Goal: Task Accomplishment & Management: Complete application form

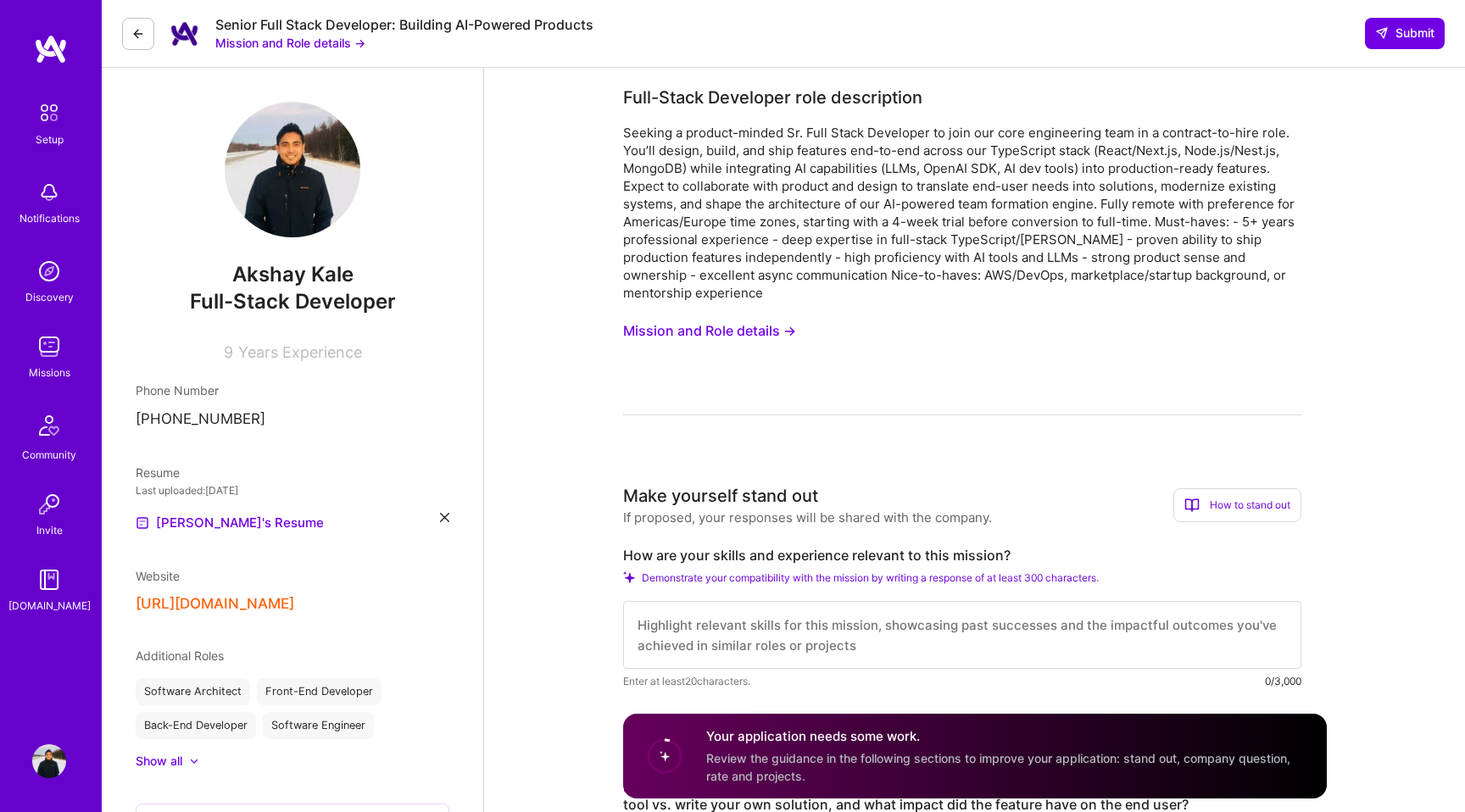
scroll to position [270, 0]
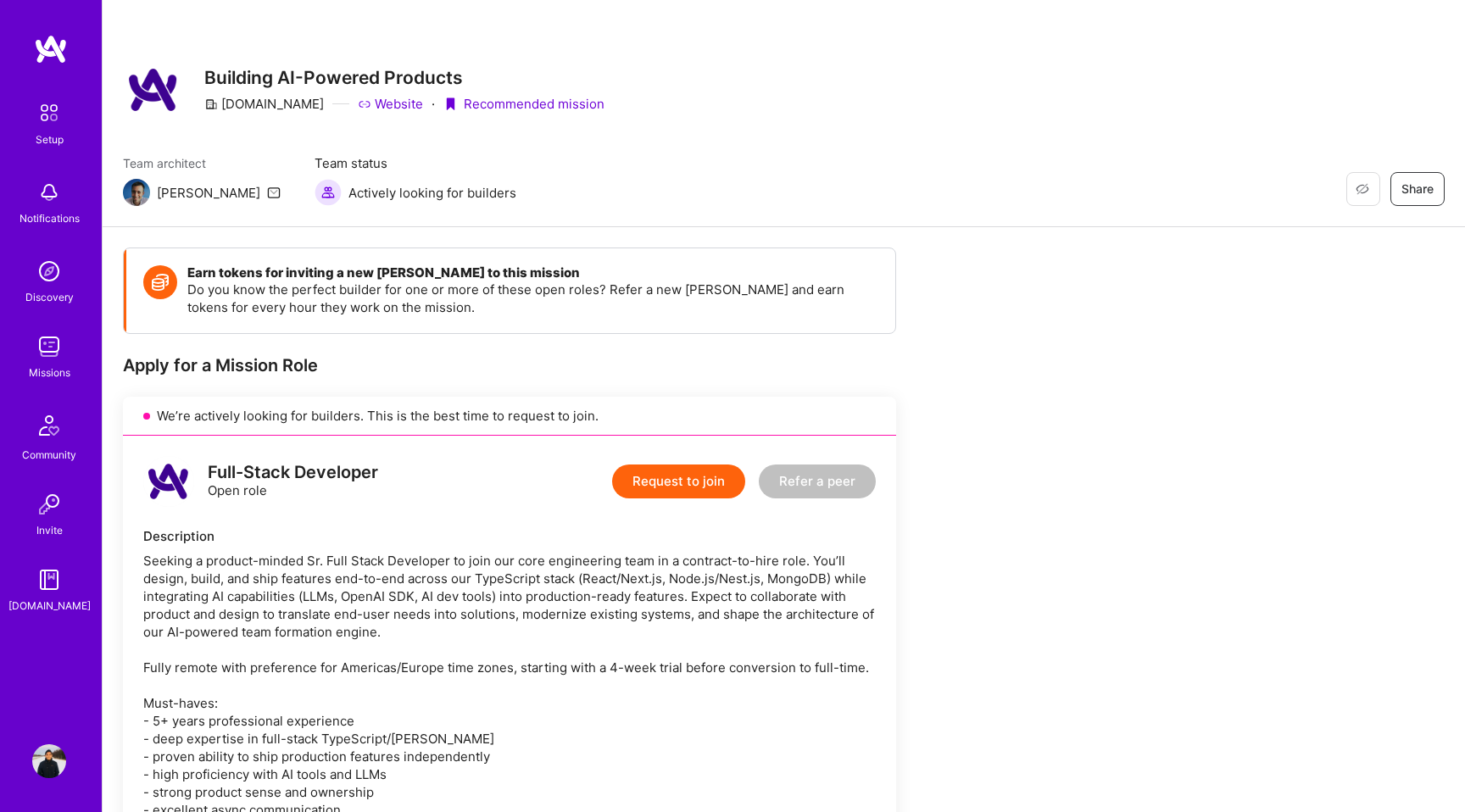
click at [51, 354] on img at bounding box center [49, 346] width 34 height 34
click at [671, 481] on button "Request to join" at bounding box center [679, 482] width 133 height 34
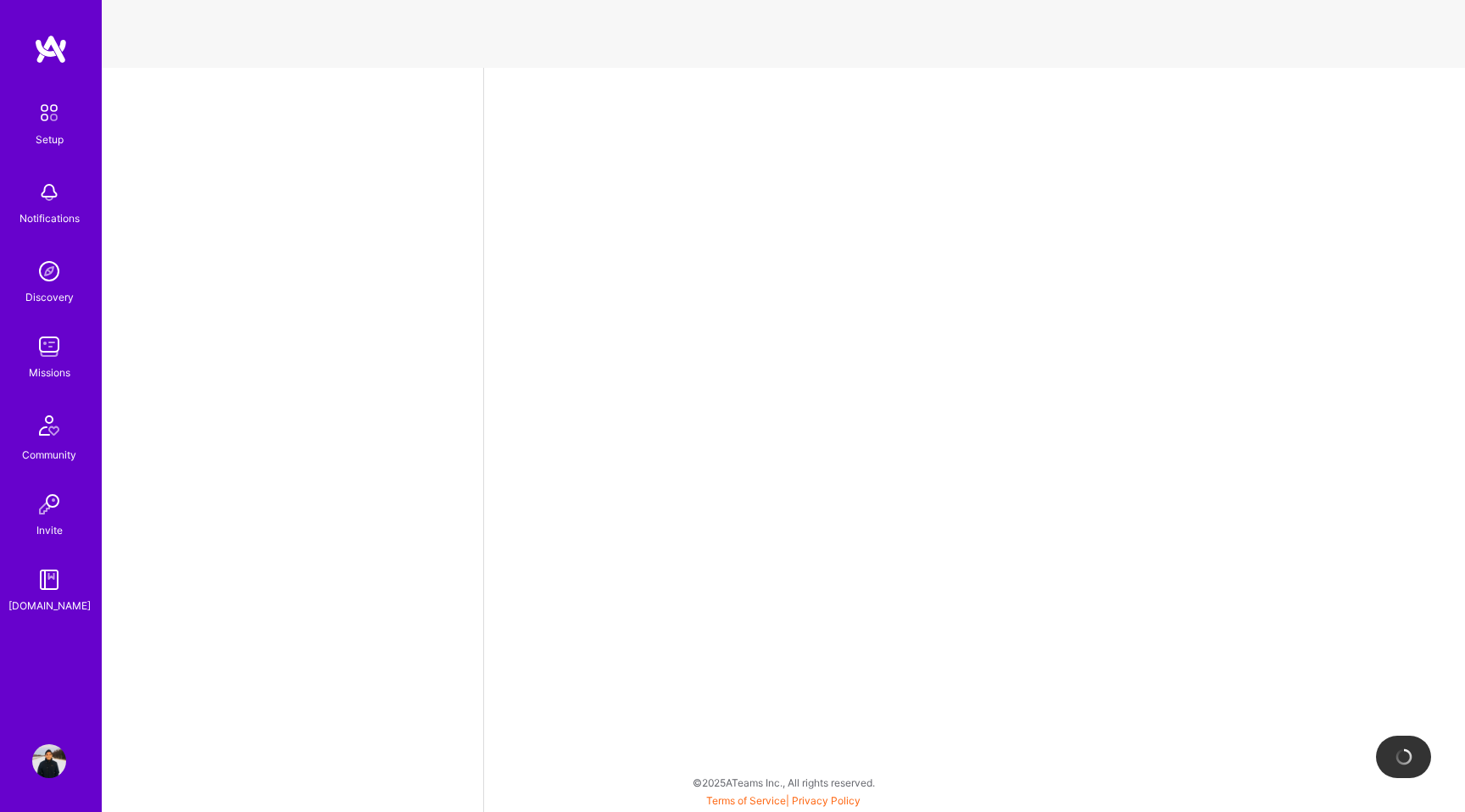
select select "JP"
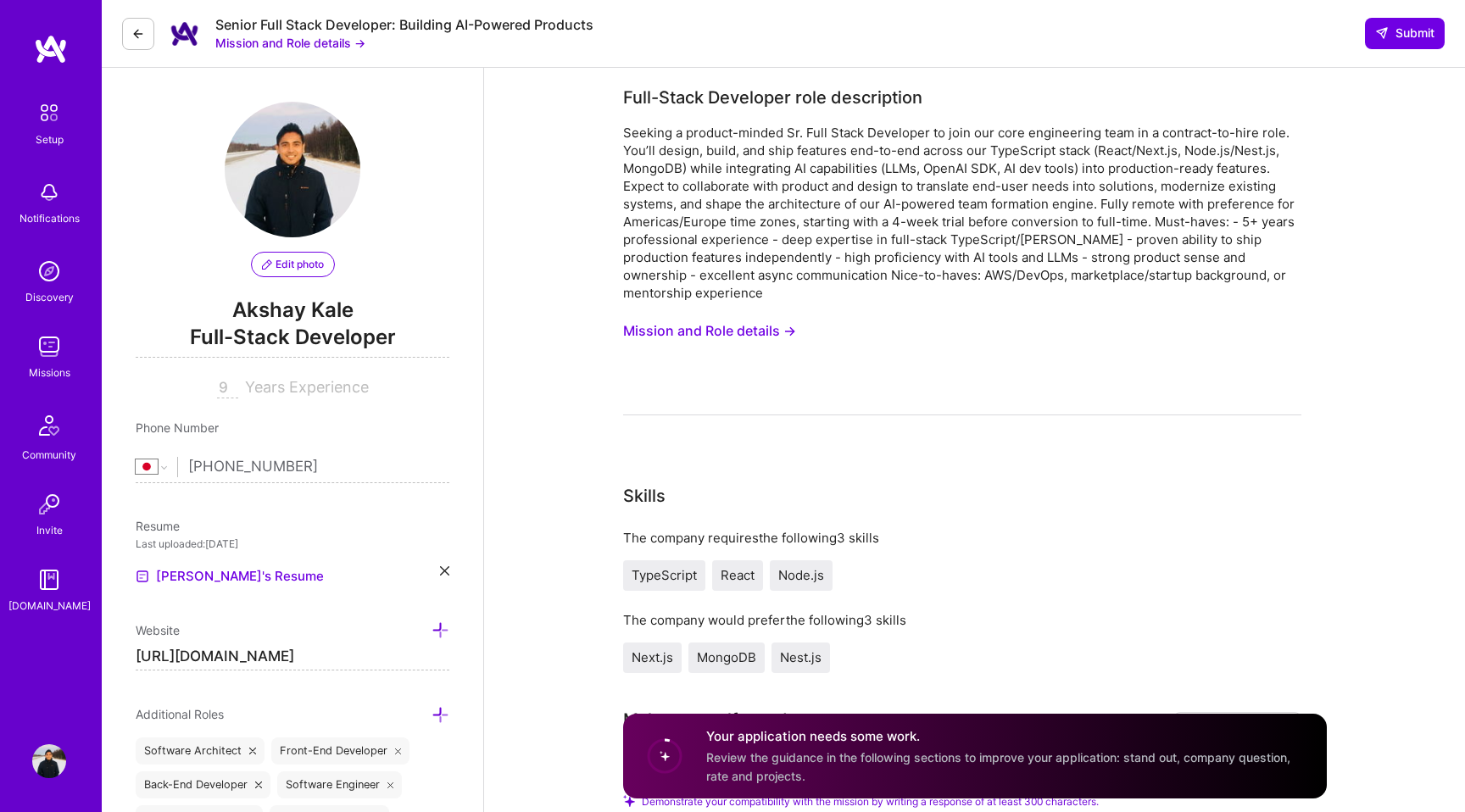
click at [714, 329] on button "Mission and Role details →" at bounding box center [709, 330] width 173 height 31
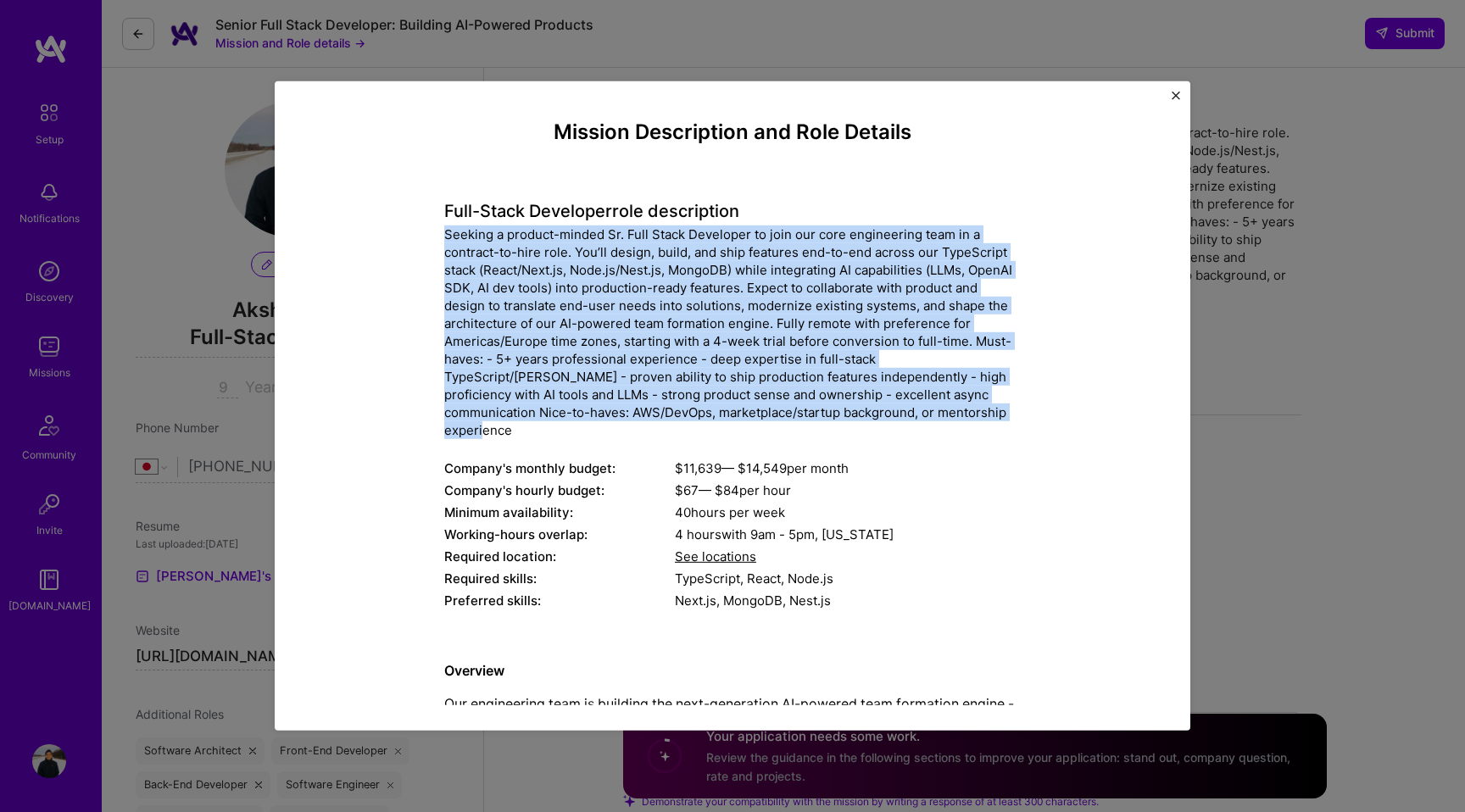
drag, startPoint x: 958, startPoint y: 421, endPoint x: 378, endPoint y: 234, distance: 609.4
click at [377, 234] on div "Mission Description and Role Details Full-Stack Developer role description Comp…" at bounding box center [732, 692] width 838 height 1144
copy div "Seeking a product-minded Sr. Full Stack Developer to join our core engineering …"
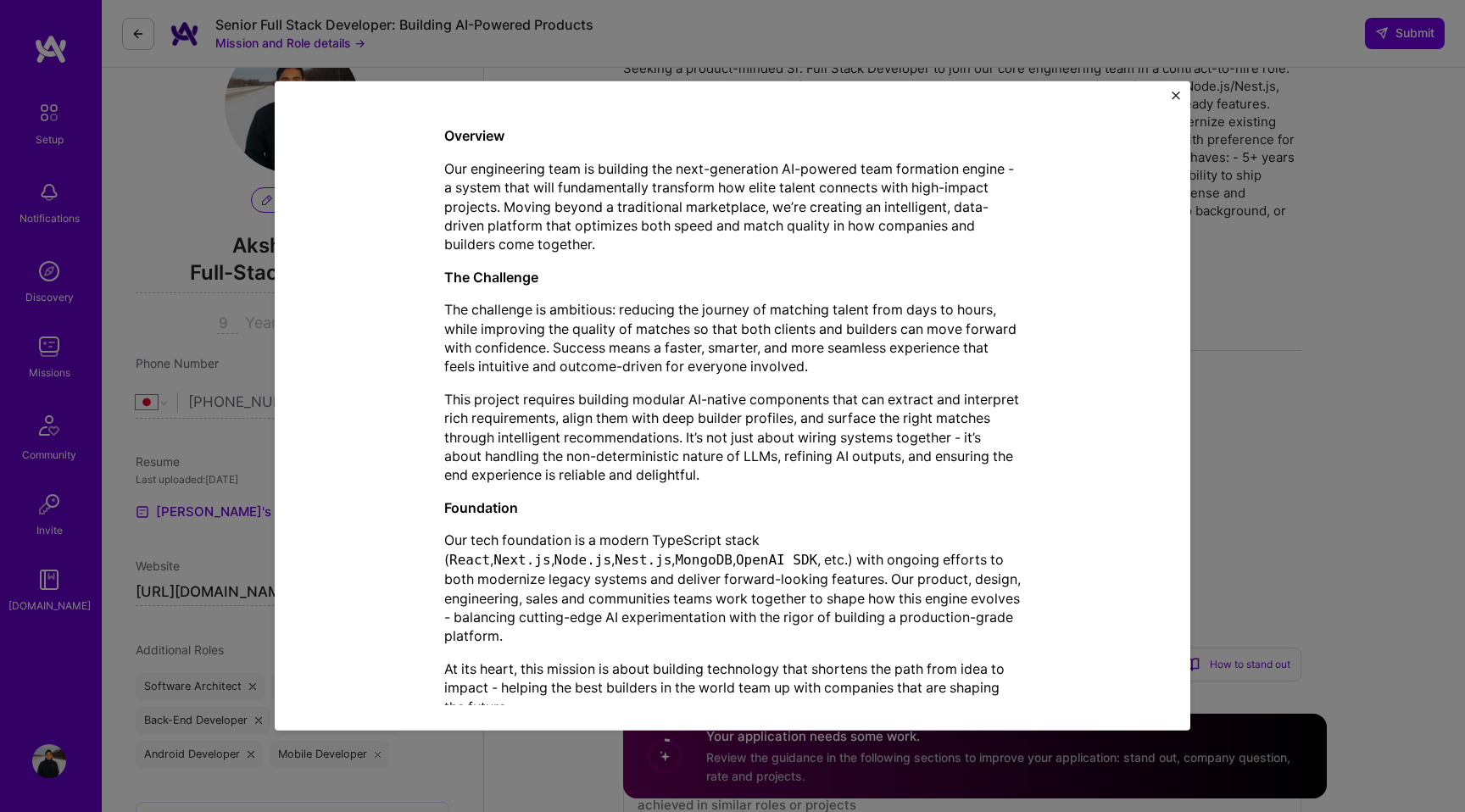
scroll to position [92, 0]
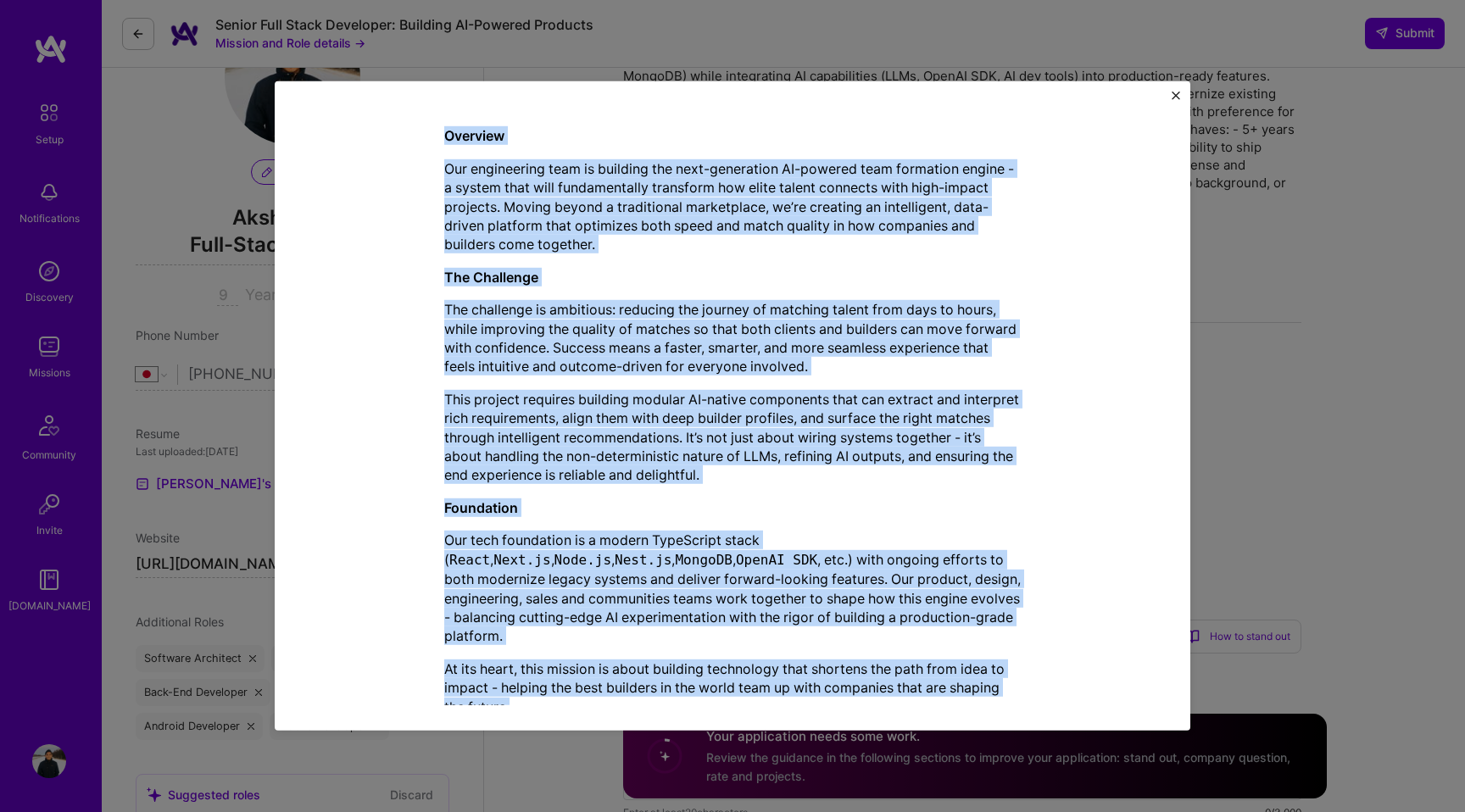
drag, startPoint x: 530, startPoint y: 668, endPoint x: 414, endPoint y: 116, distance: 564.1
click at [414, 116] on div "Mission Description and Role Details Full-Stack Developer role description Comp…" at bounding box center [732, 157] width 838 height 1144
copy div "Loremips Dol sitametcons adip el seddoeiu tem inci-utlaboreet DO-magnaal enim a…"
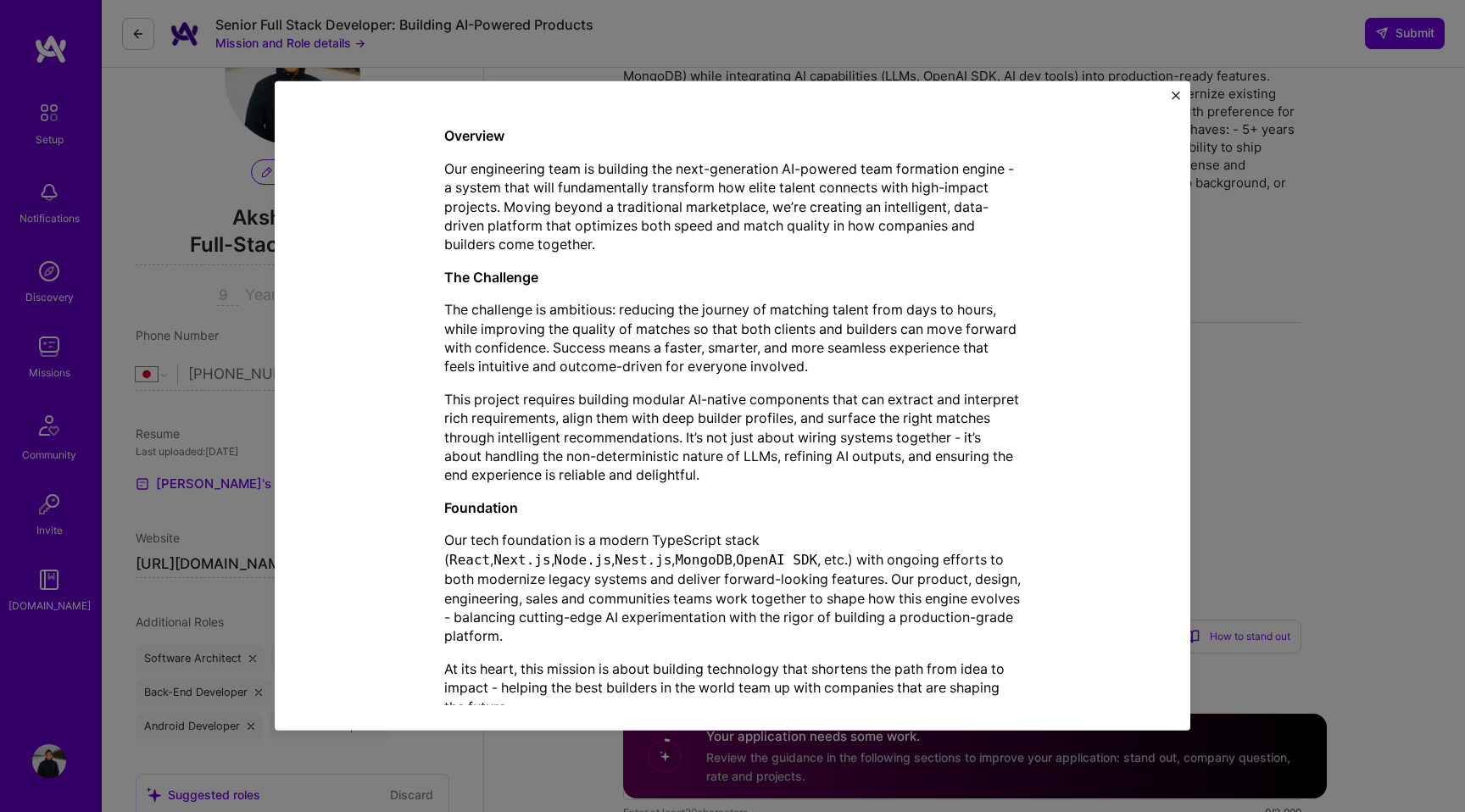
click at [1326, 347] on div "Mission Description and Role Details Full-Stack Developer role description Comp…" at bounding box center [732, 406] width 1465 height 812
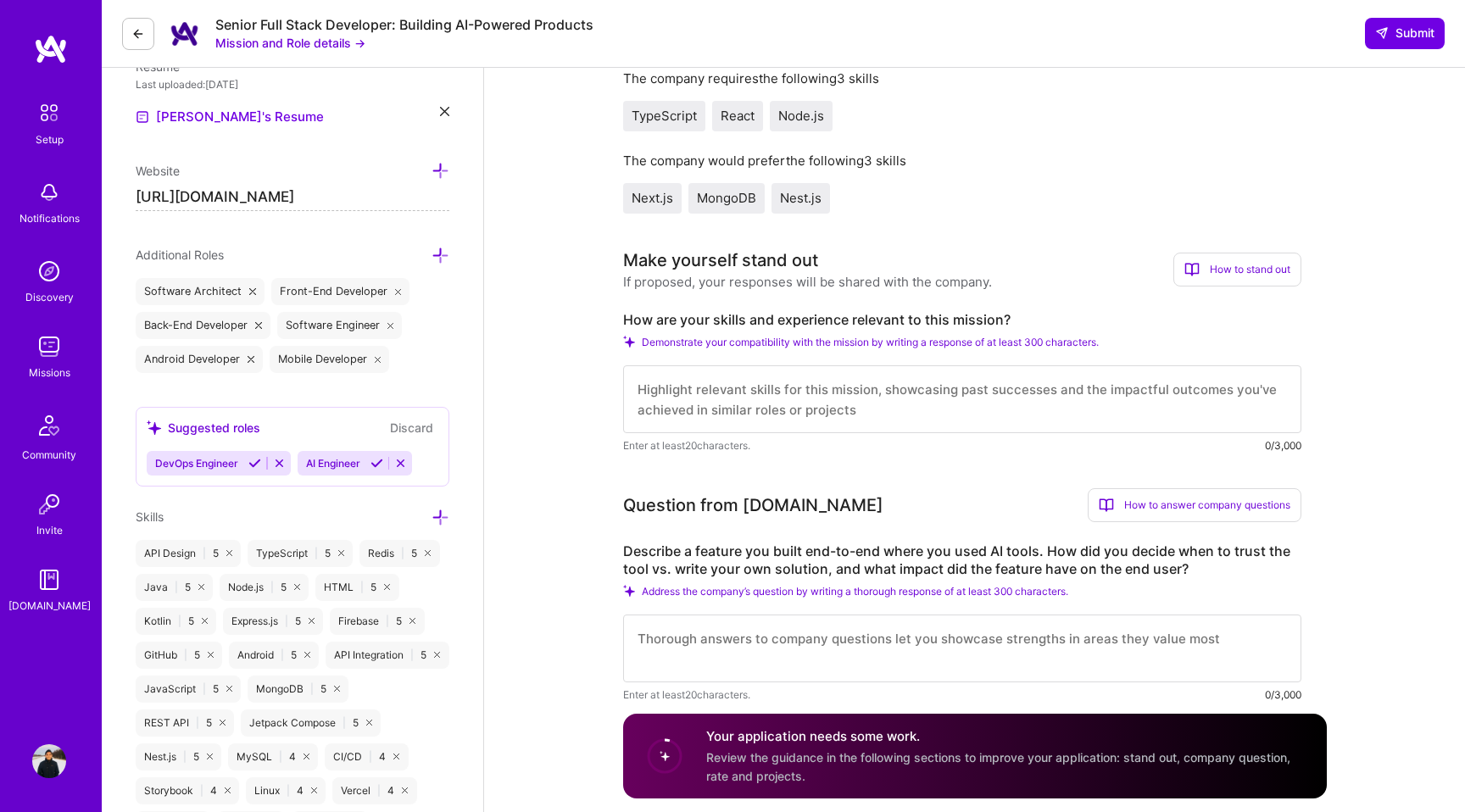
scroll to position [493, 0]
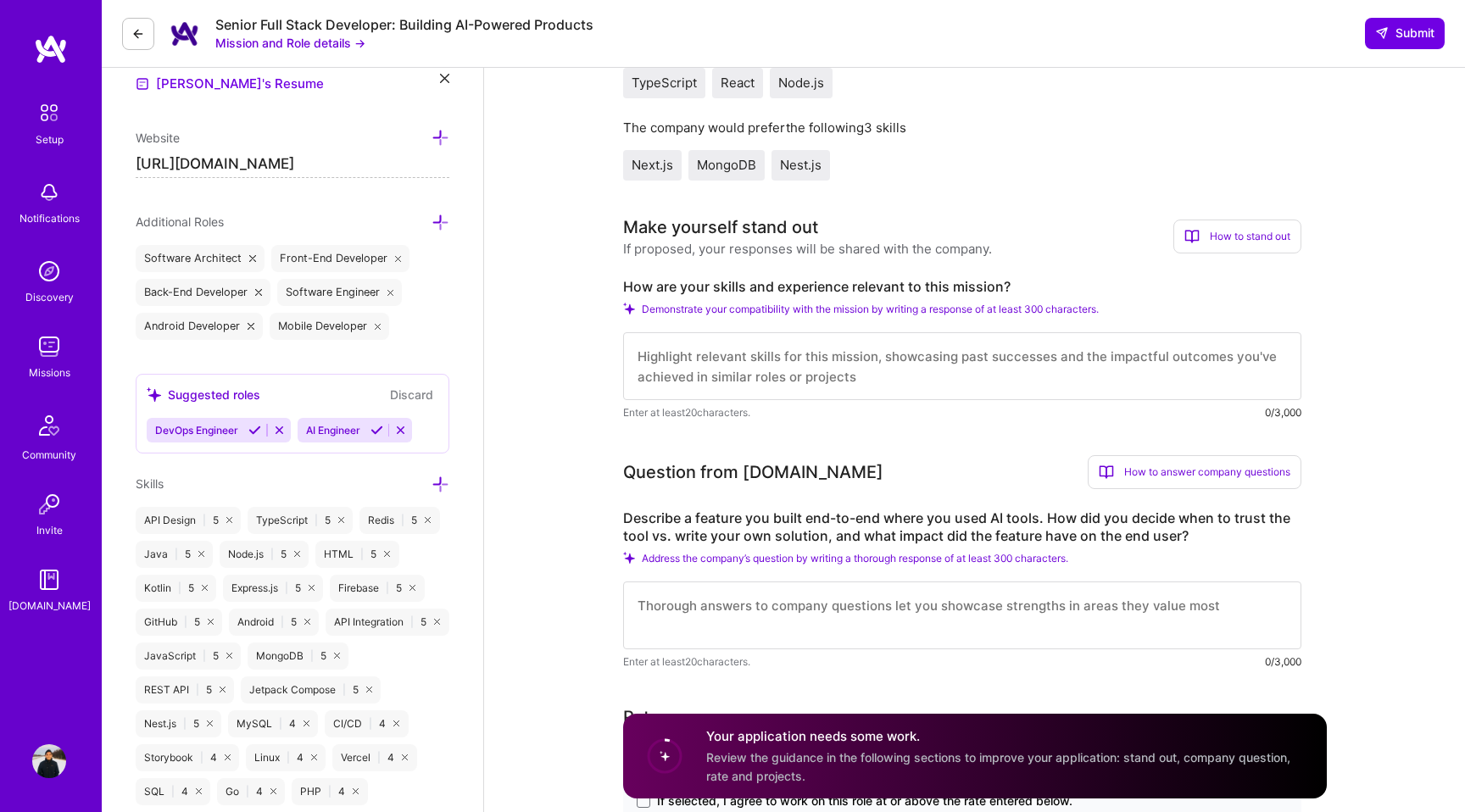
click at [849, 286] on label "How are your skills and experience relevant to this mission?" at bounding box center [962, 287] width 679 height 18
copy label "How are your skills and experience relevant to this mission?"
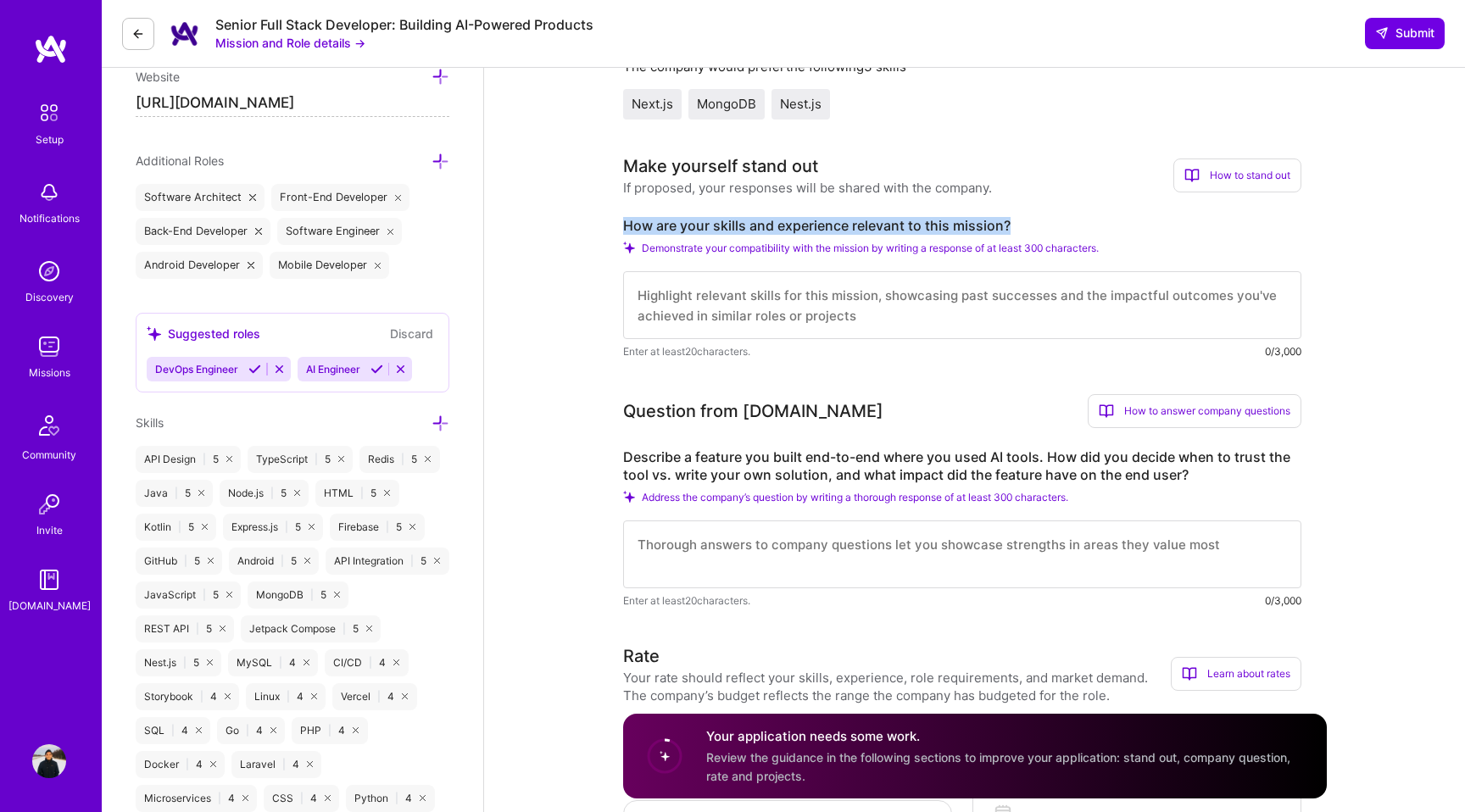
scroll to position [554, 0]
click at [753, 467] on label "Describe a feature you built end-to-end where you used AI tools. How did you de…" at bounding box center [962, 466] width 679 height 36
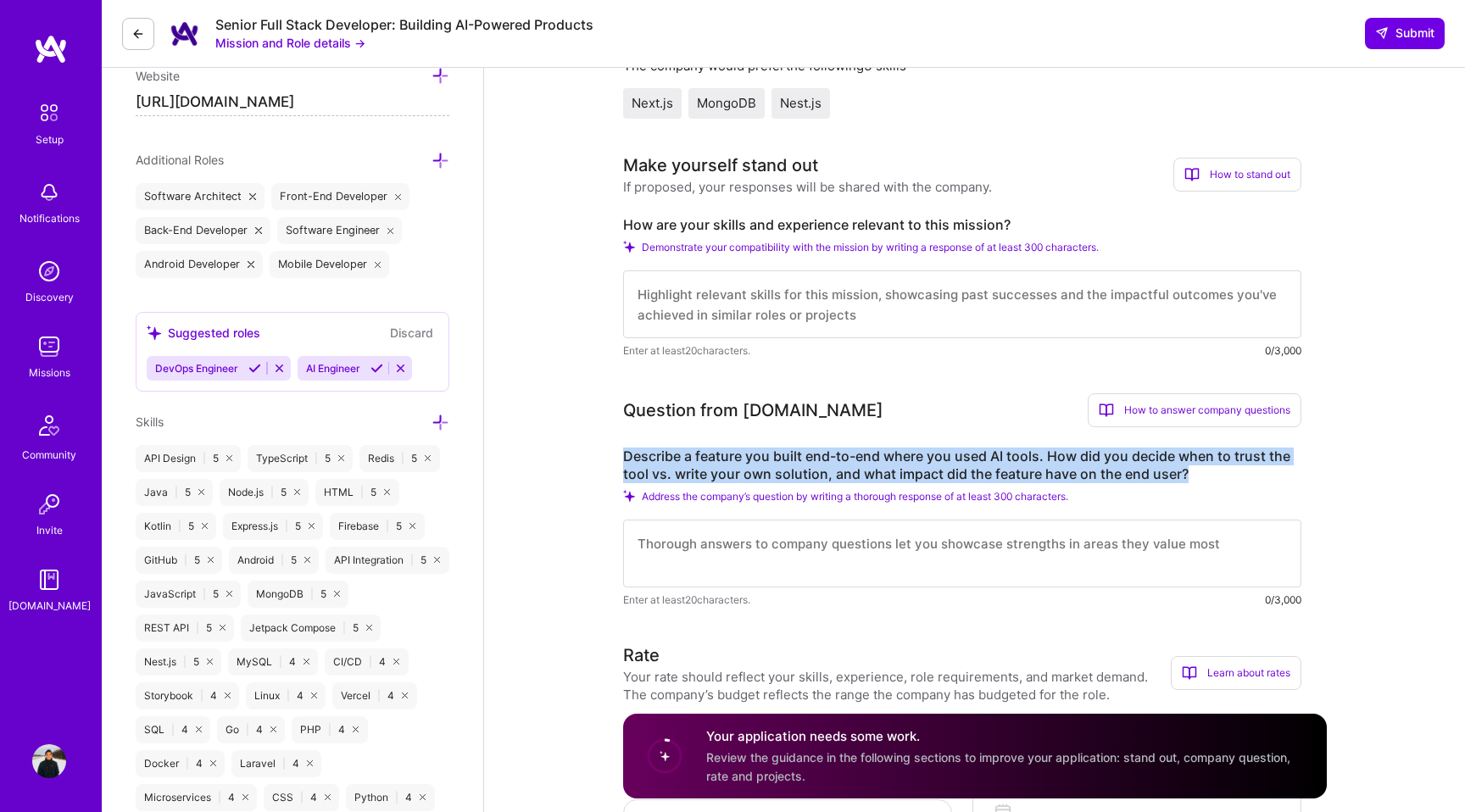
click at [753, 467] on label "Describe a feature you built end-to-end where you used AI tools. How did you de…" at bounding box center [962, 466] width 679 height 36
copy label "Describe a feature you built end-to-end where you used AI tools. How did you de…"
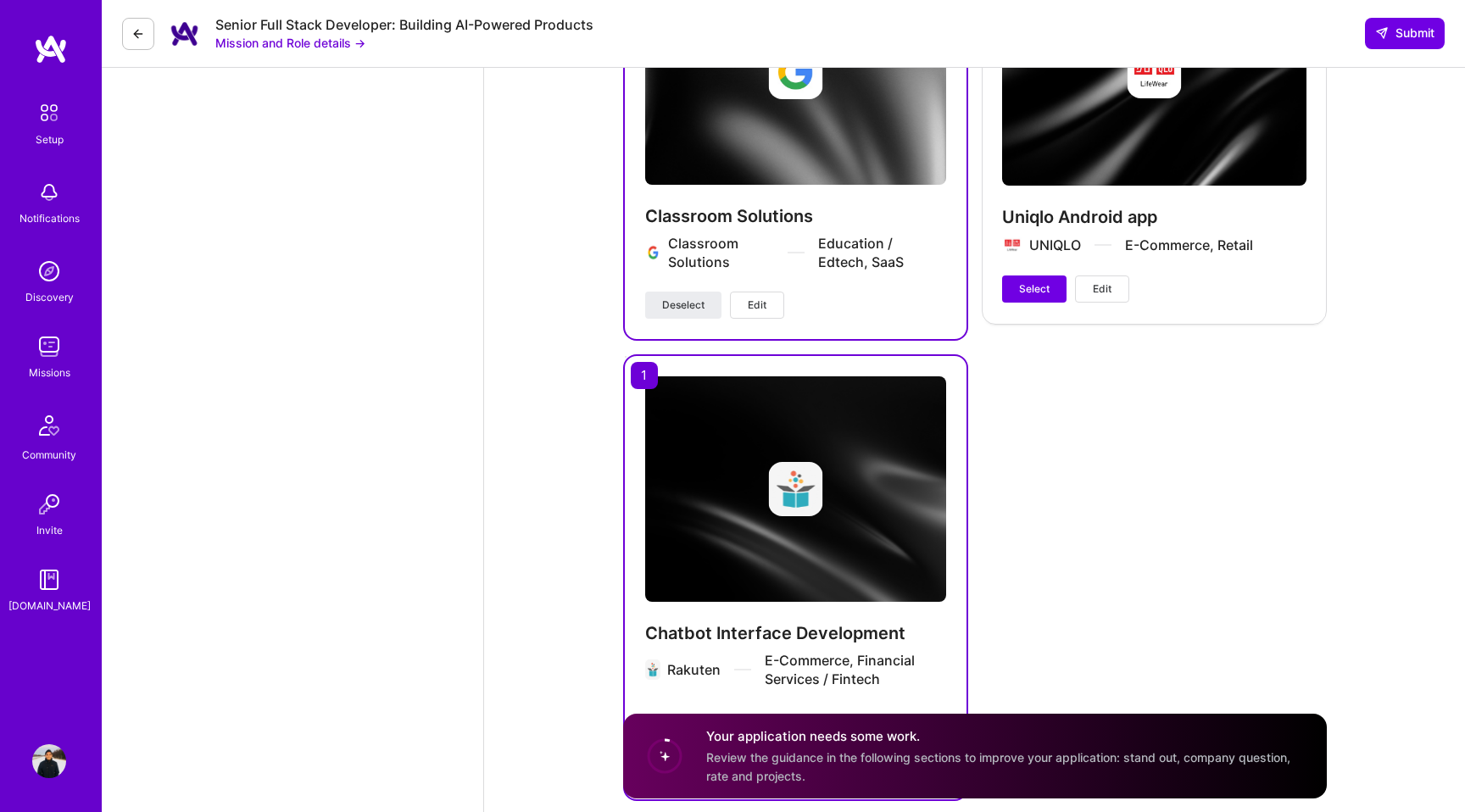
scroll to position [4208, 0]
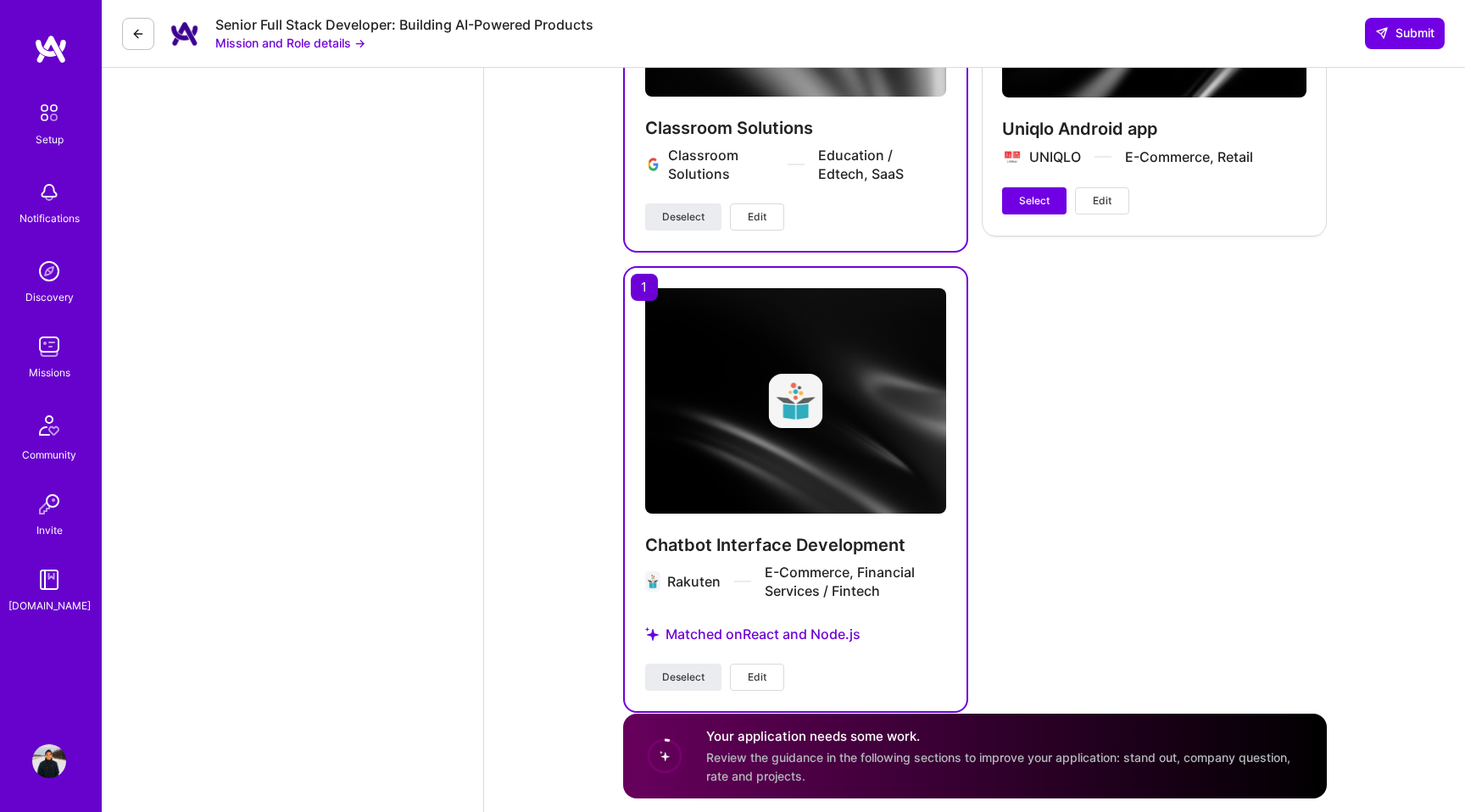
click at [756, 669] on span "Edit" at bounding box center [757, 677] width 19 height 15
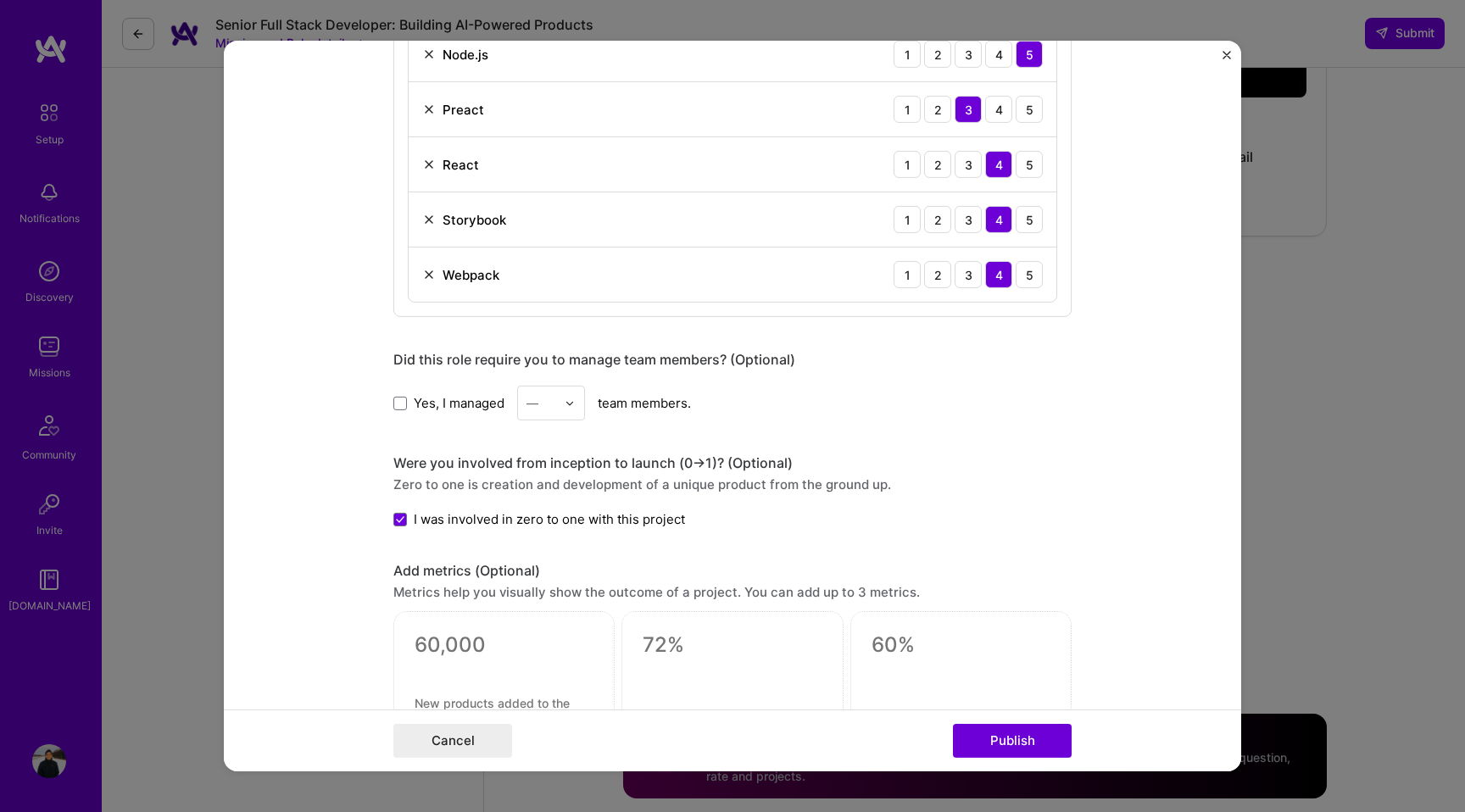
scroll to position [339, 0]
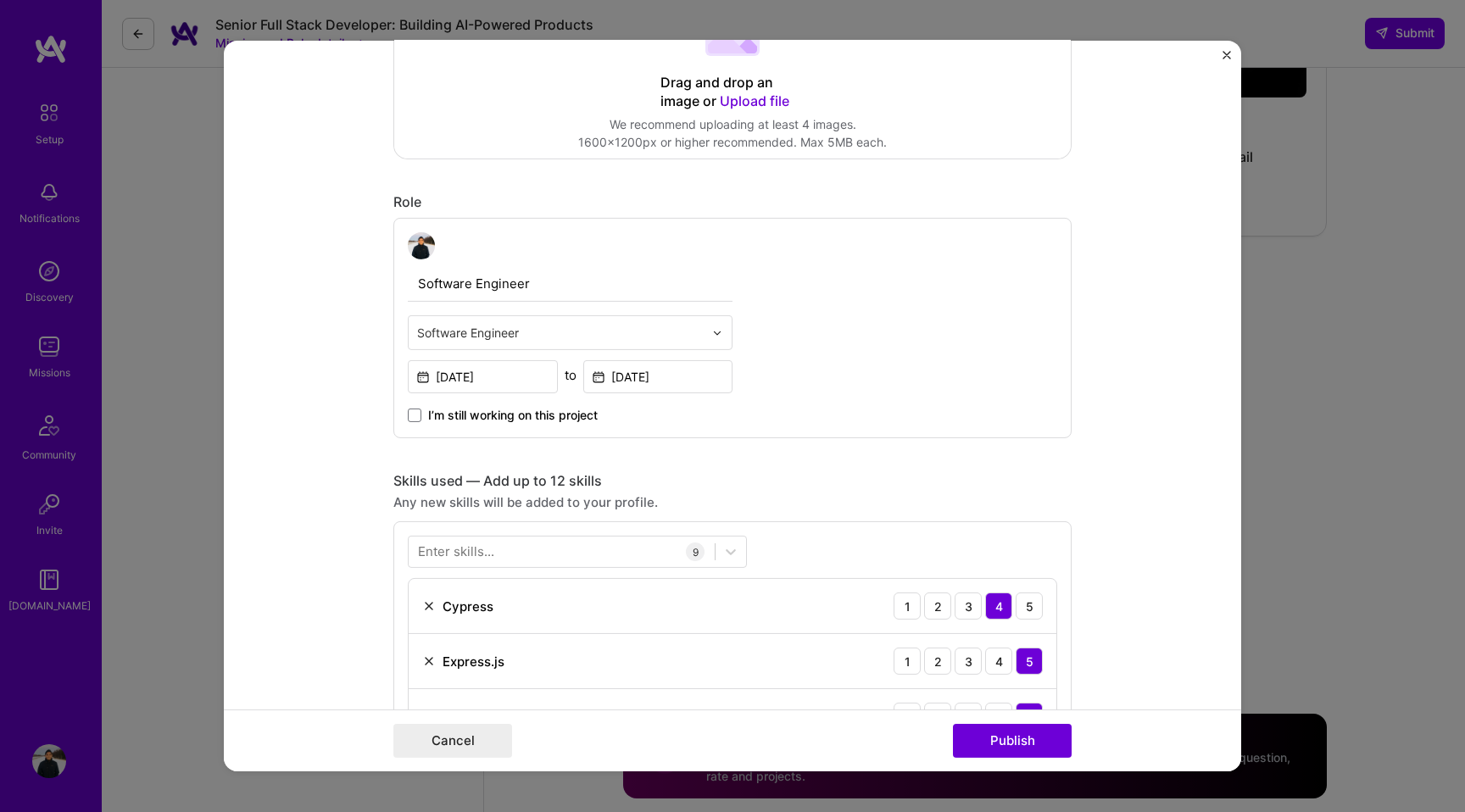
click at [1223, 55] on img "Close" at bounding box center [1226, 55] width 8 height 8
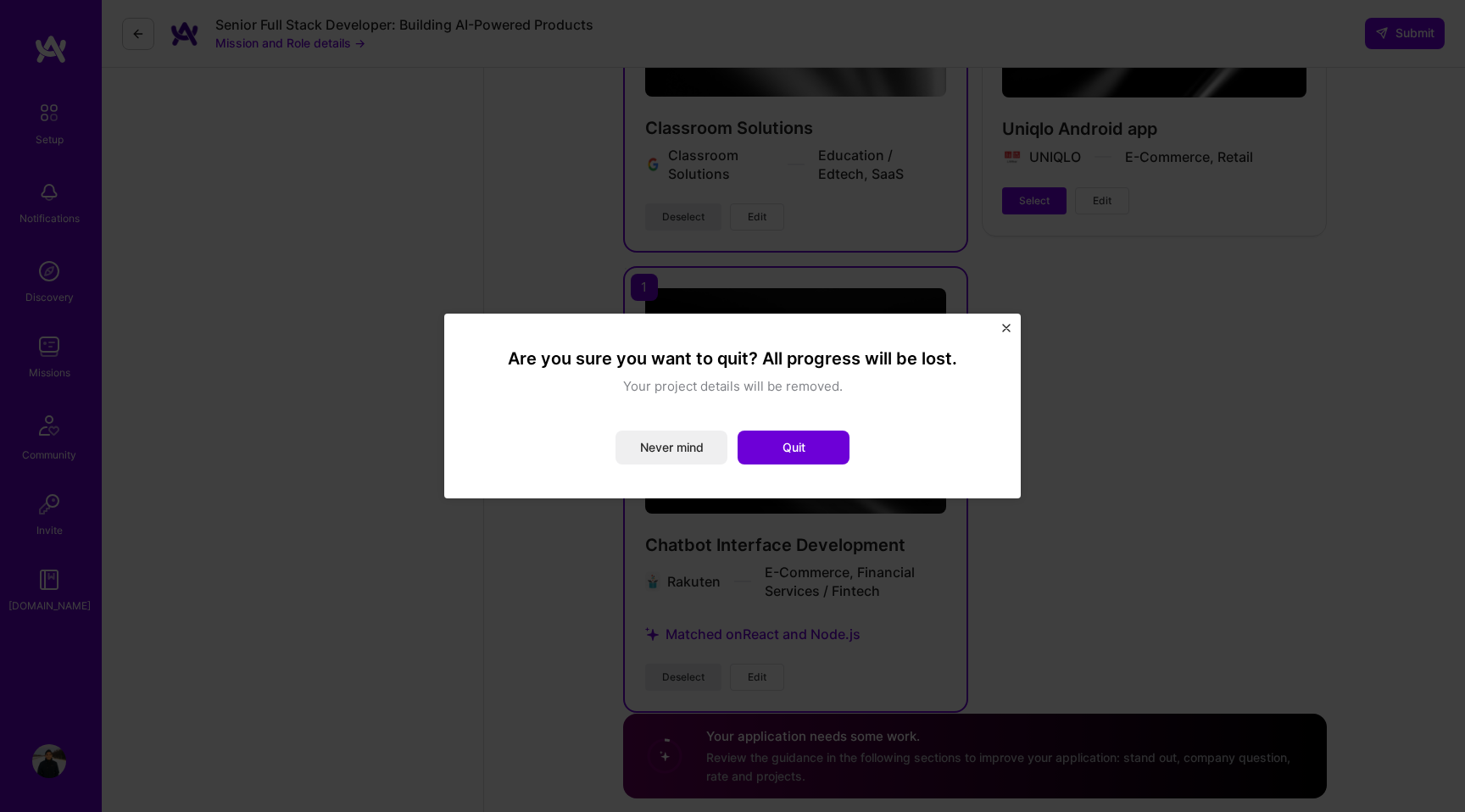
click at [1003, 329] on img "Close" at bounding box center [1006, 327] width 8 height 8
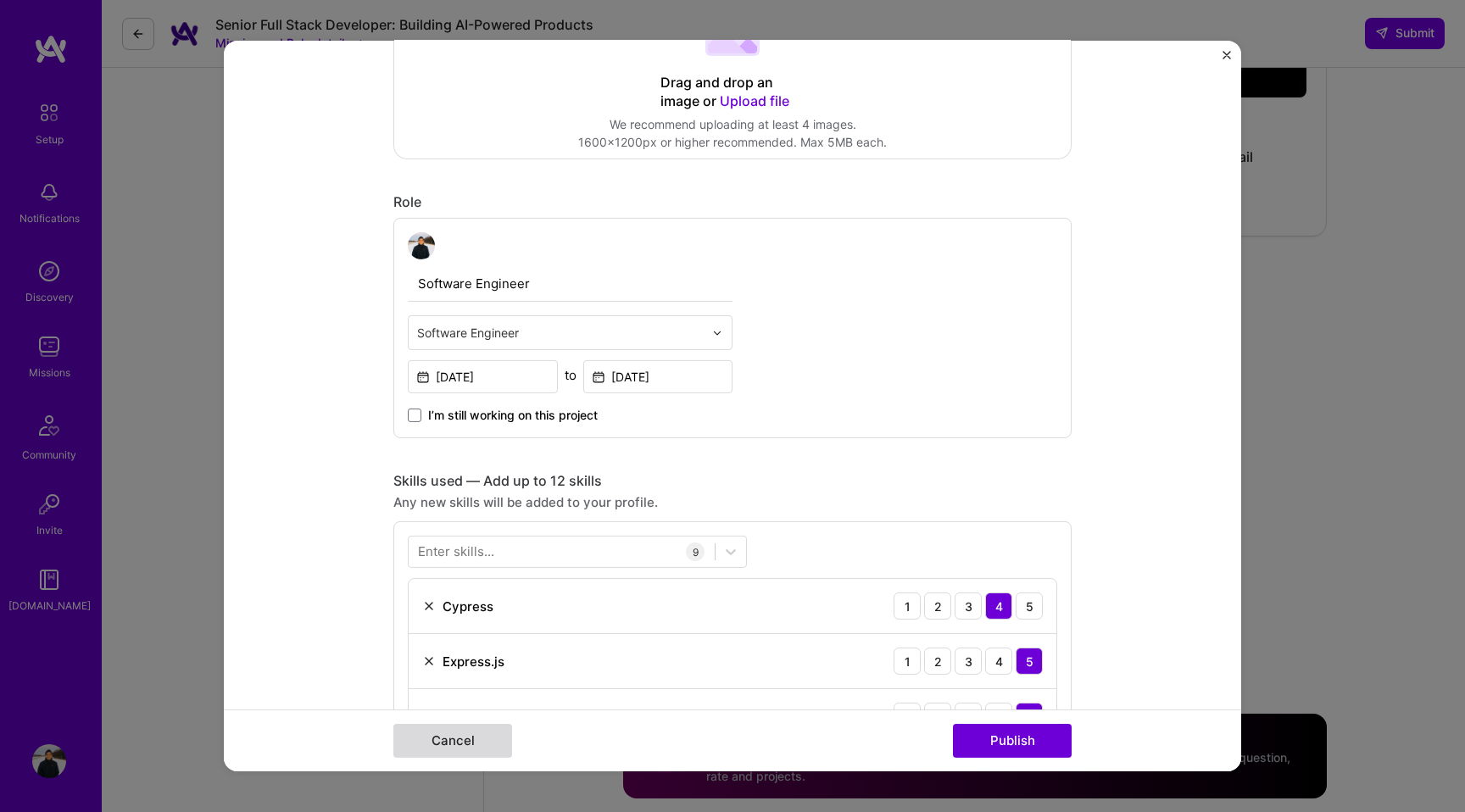
click at [473, 730] on button "Cancel" at bounding box center [452, 741] width 118 height 34
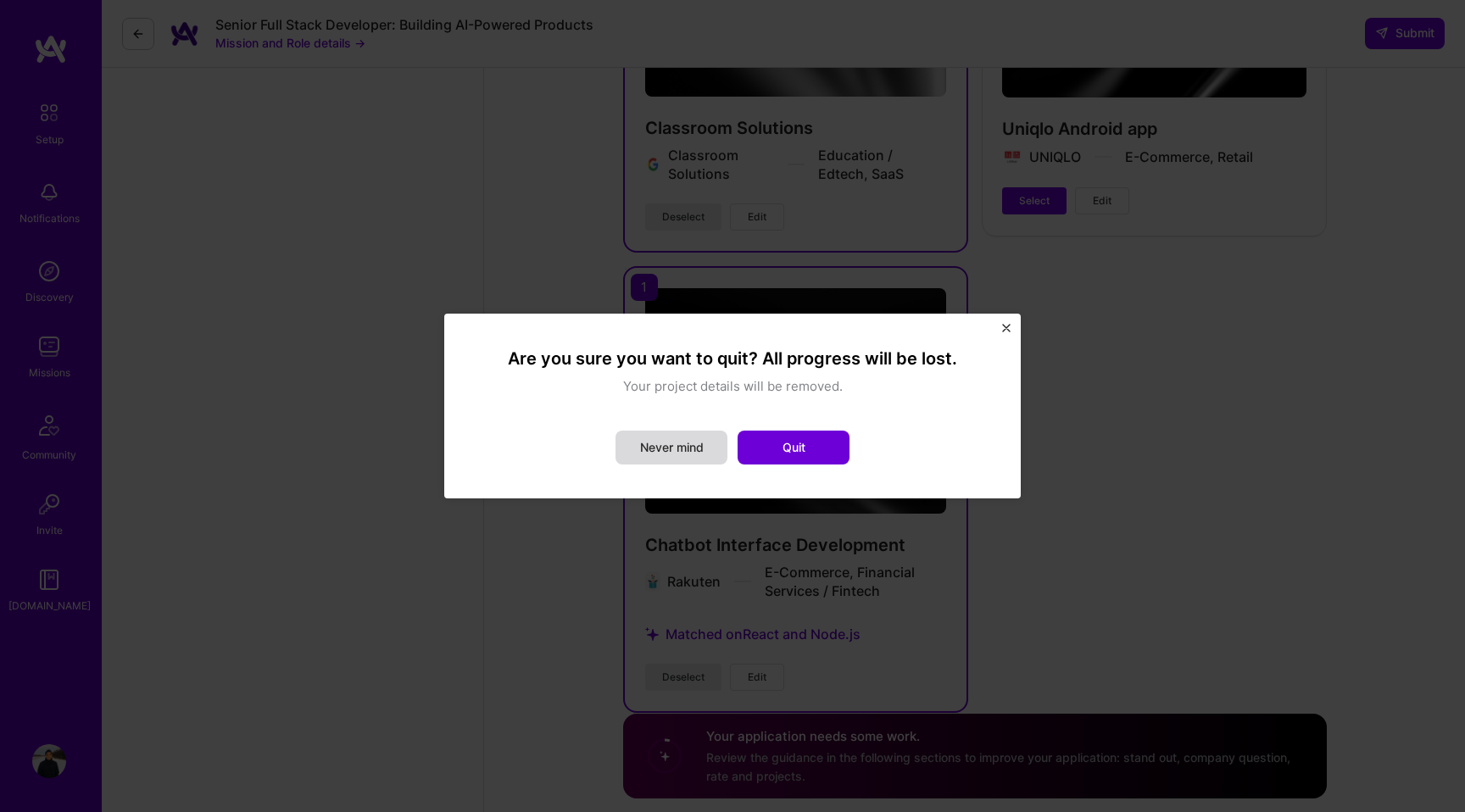
click at [697, 443] on button "Never mind" at bounding box center [671, 448] width 112 height 34
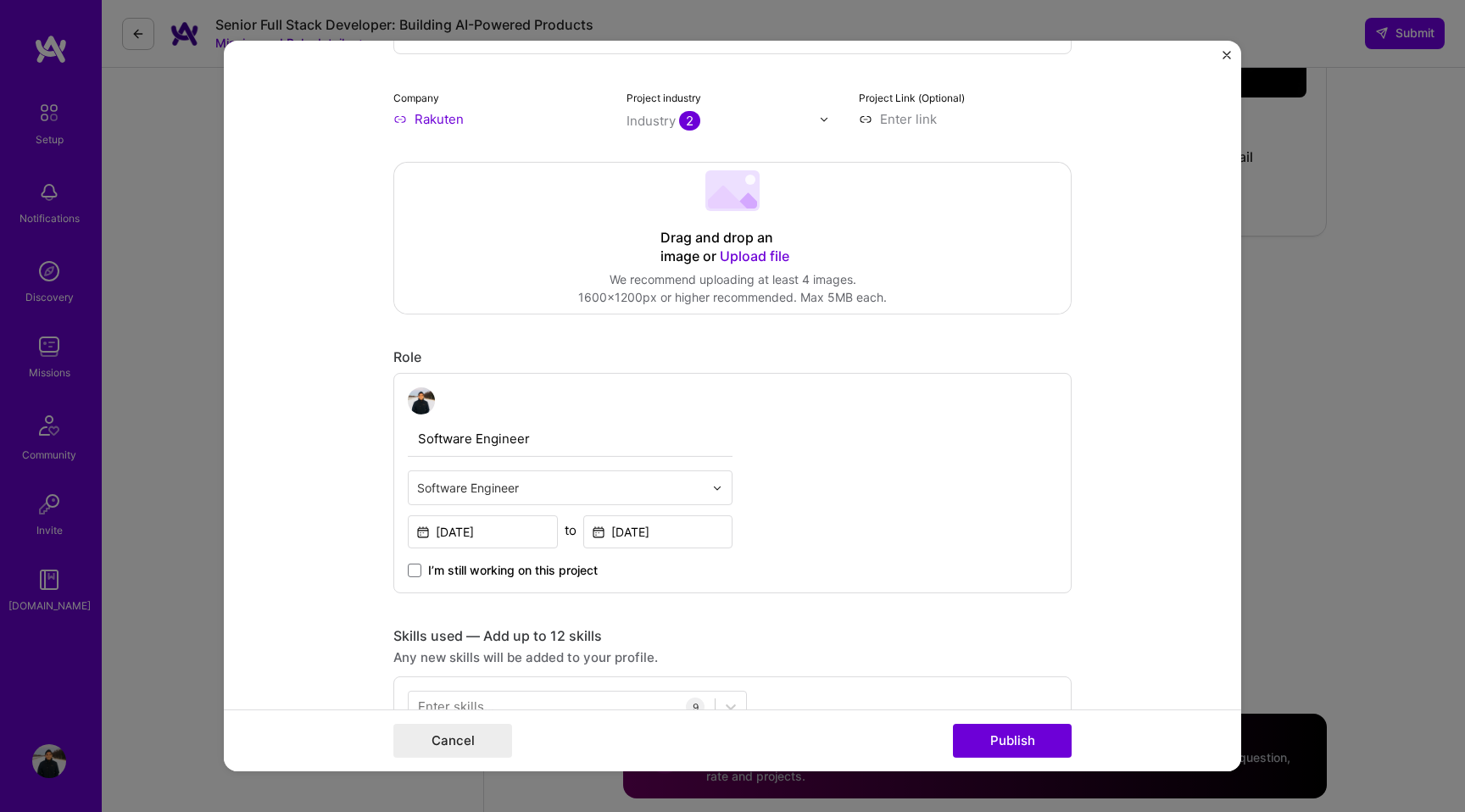
scroll to position [0, 0]
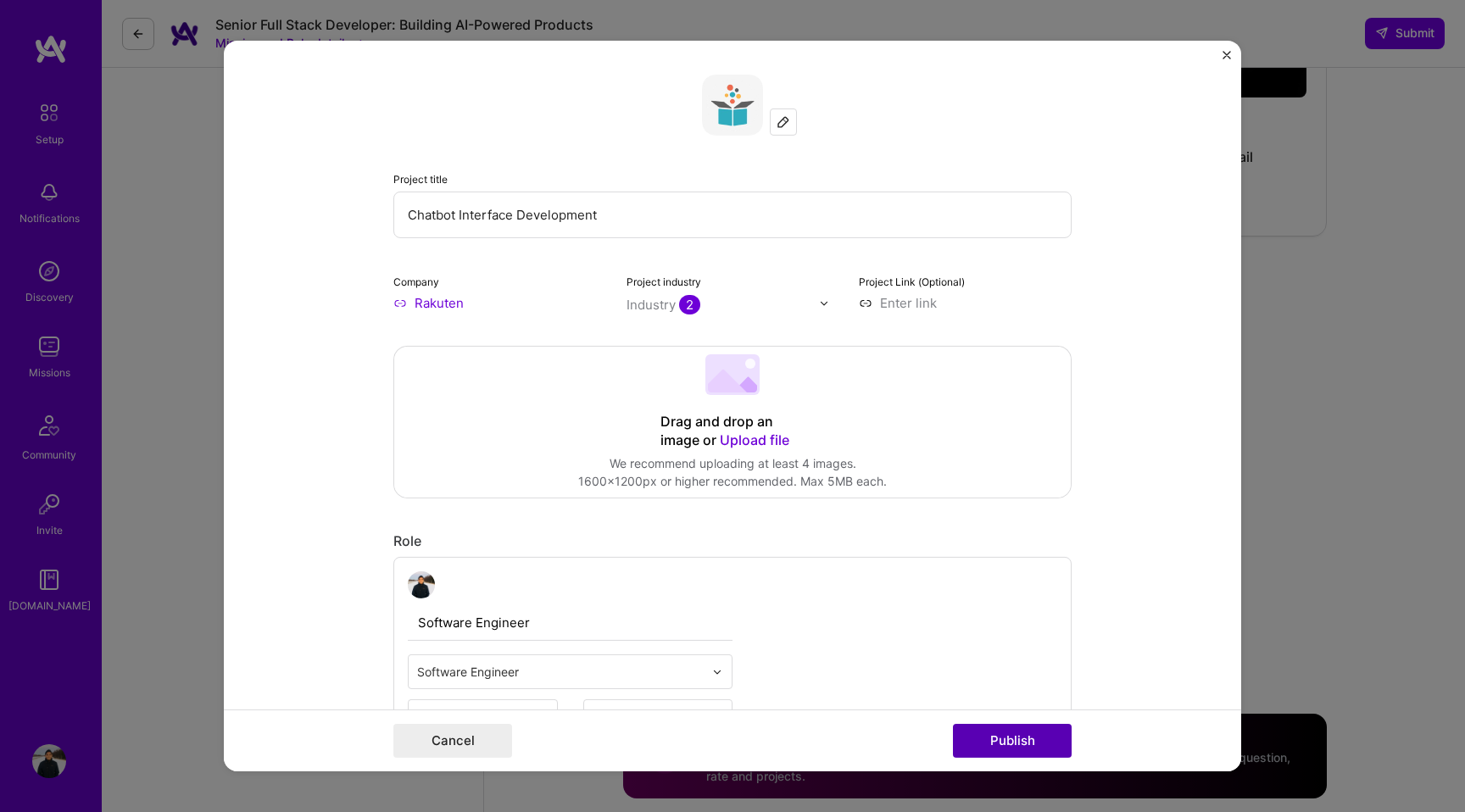
click at [1005, 739] on button "Publish" at bounding box center [1013, 741] width 118 height 34
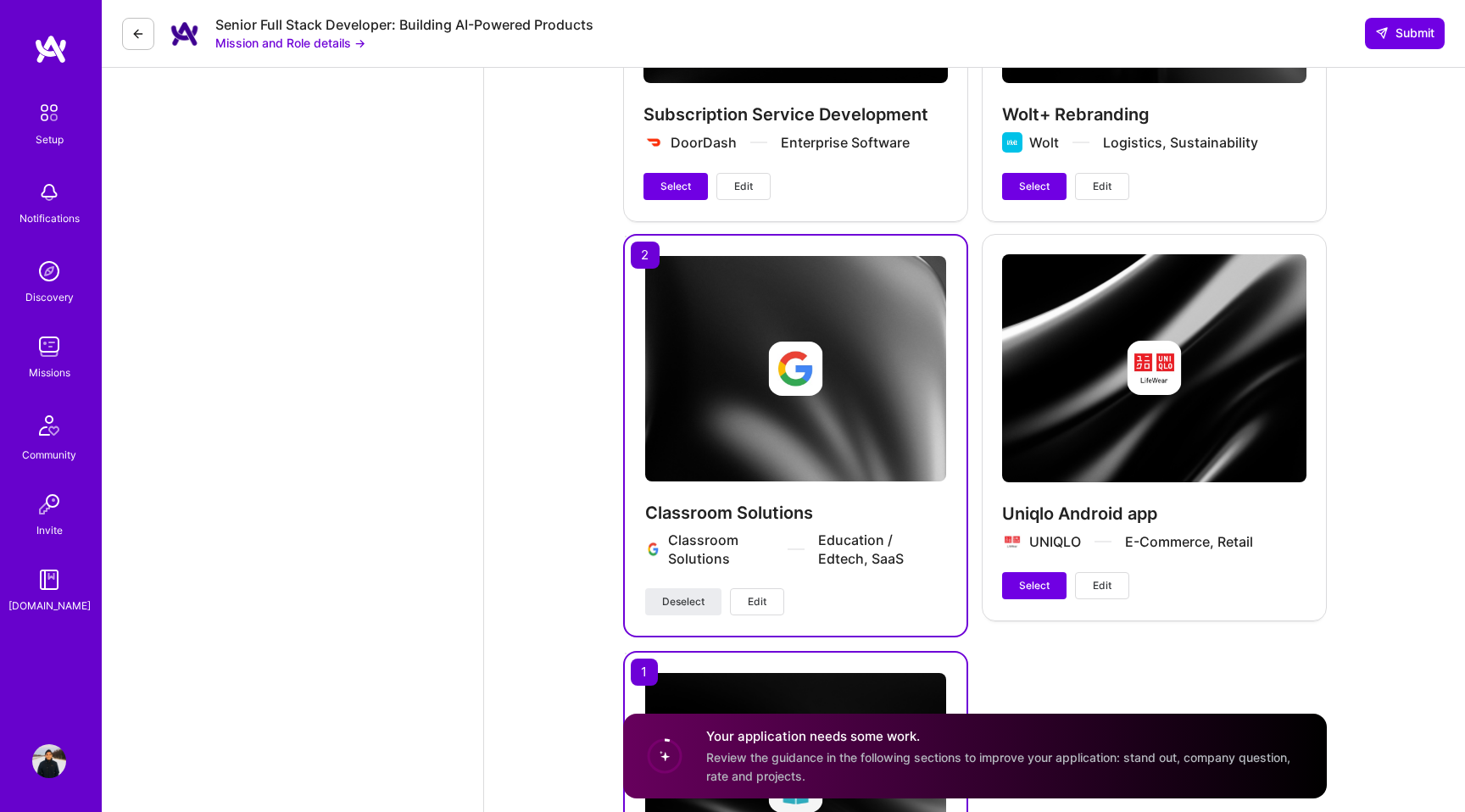
scroll to position [3819, 0]
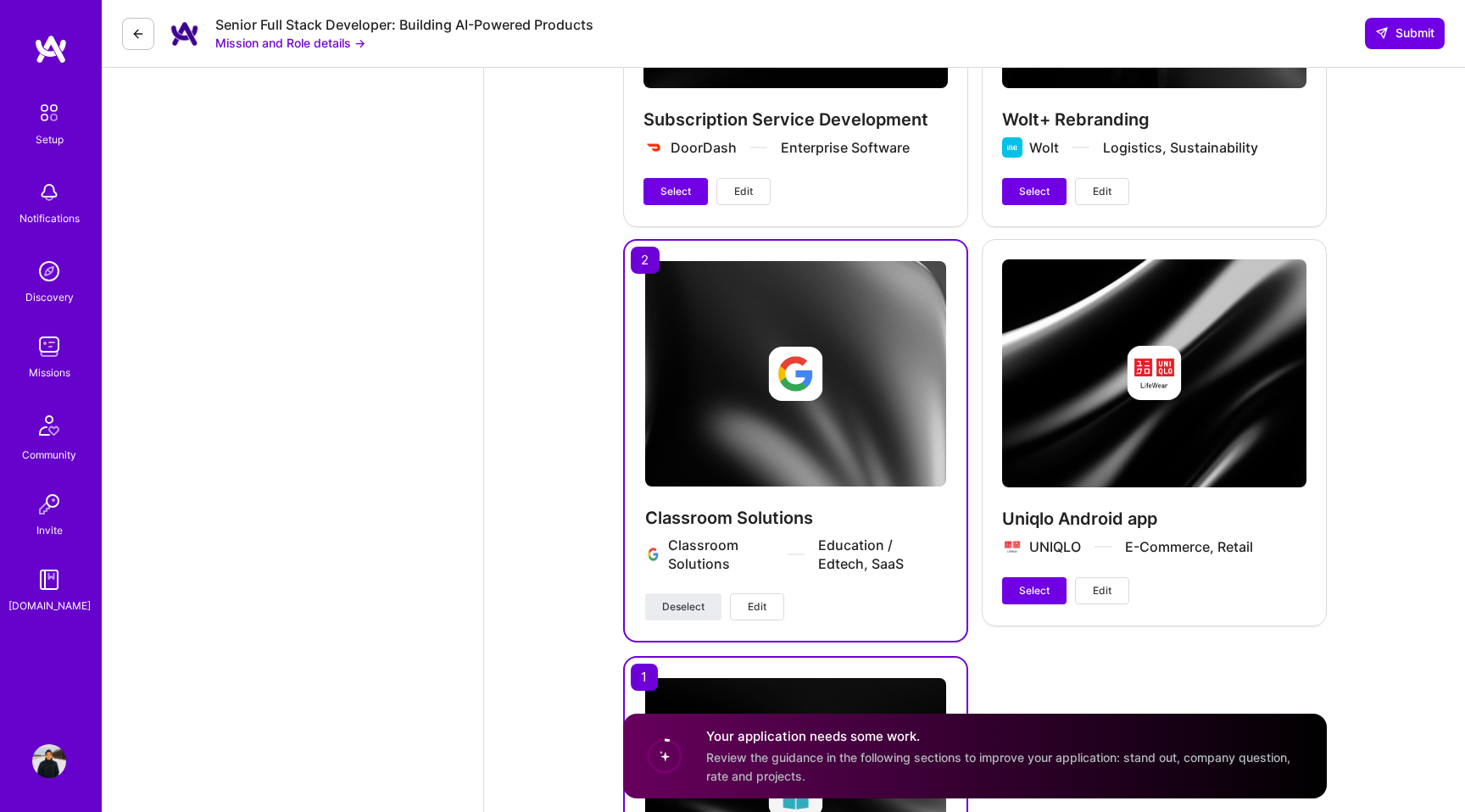
click at [770, 593] on button "Edit" at bounding box center [757, 607] width 54 height 27
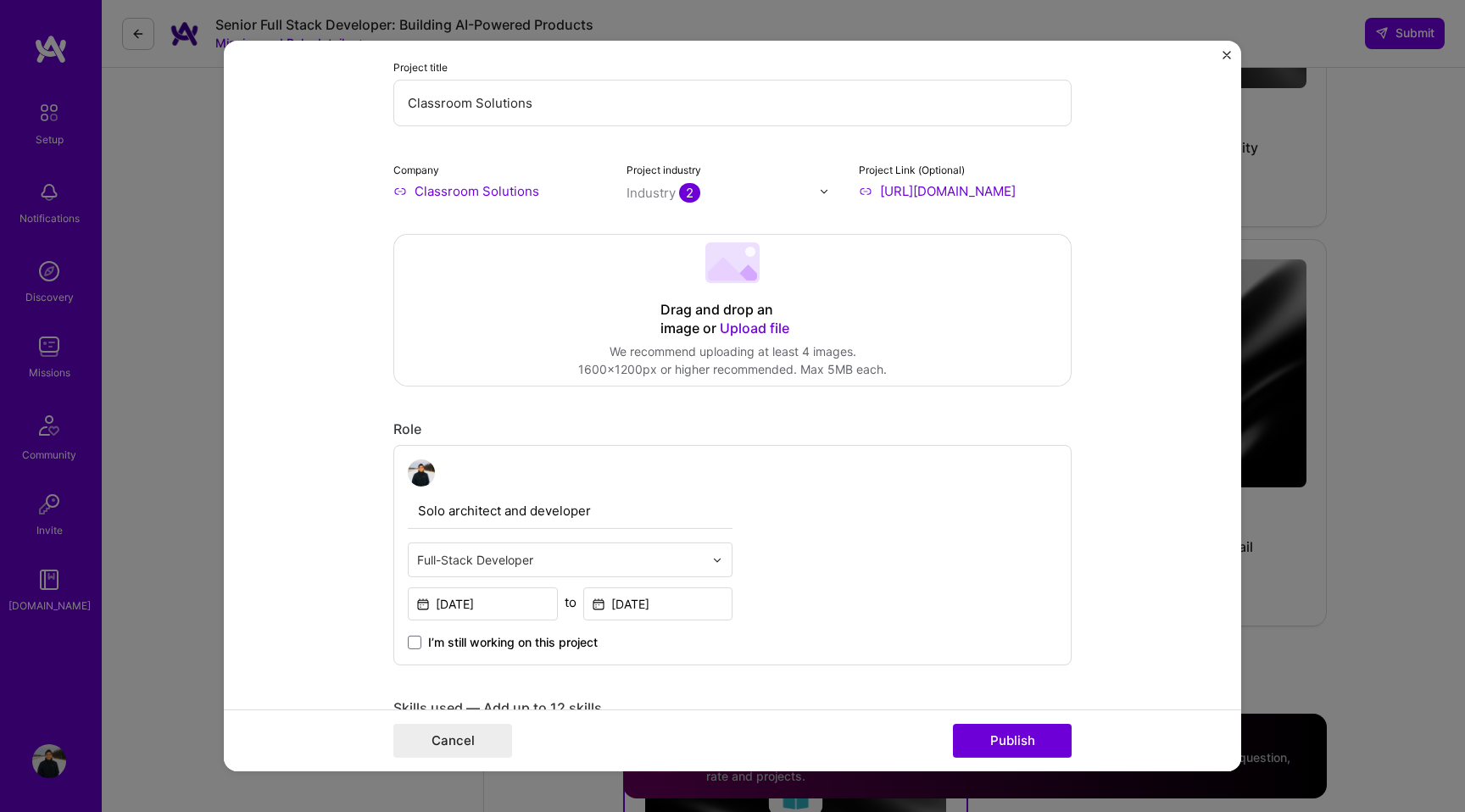
scroll to position [0, 0]
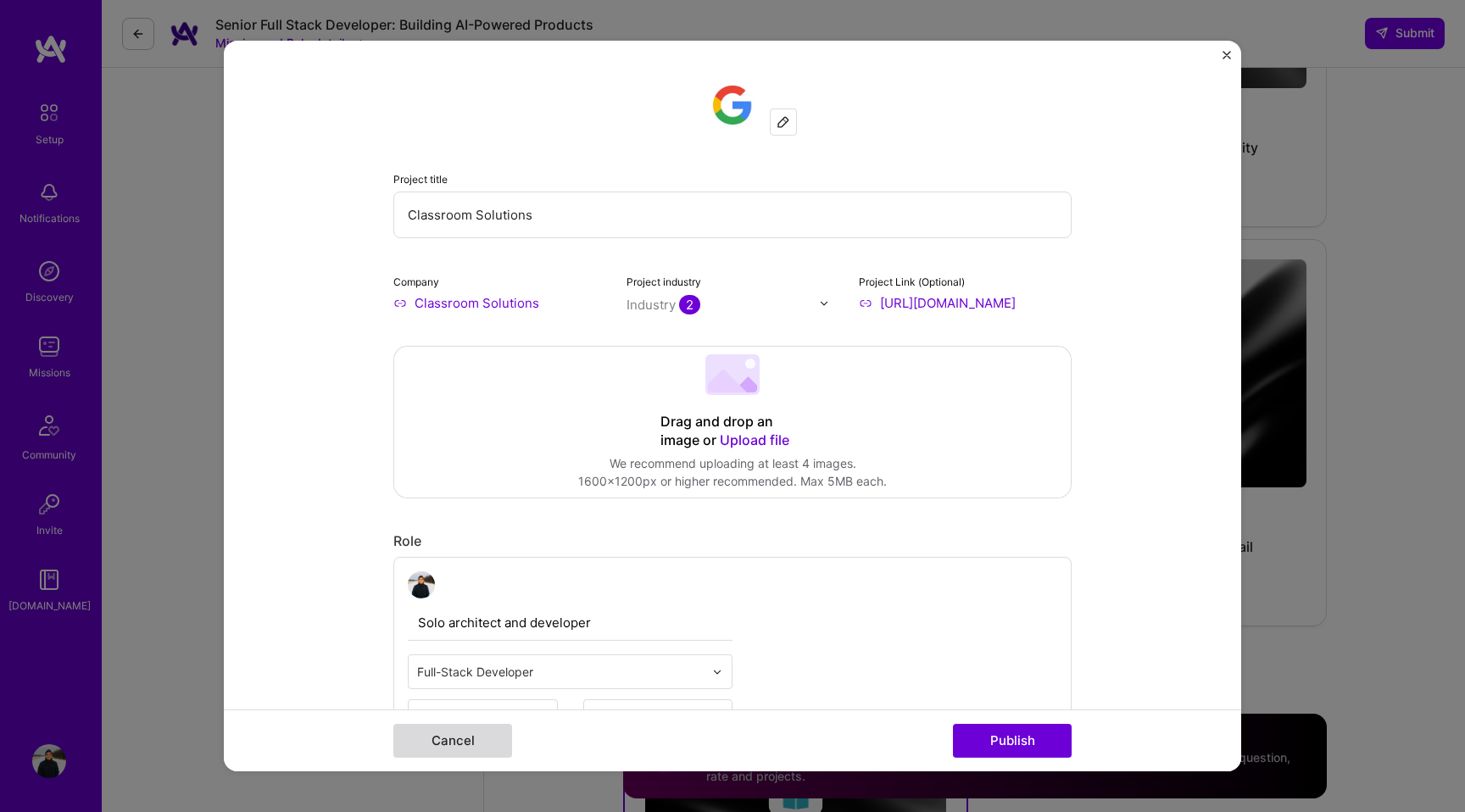
click at [463, 743] on button "Cancel" at bounding box center [452, 741] width 118 height 34
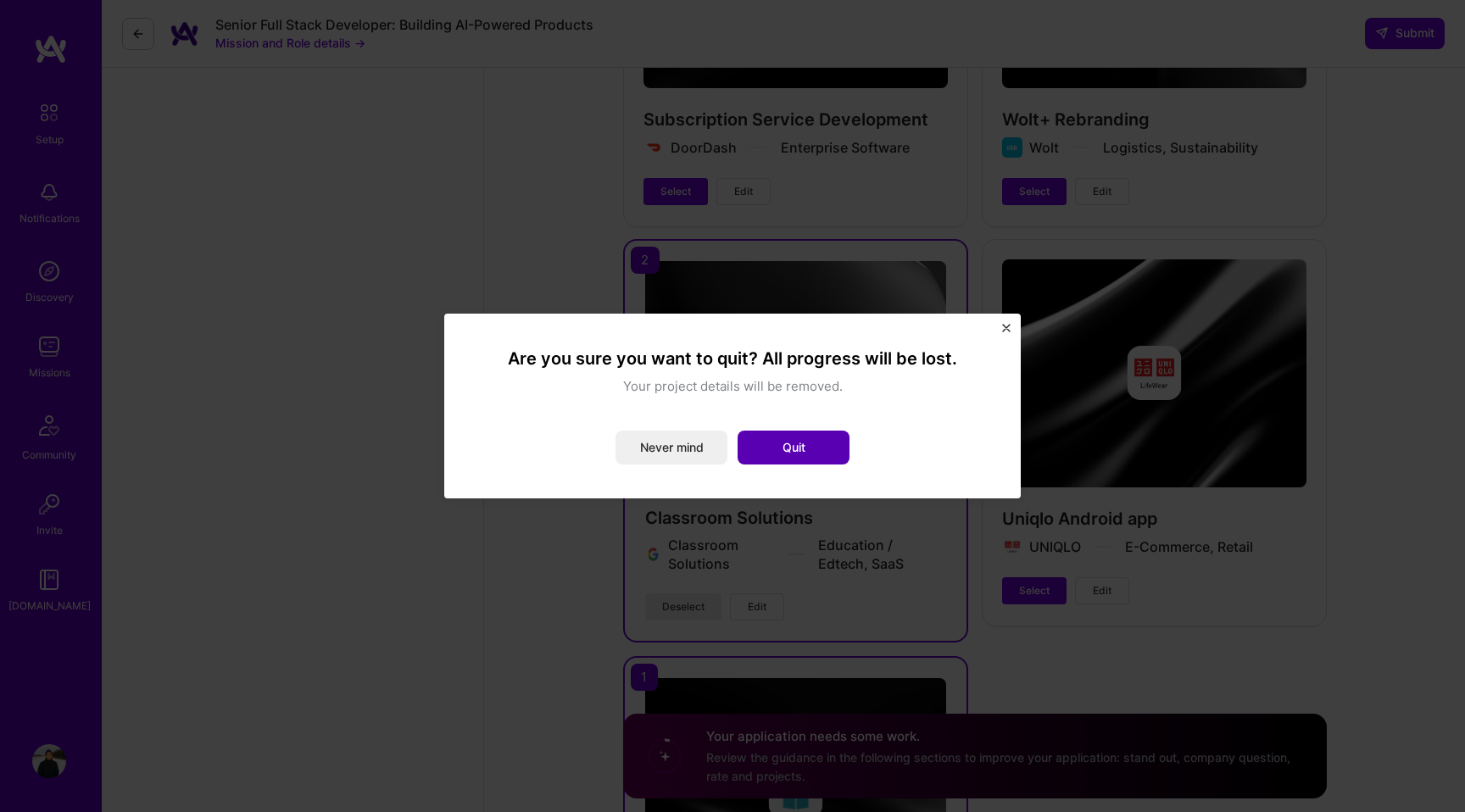
click at [783, 458] on button "Quit" at bounding box center [794, 448] width 112 height 34
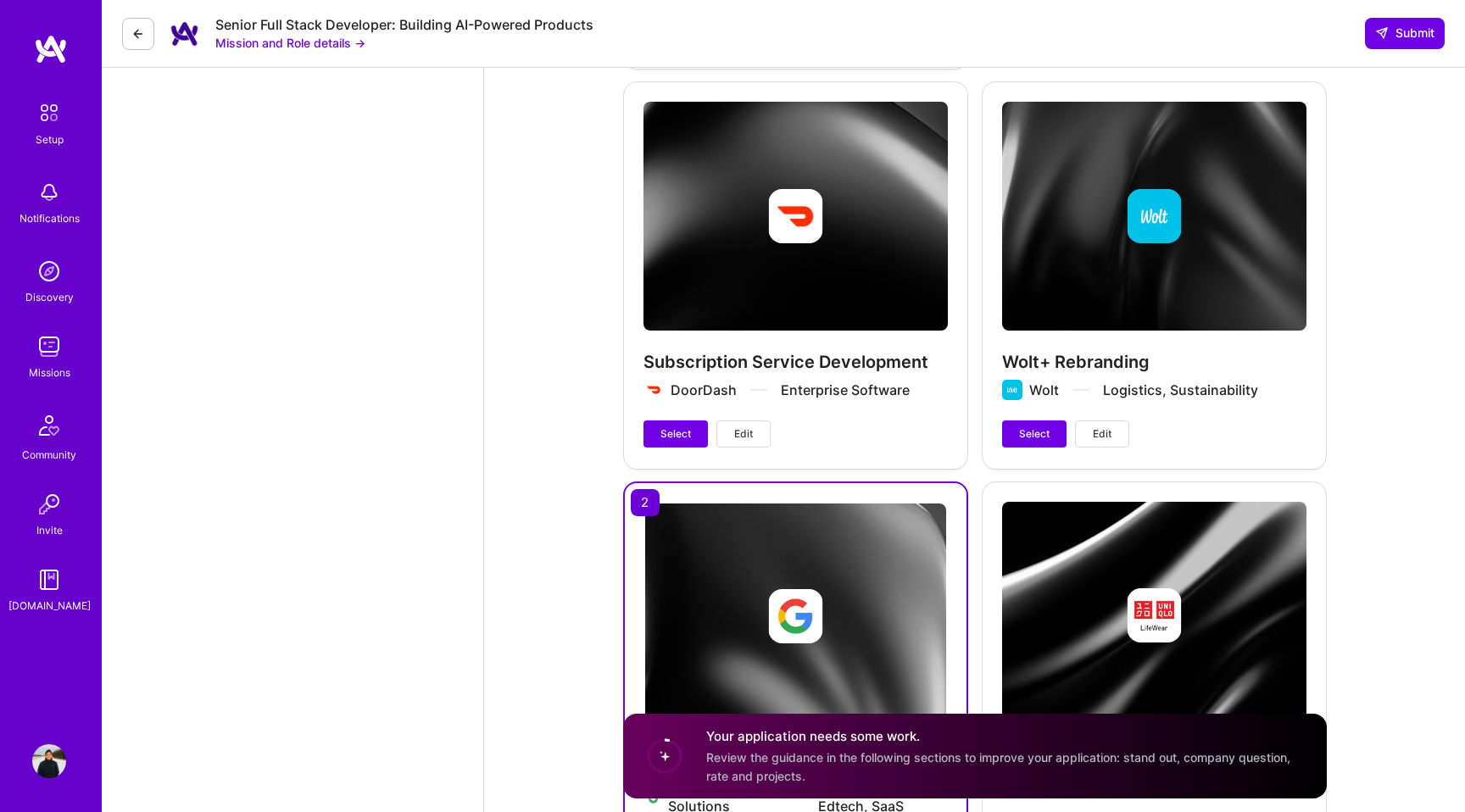
scroll to position [3457, 0]
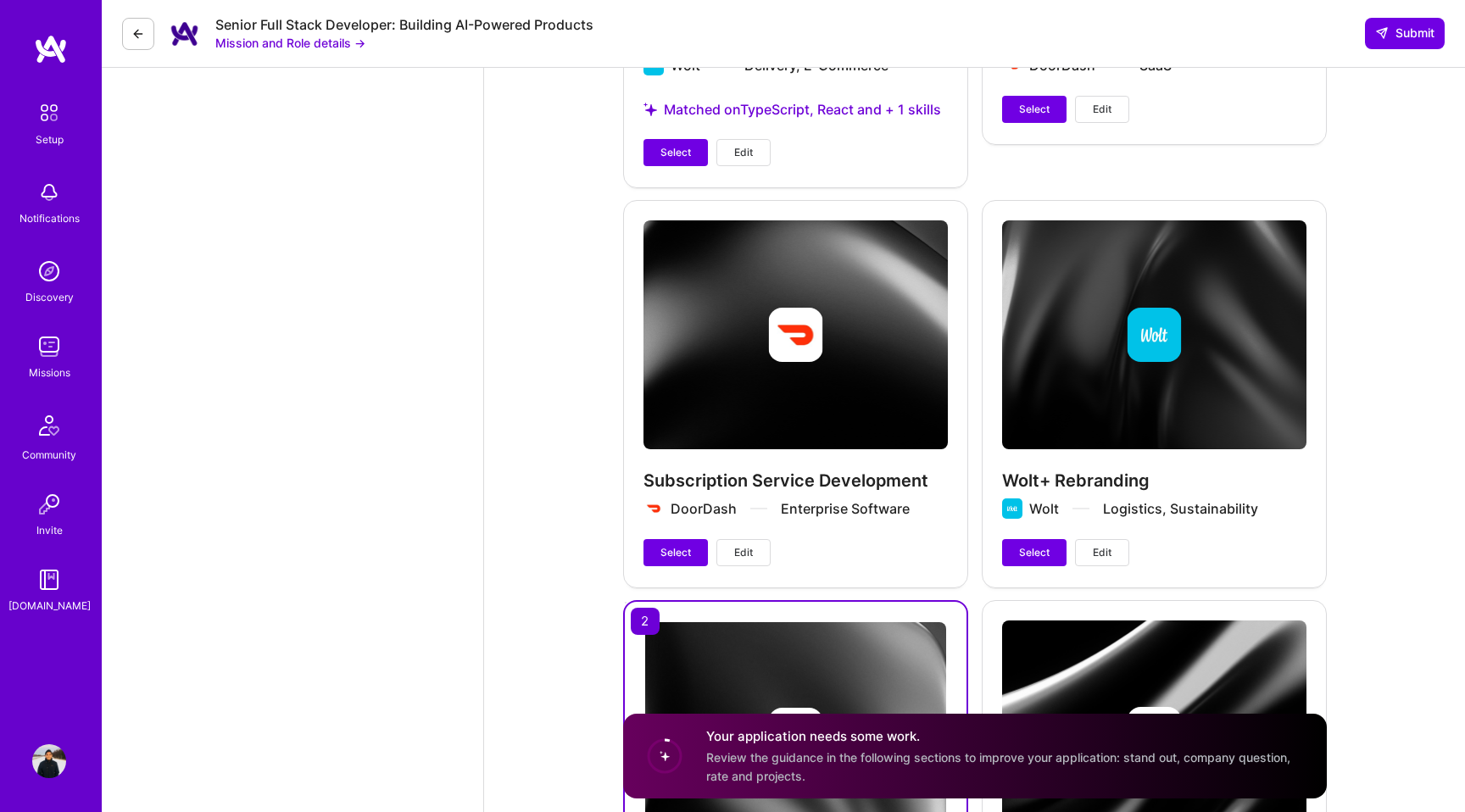
click at [778, 373] on div "Subscription Service Development DoorDash Enterprise Software Select Edit" at bounding box center [795, 393] width 345 height 386
click at [682, 545] on span "Select" at bounding box center [676, 552] width 31 height 15
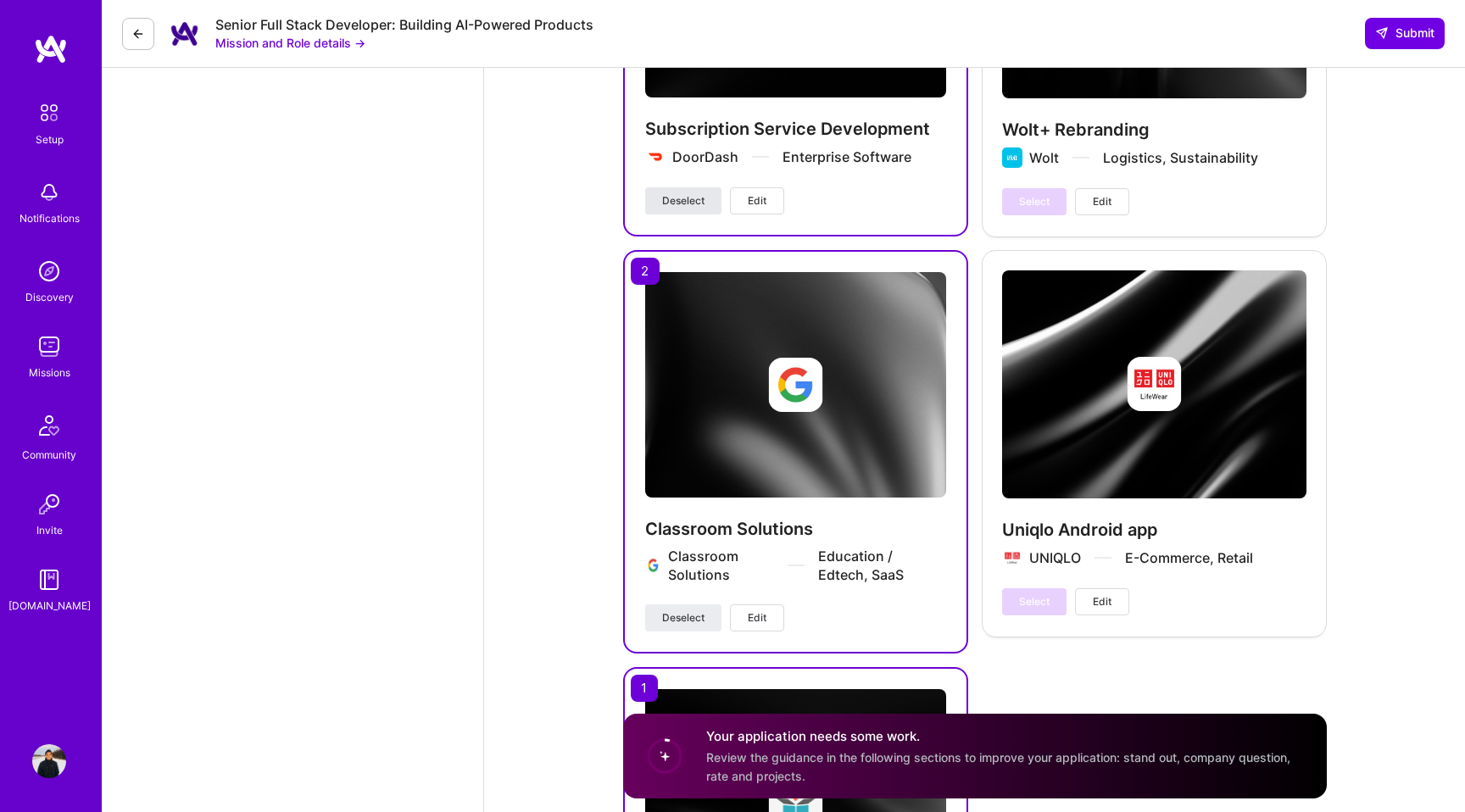
scroll to position [3852, 0]
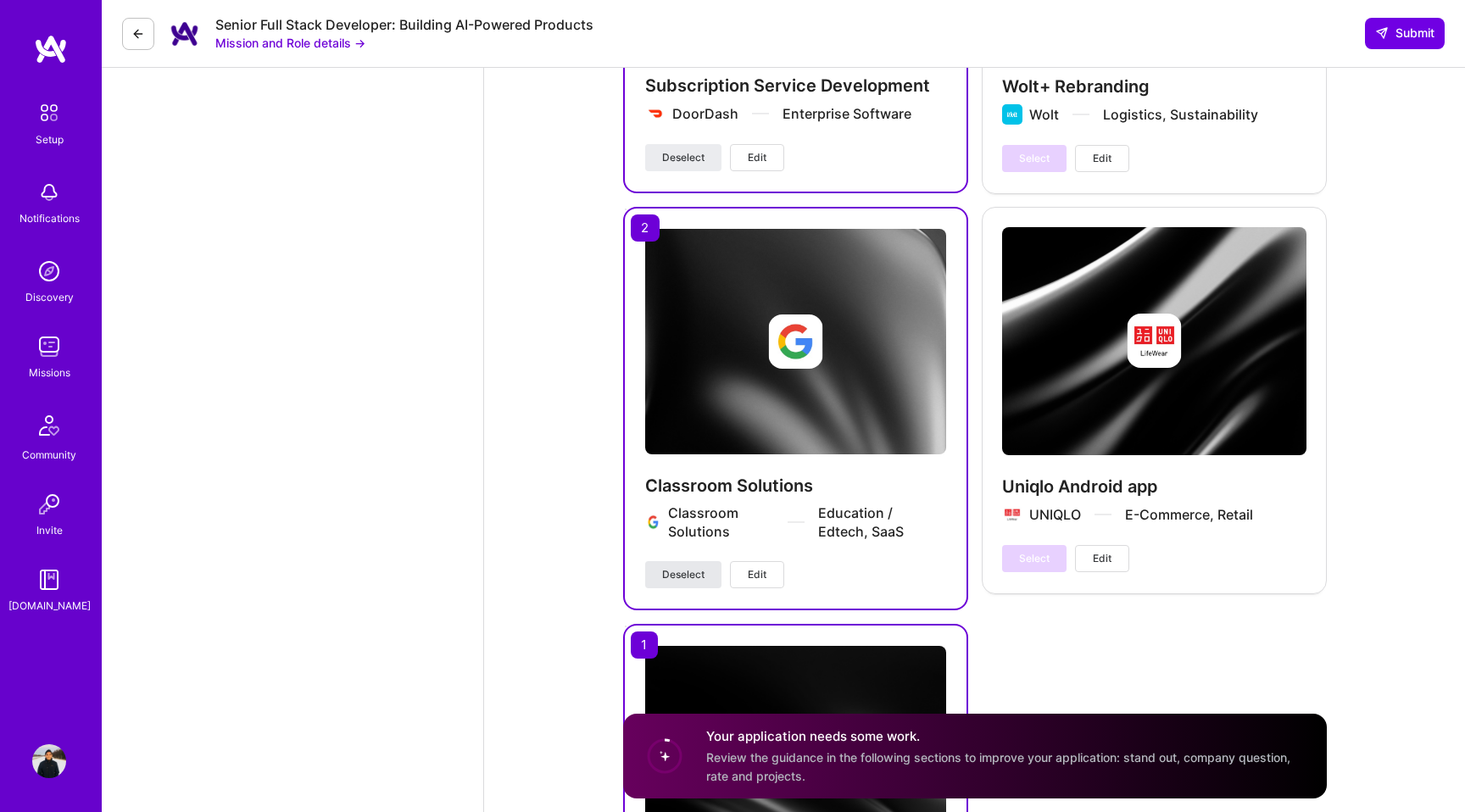
click at [689, 567] on span "Deselect" at bounding box center [683, 574] width 42 height 15
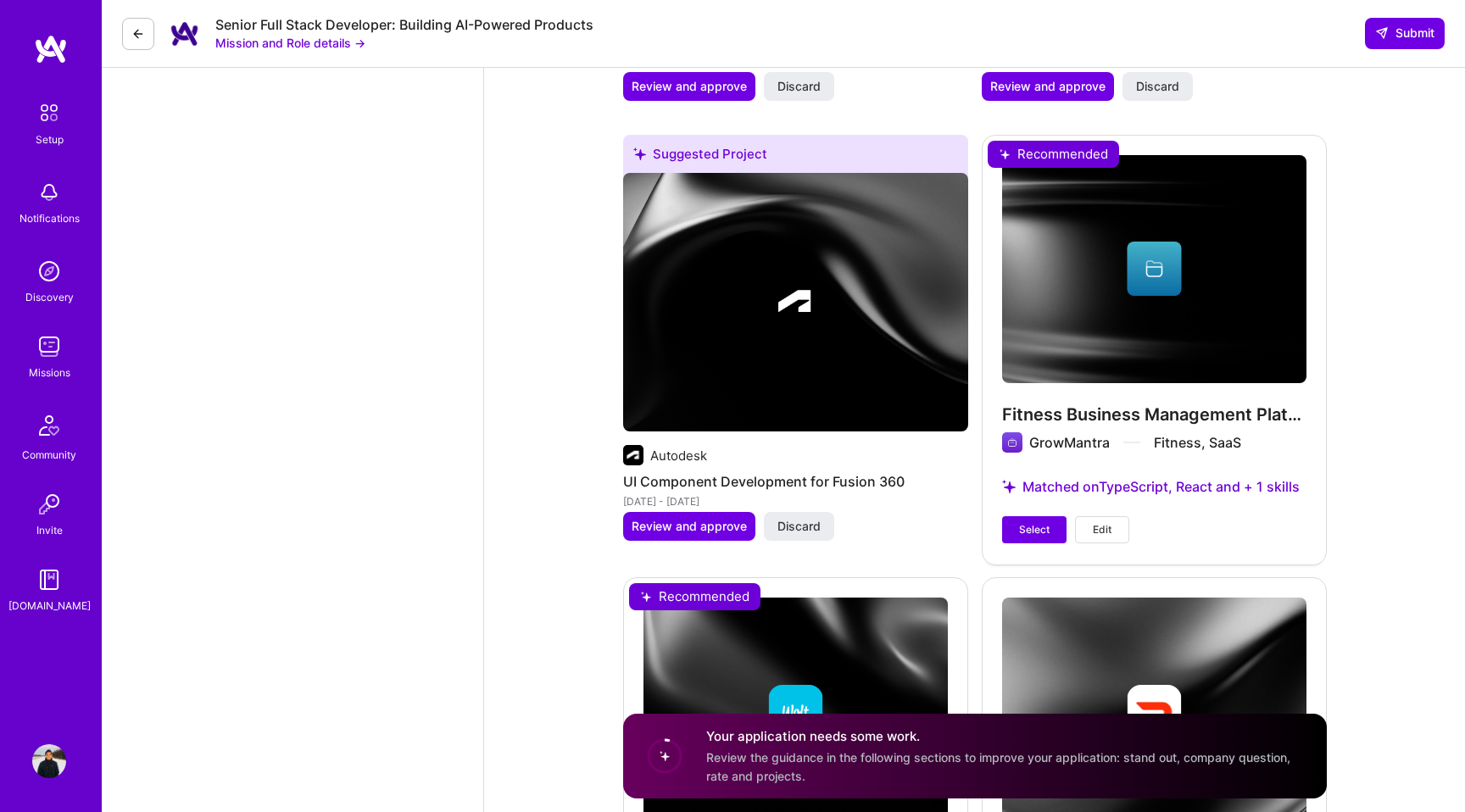
scroll to position [2647, 0]
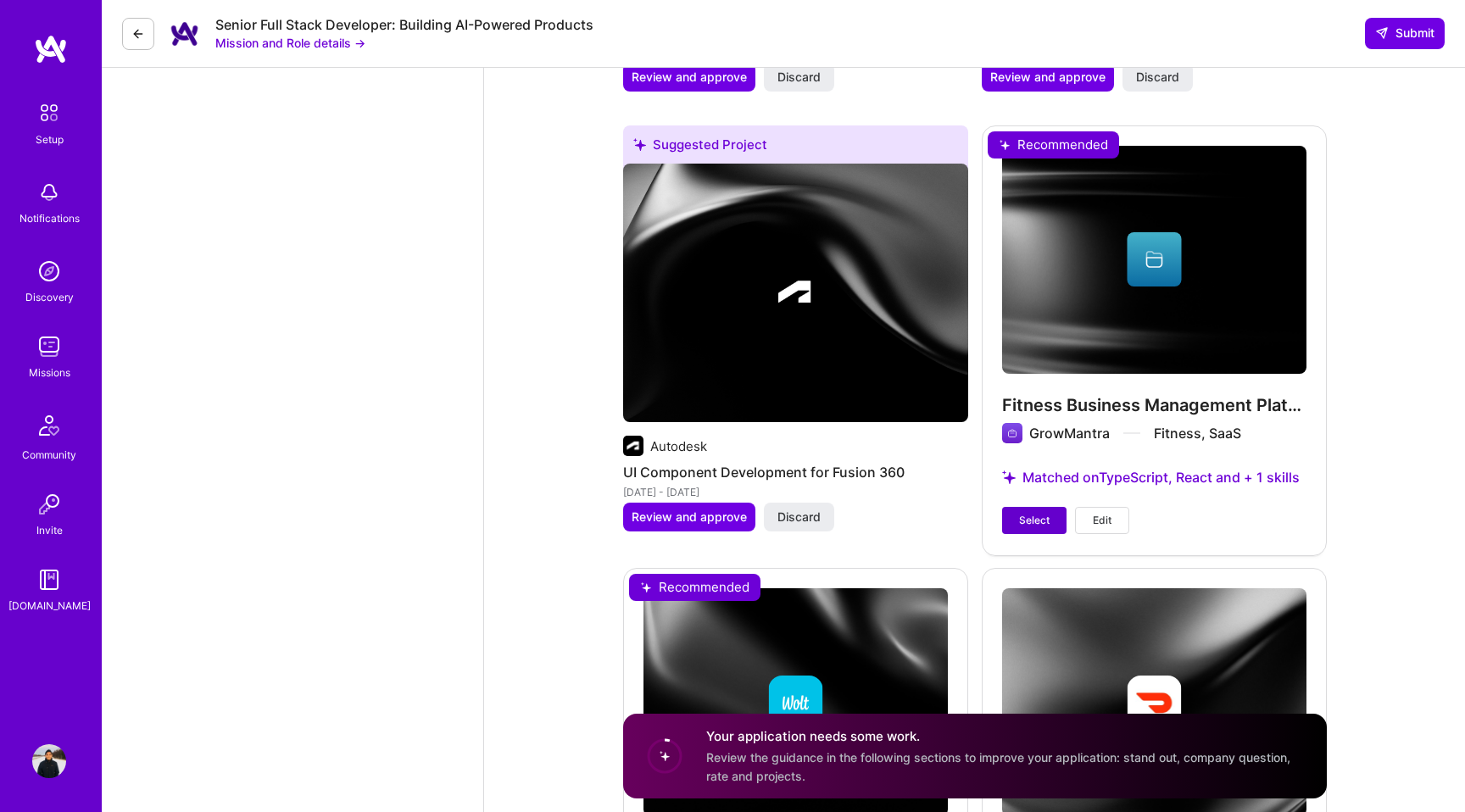
click at [1027, 513] on span "Select" at bounding box center [1035, 520] width 31 height 15
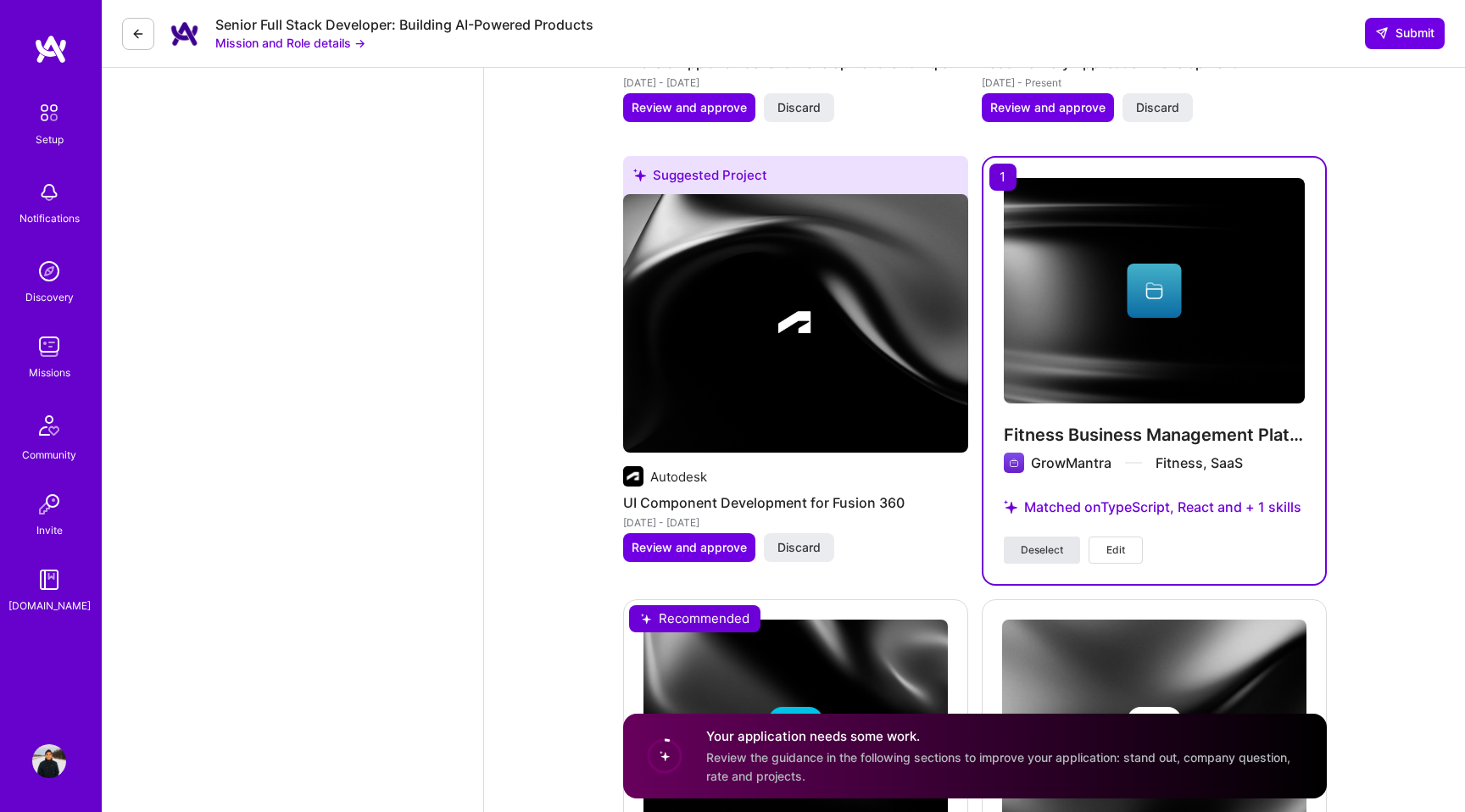
scroll to position [2506, 0]
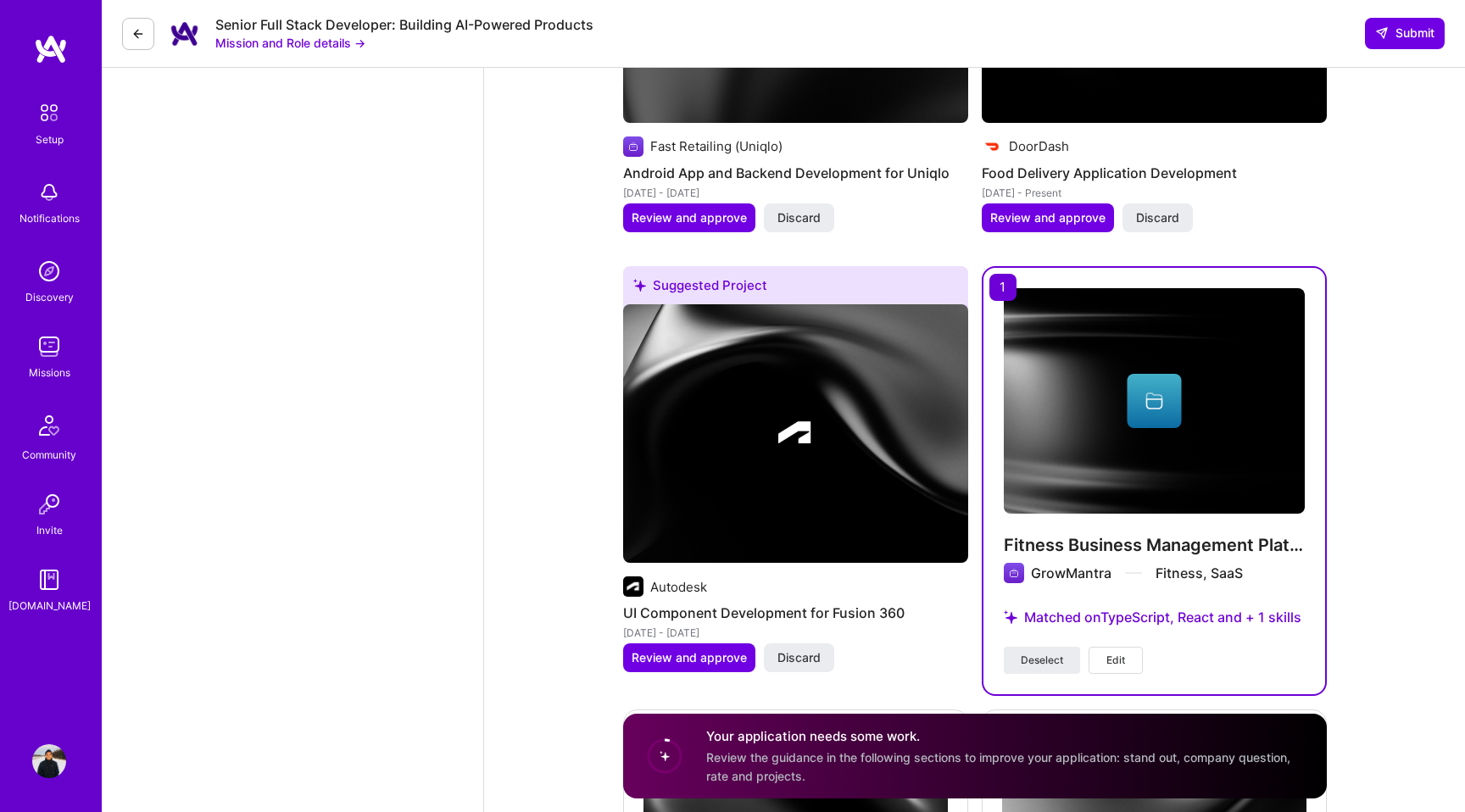
click at [1114, 652] on span "Edit" at bounding box center [1116, 659] width 19 height 15
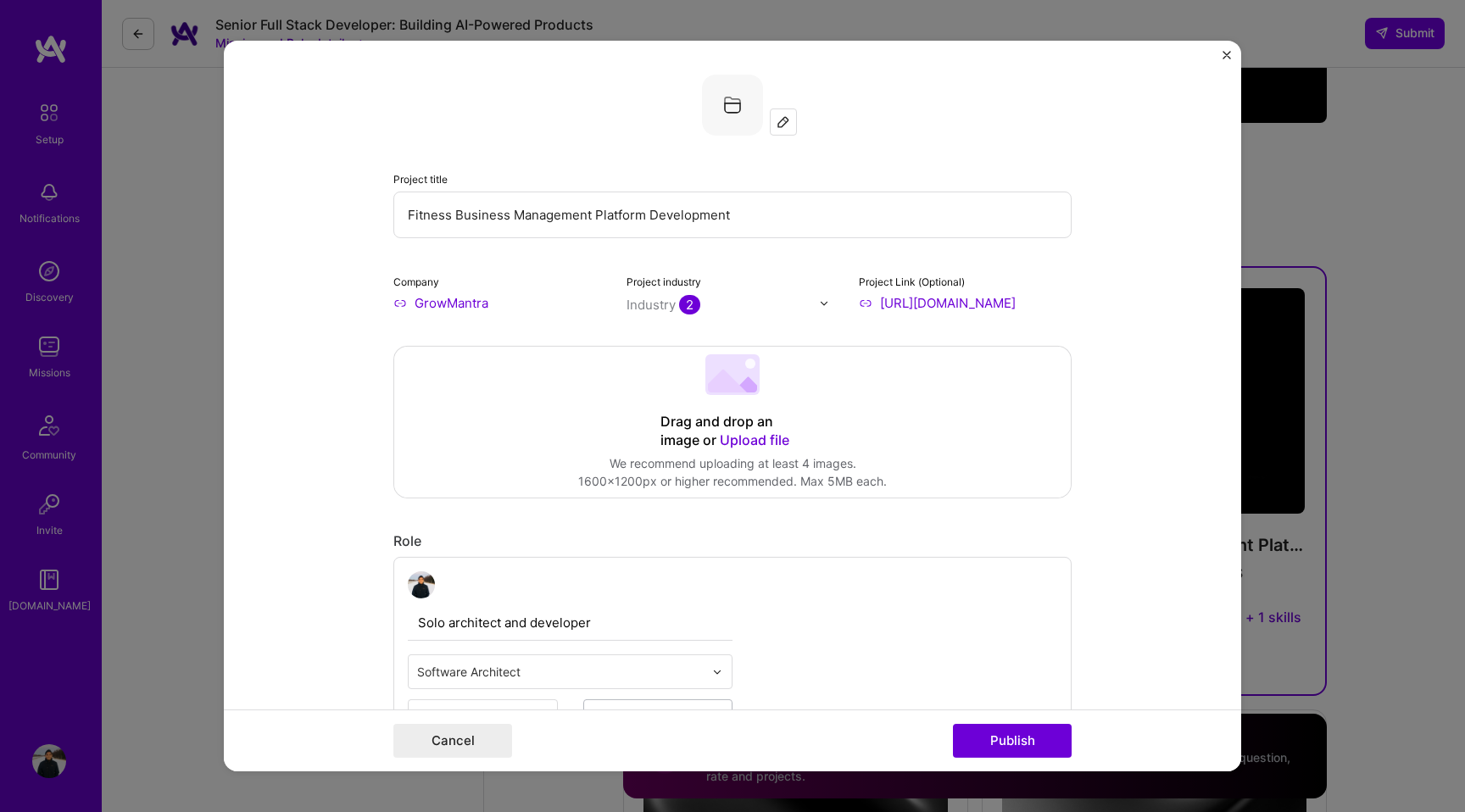
click at [968, 309] on input "[URL][DOMAIN_NAME]" at bounding box center [965, 303] width 213 height 18
click at [937, 305] on input "[URL][DOMAIN_NAME]" at bounding box center [965, 303] width 213 height 18
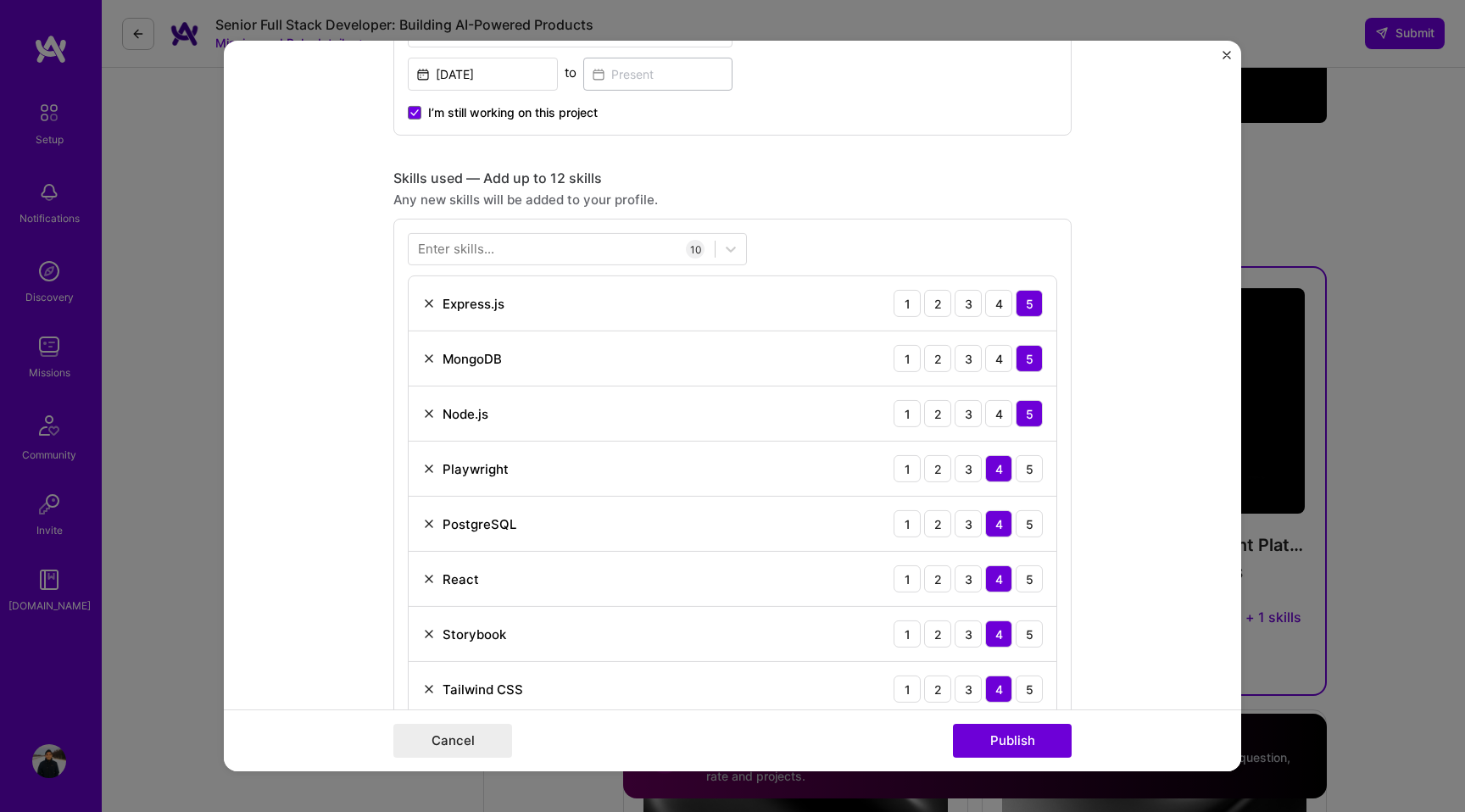
scroll to position [641, 0]
click at [498, 251] on div at bounding box center [561, 249] width 306 height 28
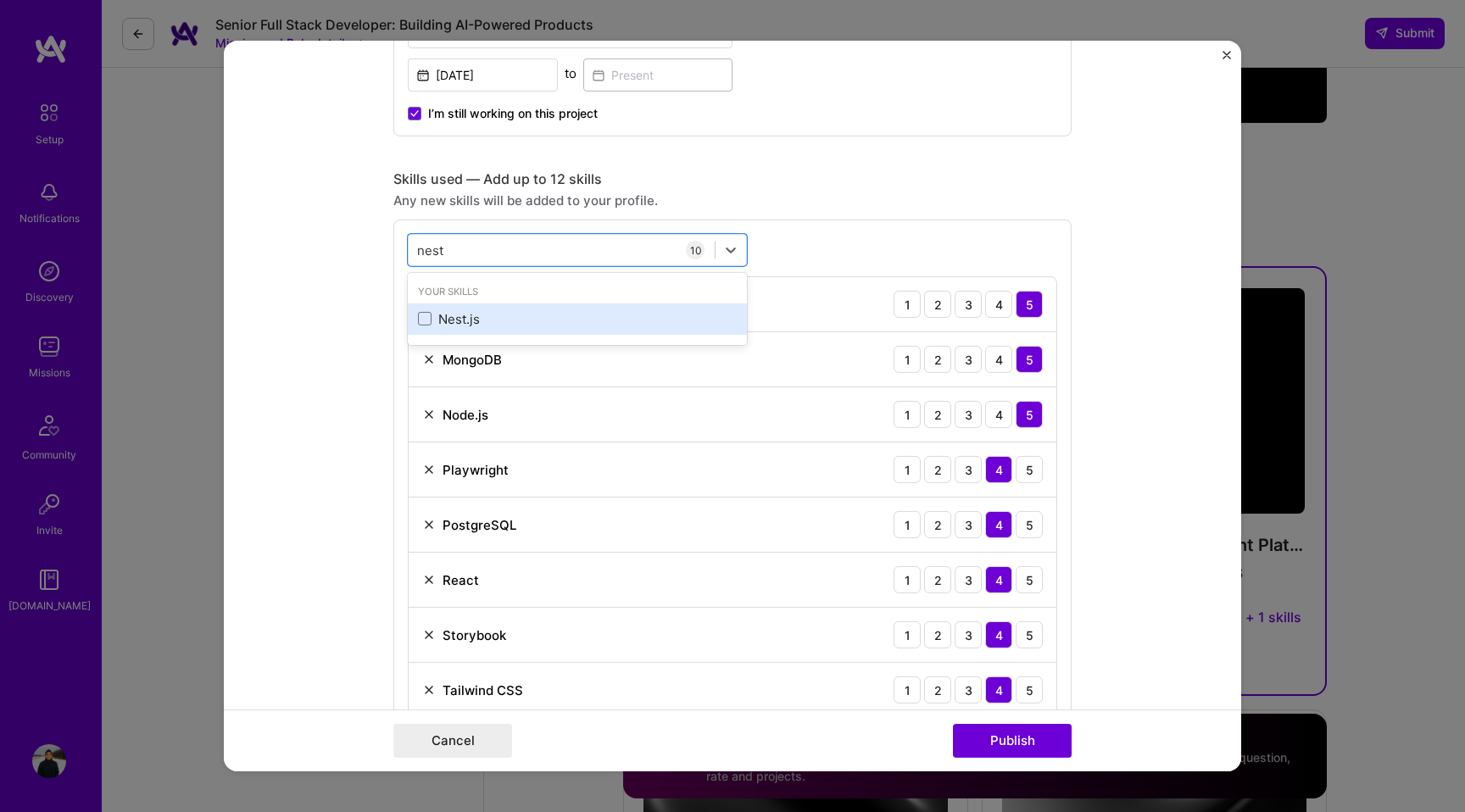
click at [437, 317] on div "Nest.js" at bounding box center [577, 319] width 319 height 18
click at [356, 457] on form "Project title Fitness Business Management Platform Development Company GrowMant…" at bounding box center [732, 406] width 1018 height 730
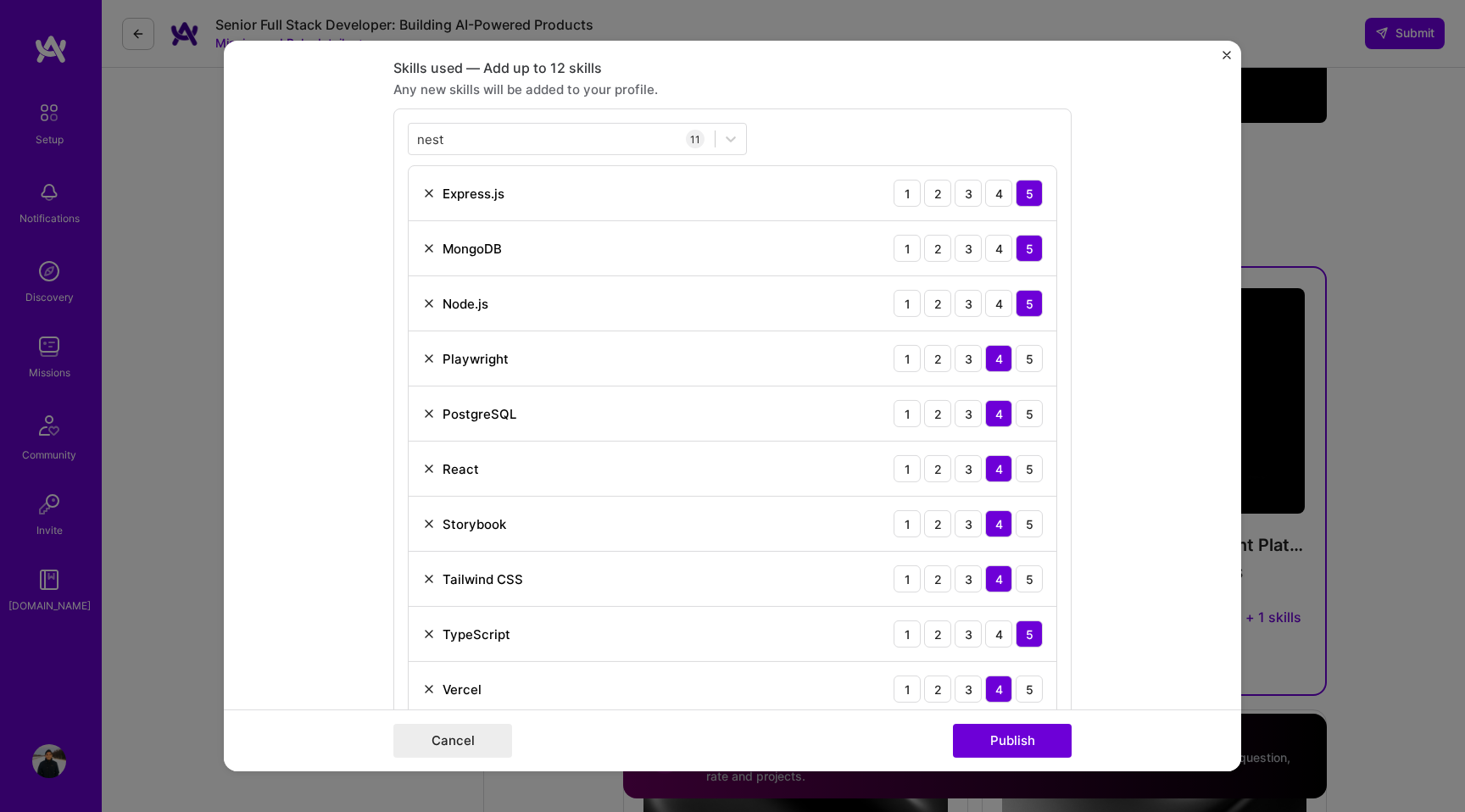
scroll to position [751, 0]
click at [500, 136] on div "nest nest" at bounding box center [561, 139] width 306 height 28
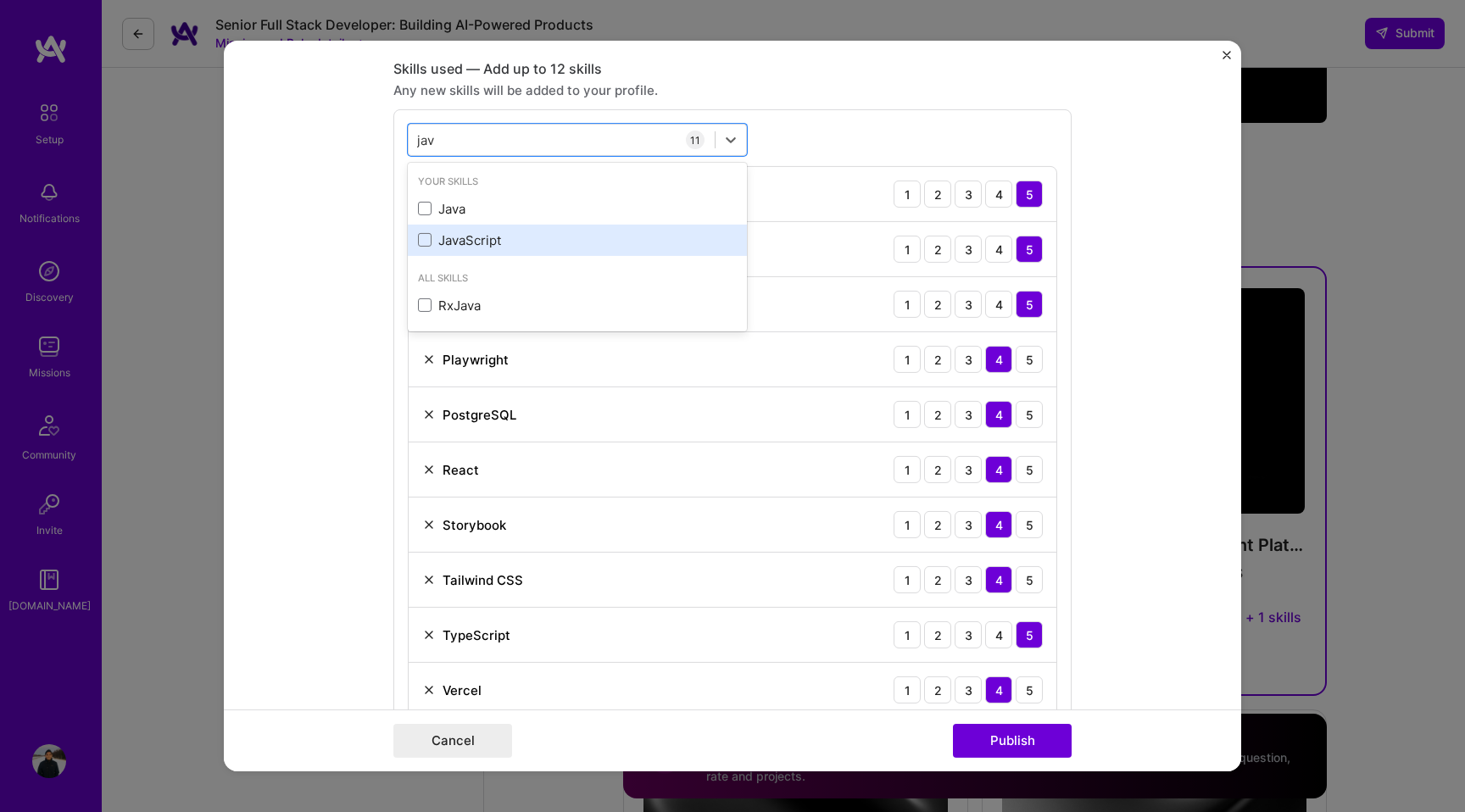
click at [478, 234] on div "JavaScript" at bounding box center [577, 240] width 319 height 18
click at [440, 144] on div "jav jav" at bounding box center [561, 139] width 306 height 28
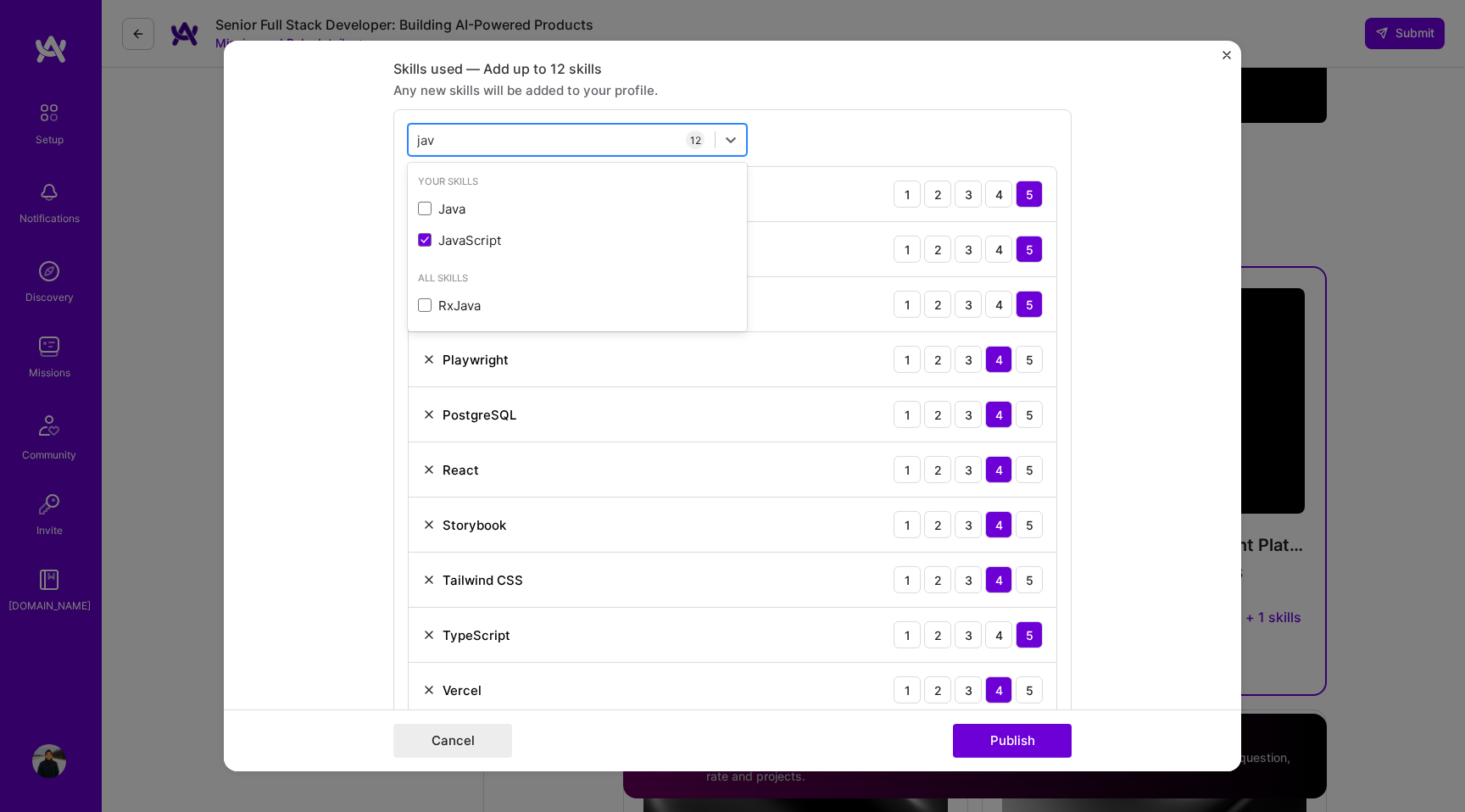
click at [422, 144] on input "jav" at bounding box center [426, 139] width 19 height 18
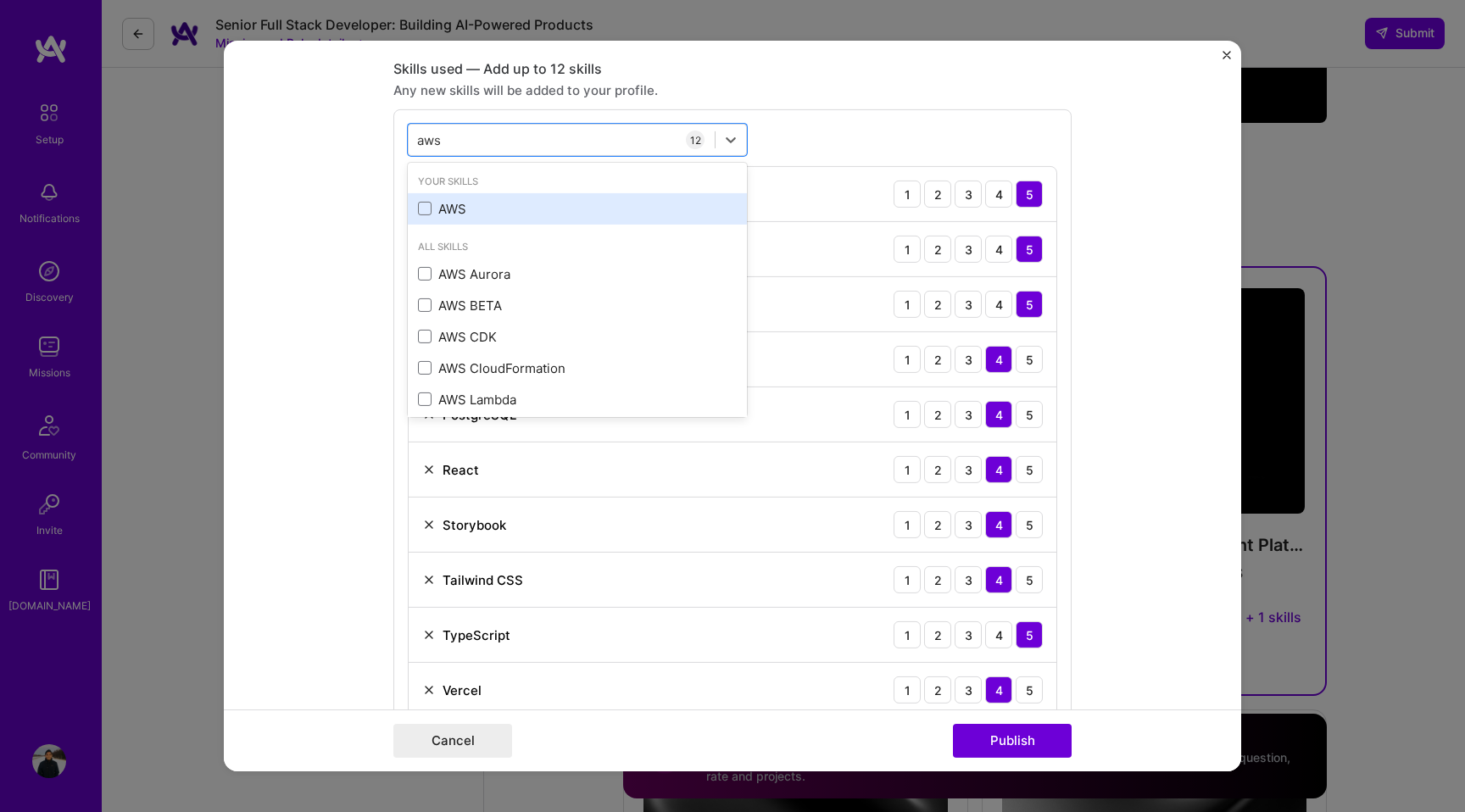
click at [434, 208] on div "AWS" at bounding box center [577, 209] width 319 height 18
type input "aws"
click at [337, 265] on form "Project title Fitness Business Management Platform Development Company GrowMant…" at bounding box center [732, 406] width 1018 height 730
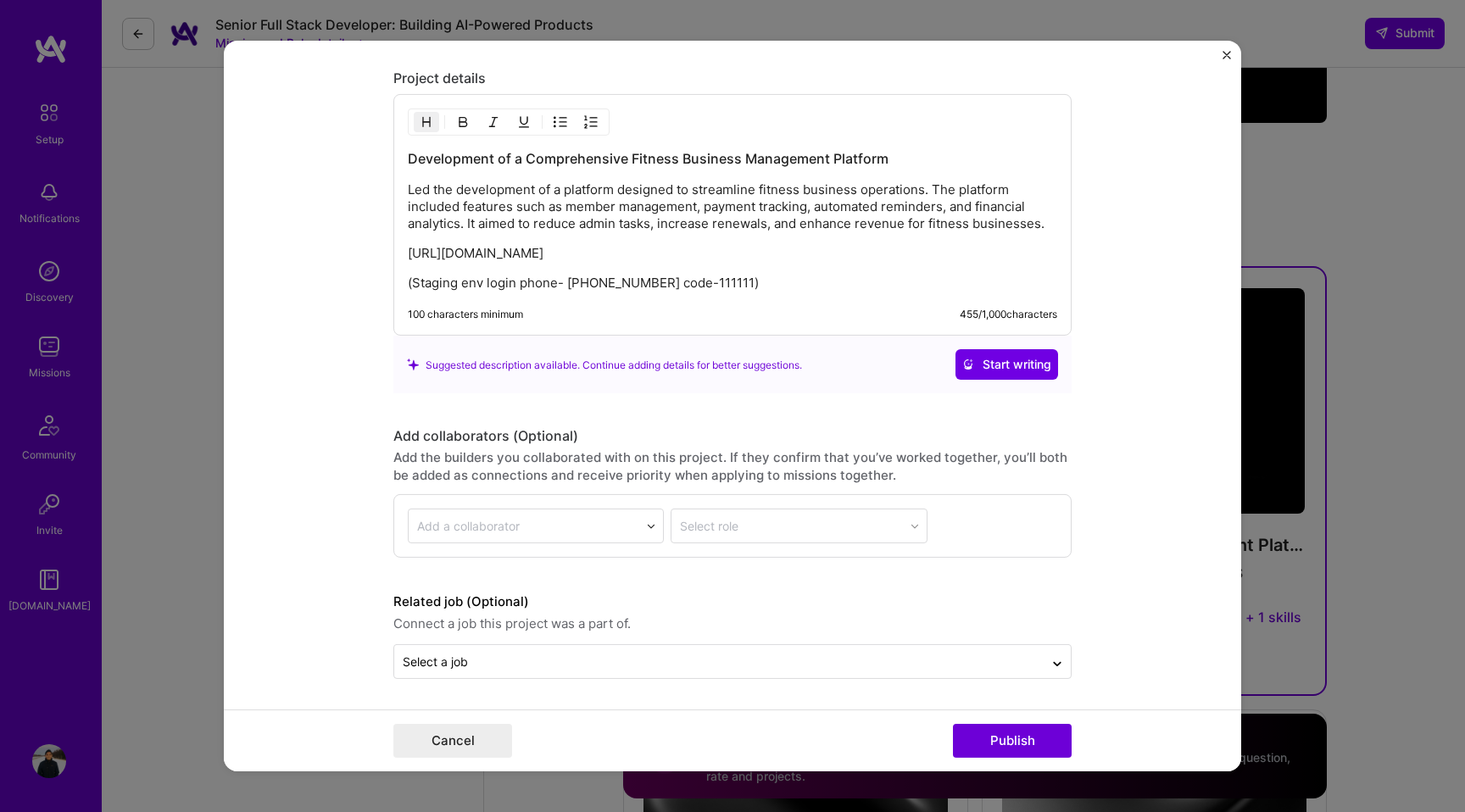
scroll to position [2046, 0]
click at [985, 735] on button "Publish" at bounding box center [1013, 741] width 118 height 34
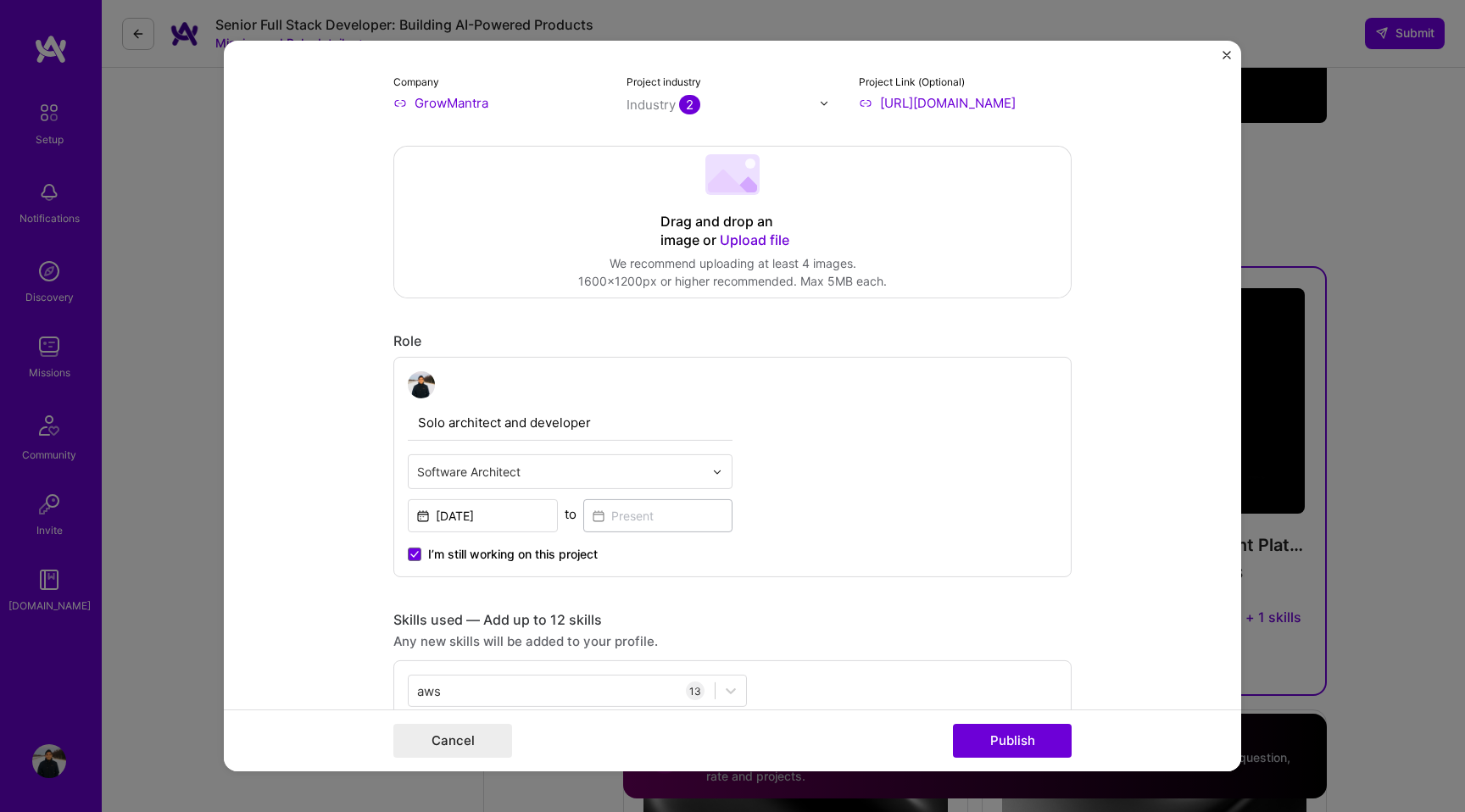
scroll to position [0, 0]
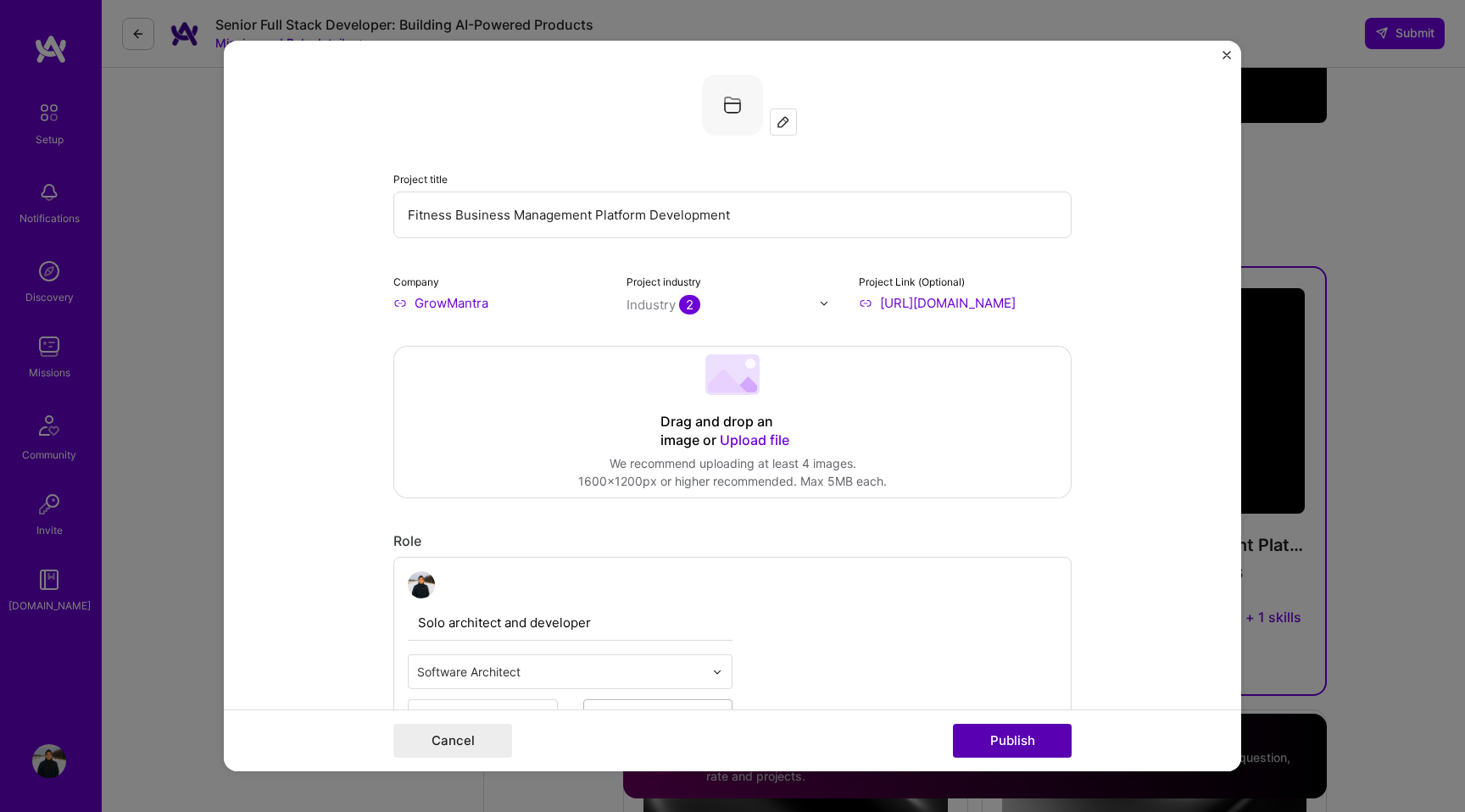
click at [1020, 740] on button "Publish" at bounding box center [1013, 741] width 118 height 34
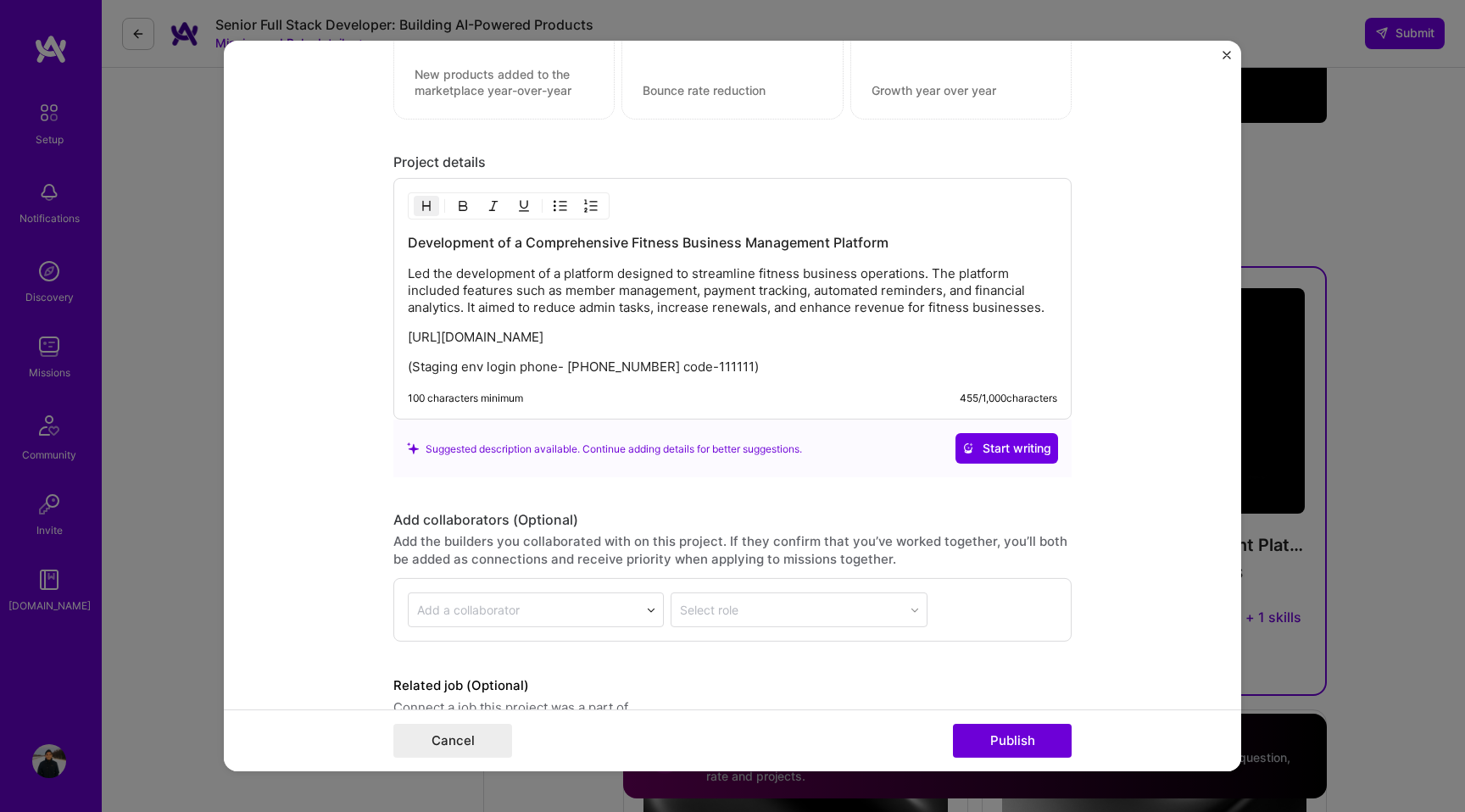
scroll to position [2067, 0]
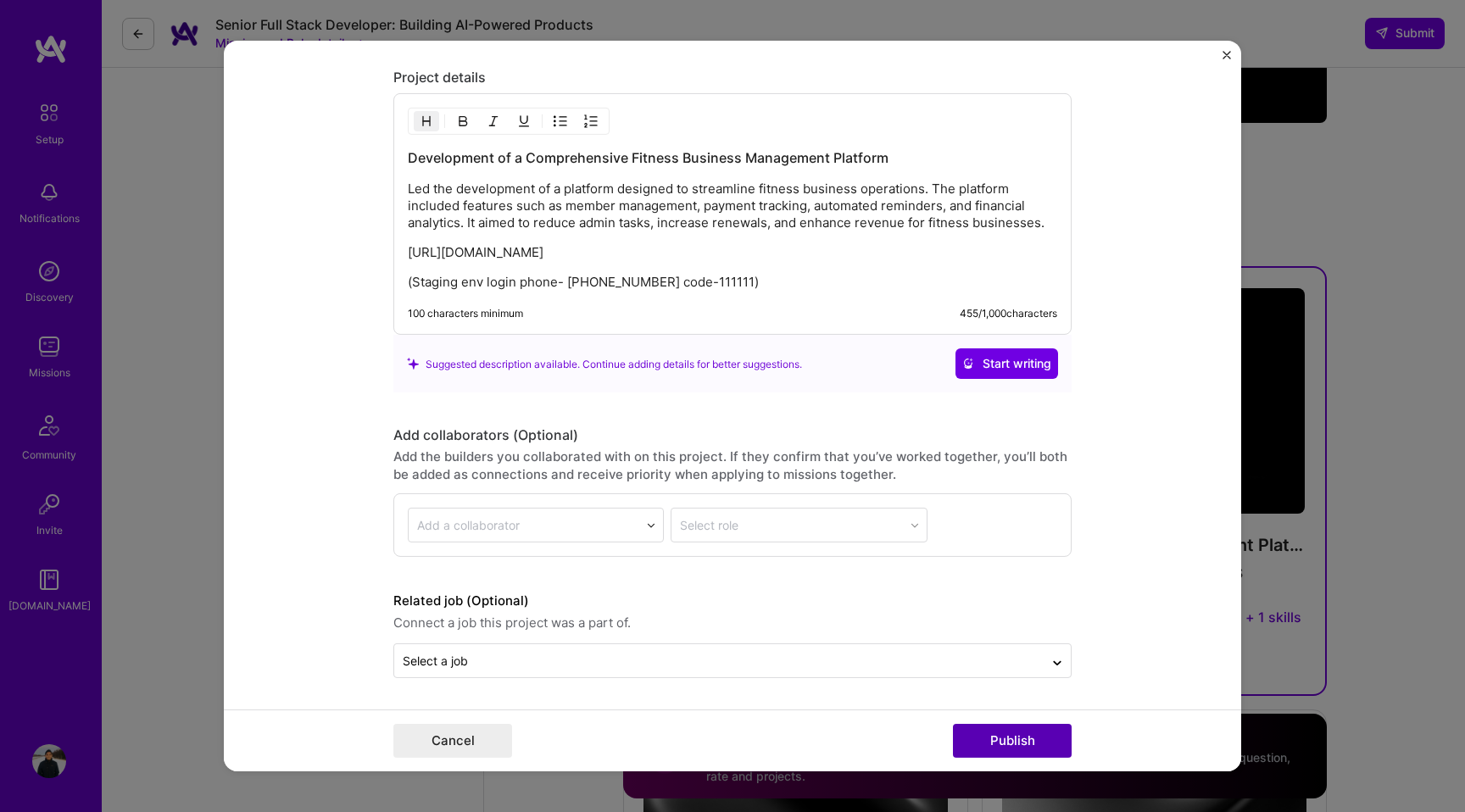
click at [1013, 745] on button "Publish" at bounding box center [1013, 741] width 118 height 34
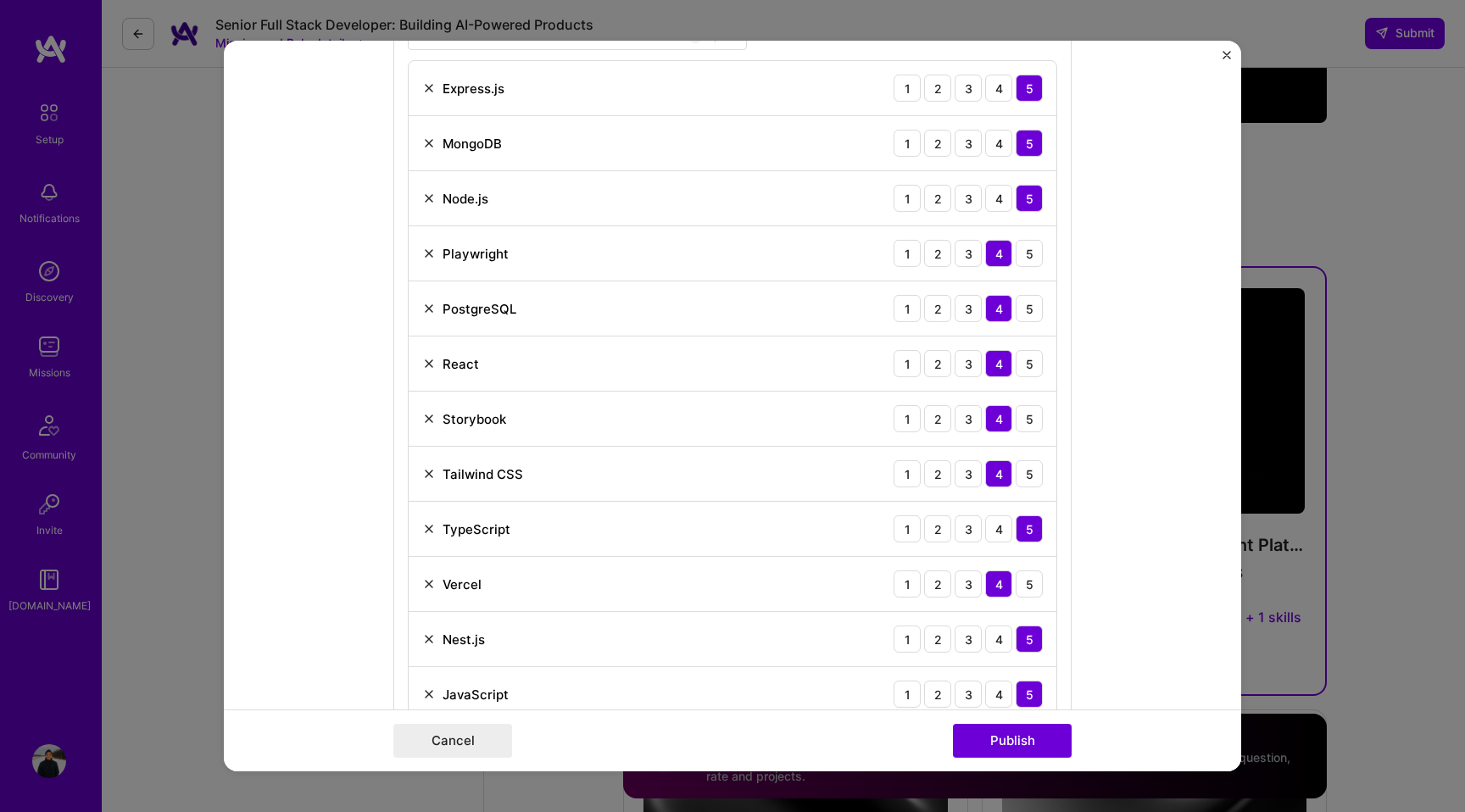
scroll to position [858, 0]
click at [426, 583] on img at bounding box center [428, 582] width 13 height 13
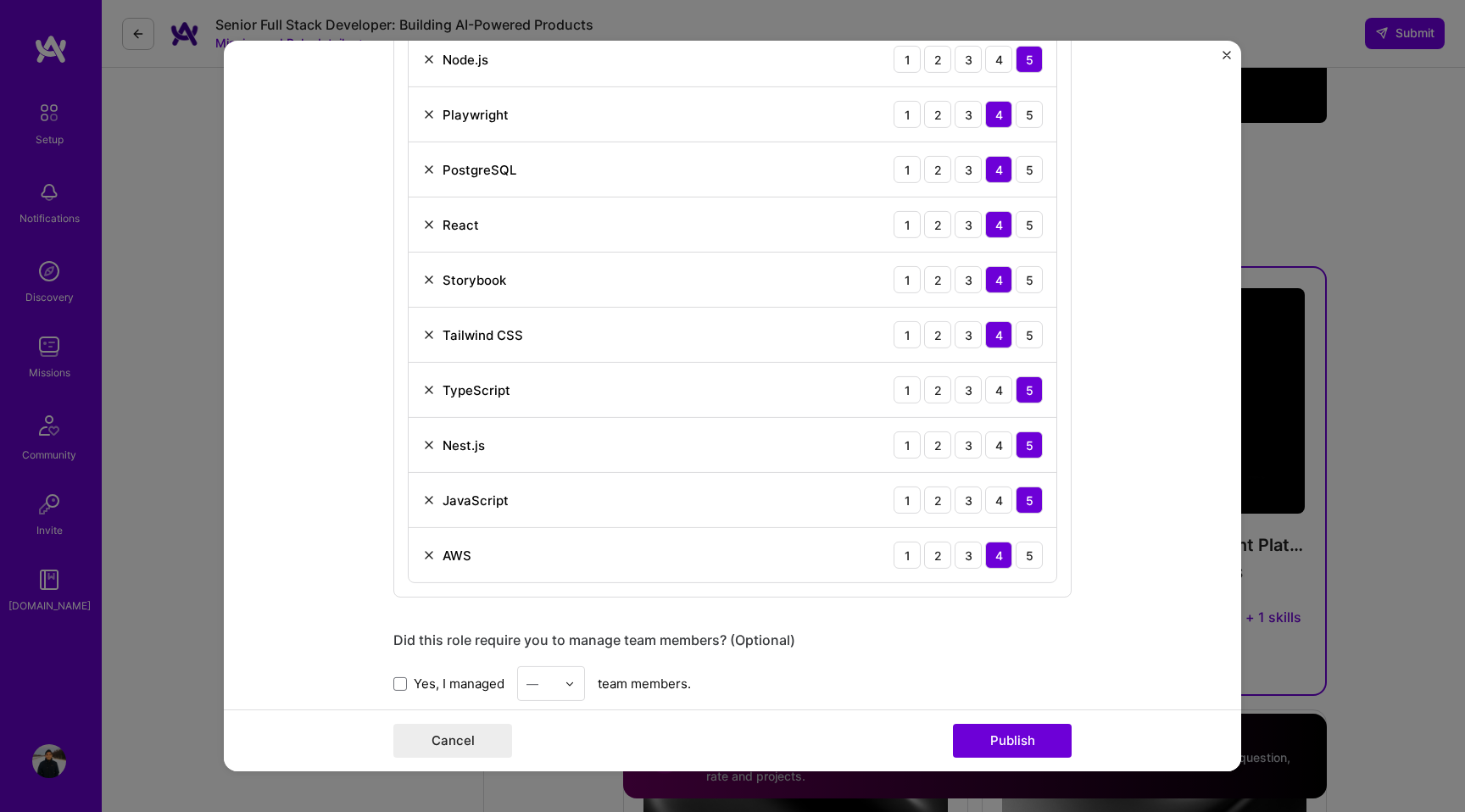
scroll to position [1042, 0]
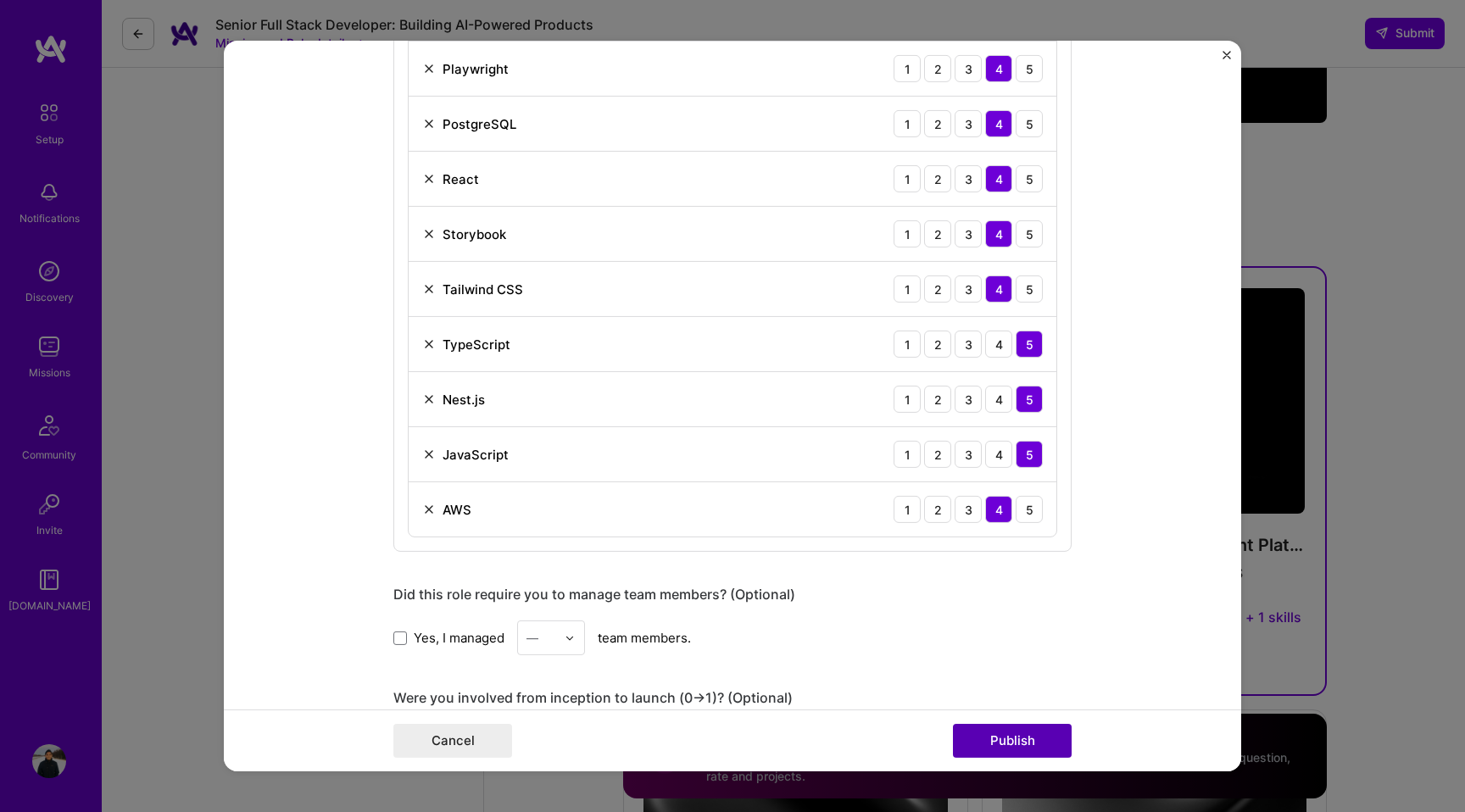
click at [1018, 742] on button "Publish" at bounding box center [1013, 741] width 118 height 34
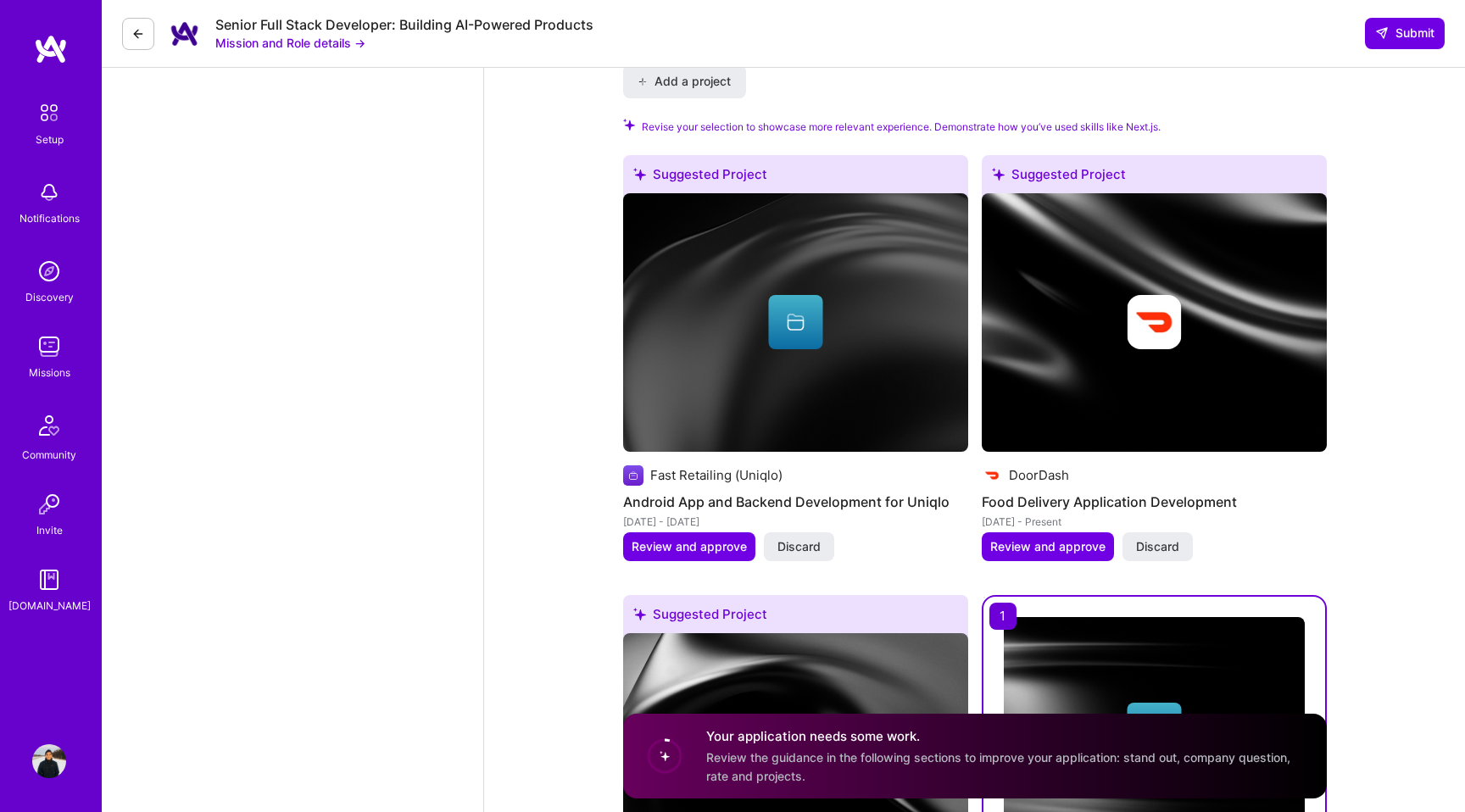
scroll to position [2156, 0]
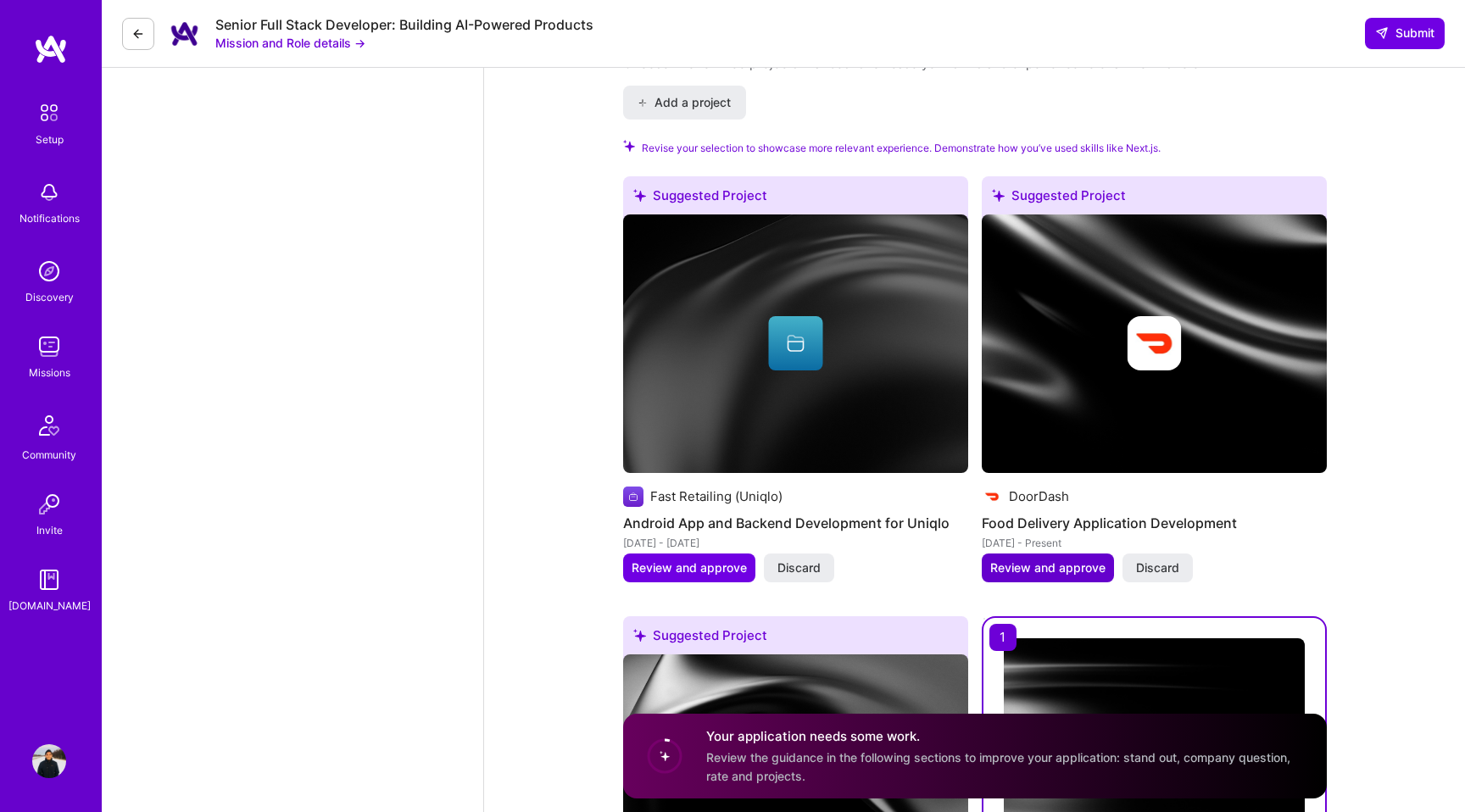
click at [1042, 559] on span "Review and approve" at bounding box center [1048, 567] width 115 height 17
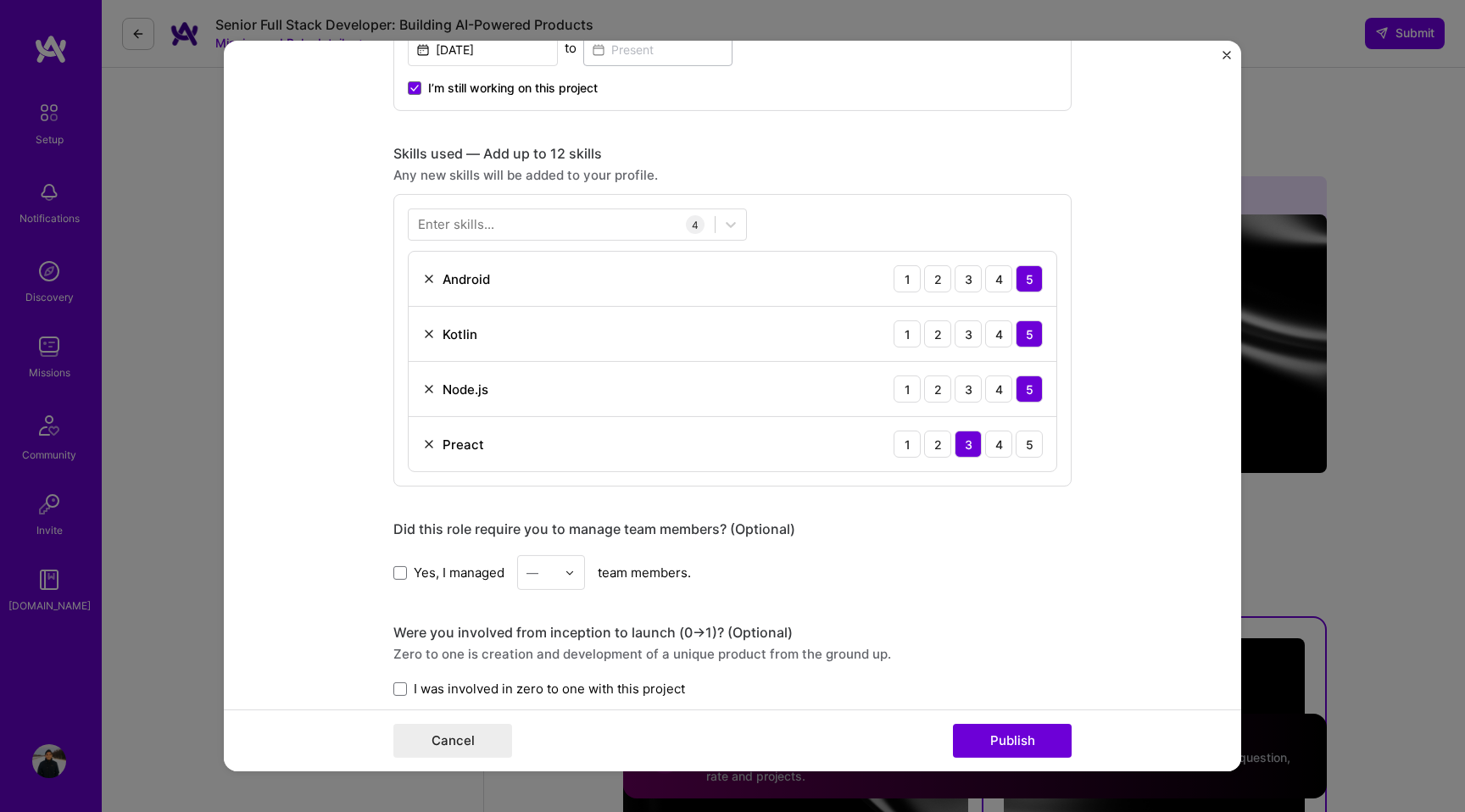
scroll to position [743, 0]
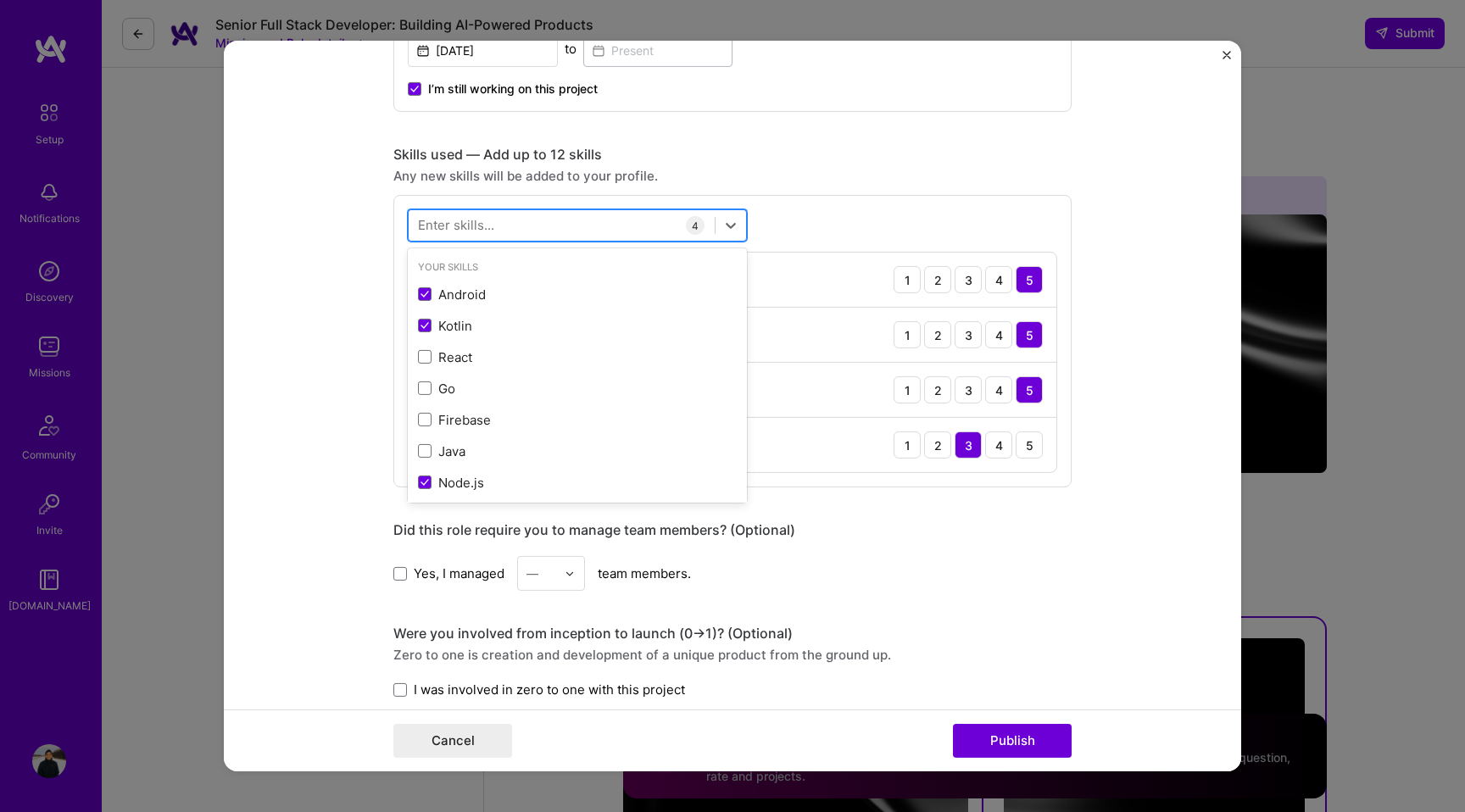
click at [524, 226] on div at bounding box center [561, 224] width 306 height 28
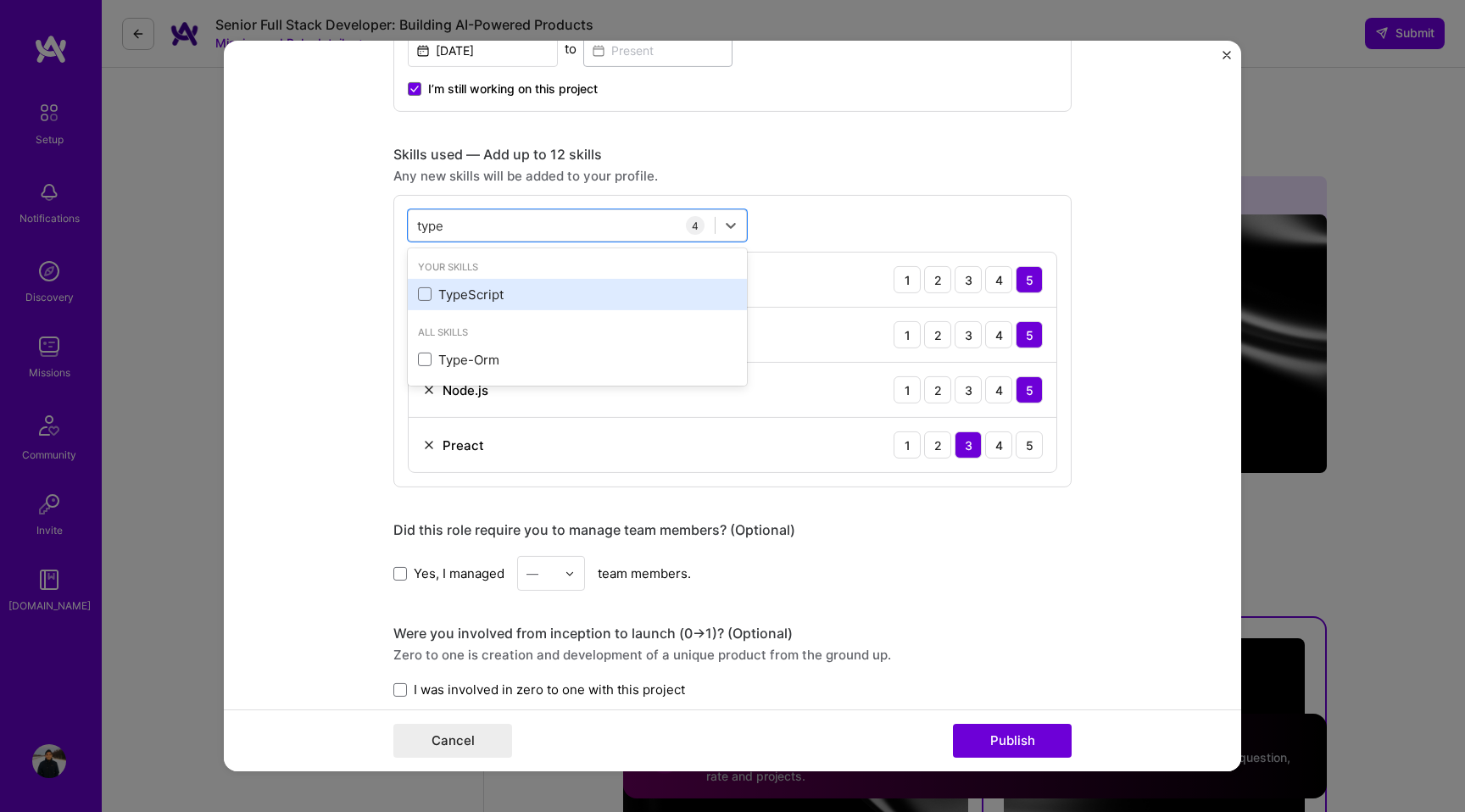
click at [498, 301] on div "TypeScript" at bounding box center [577, 294] width 319 height 18
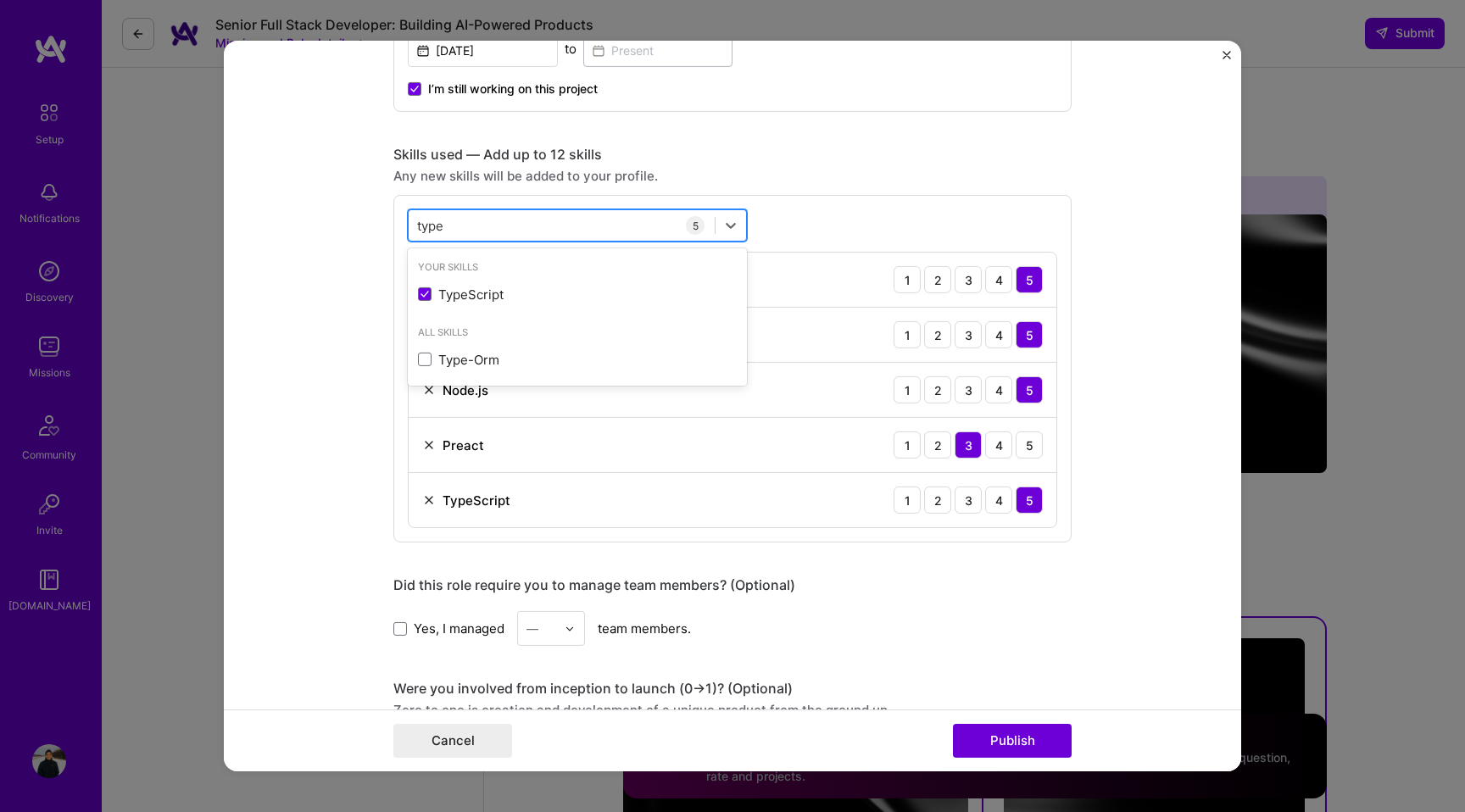
click at [473, 224] on div "type type" at bounding box center [561, 224] width 306 height 28
click at [425, 232] on input "type" at bounding box center [432, 225] width 29 height 18
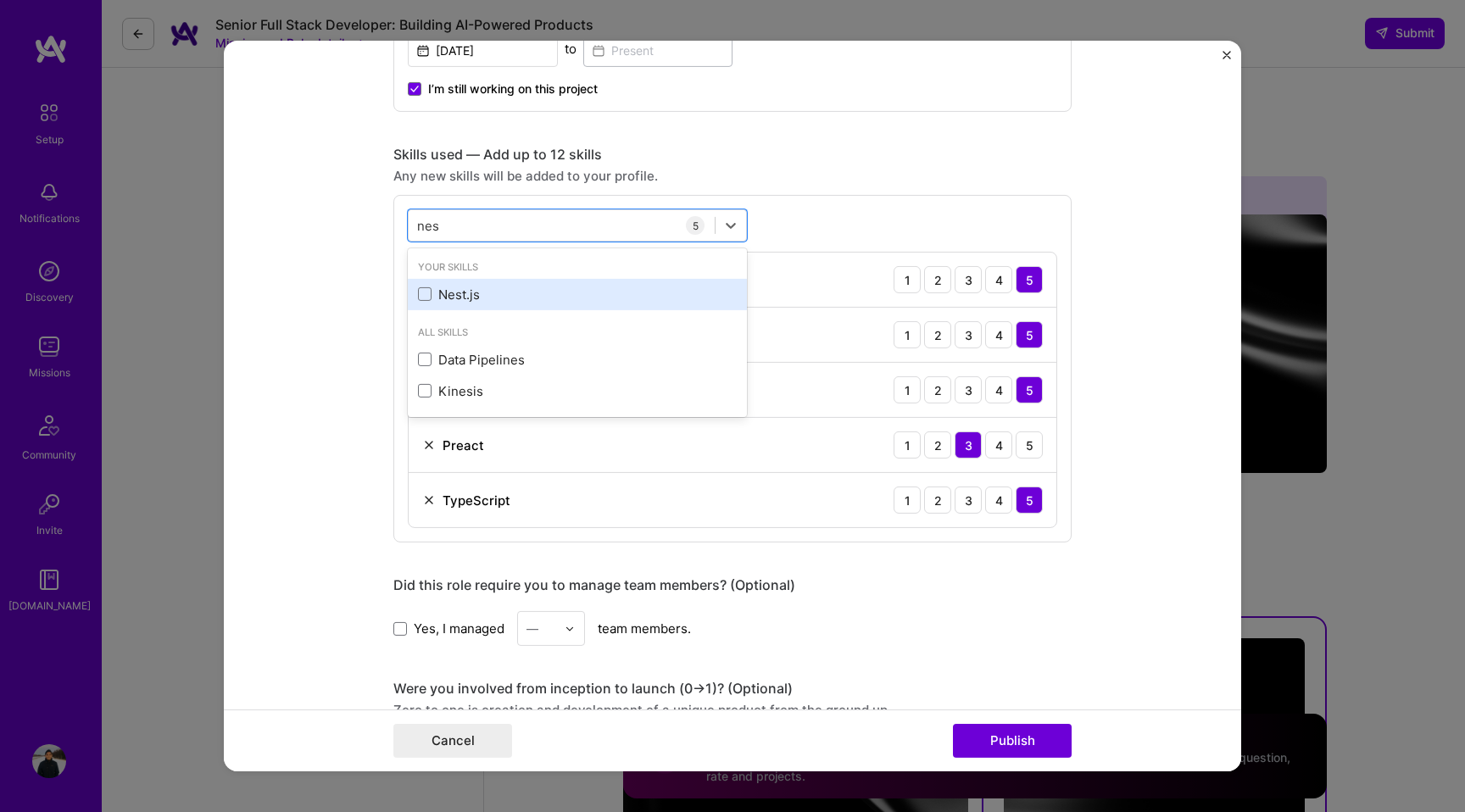
click at [435, 295] on div "Nest.js" at bounding box center [577, 294] width 319 height 18
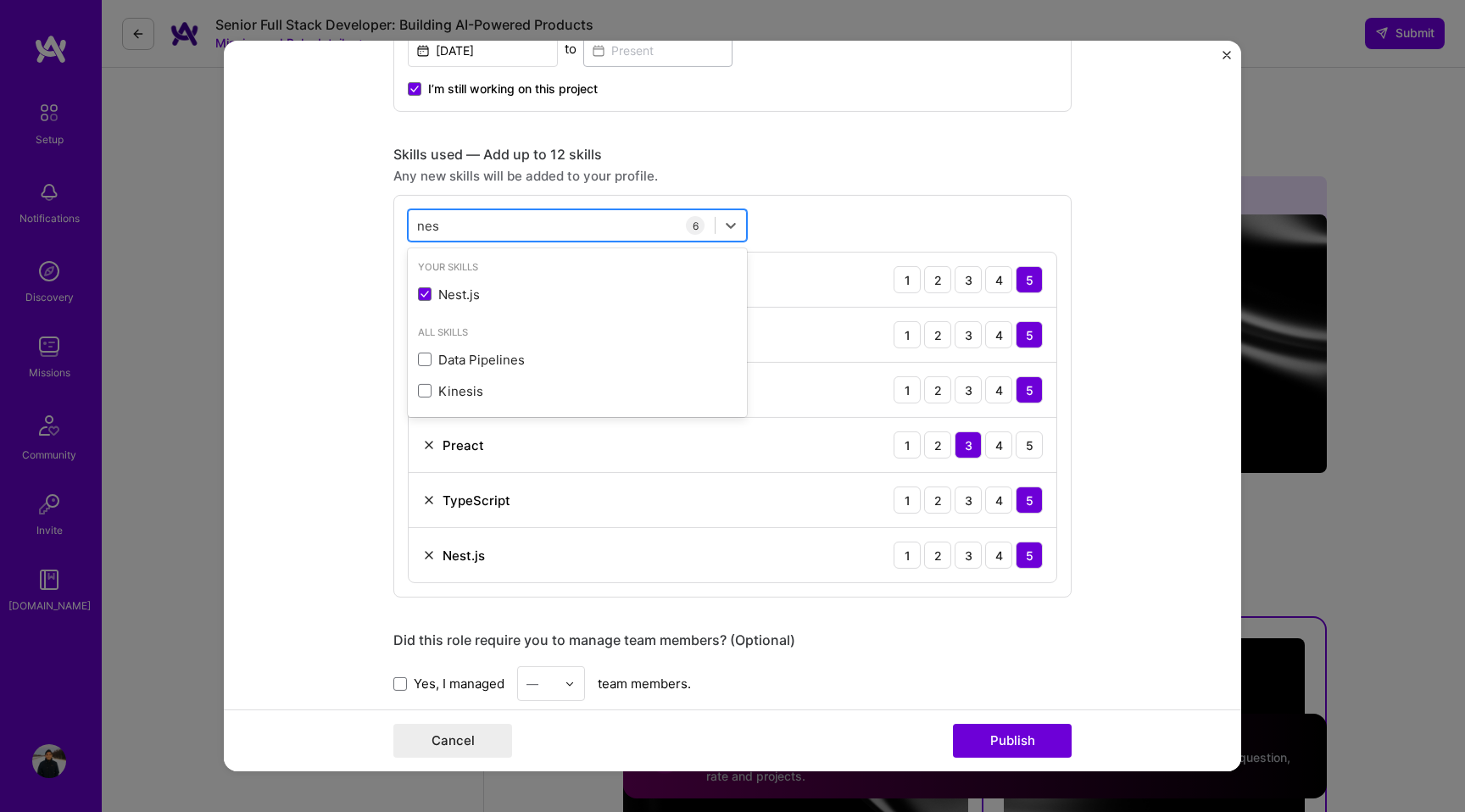
click at [434, 223] on input "nes" at bounding box center [429, 225] width 23 height 18
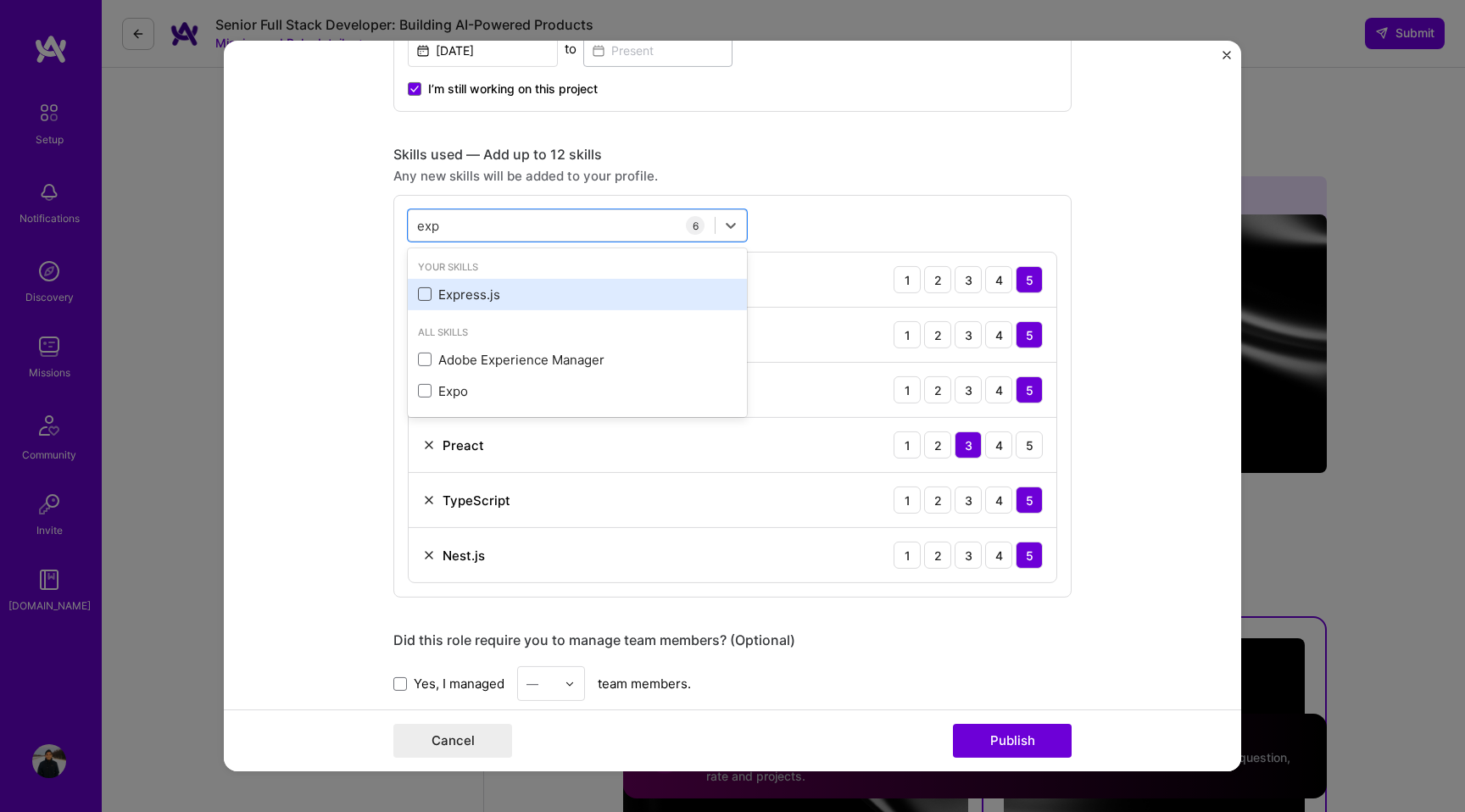
click at [427, 296] on span at bounding box center [425, 293] width 13 height 13
click at [0, 0] on input "checkbox" at bounding box center [0, 0] width 0 height 0
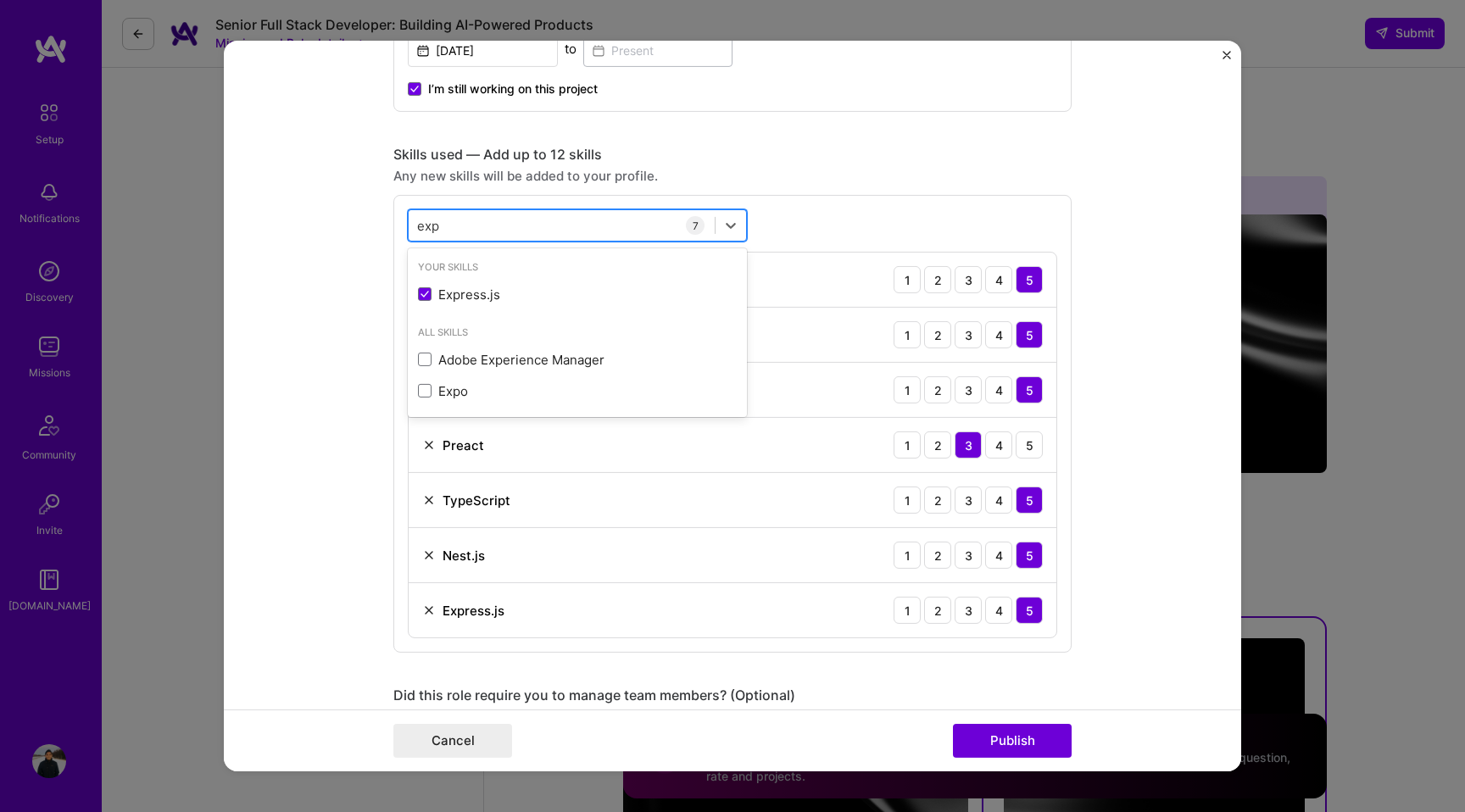
click at [425, 225] on input "exp" at bounding box center [429, 225] width 23 height 18
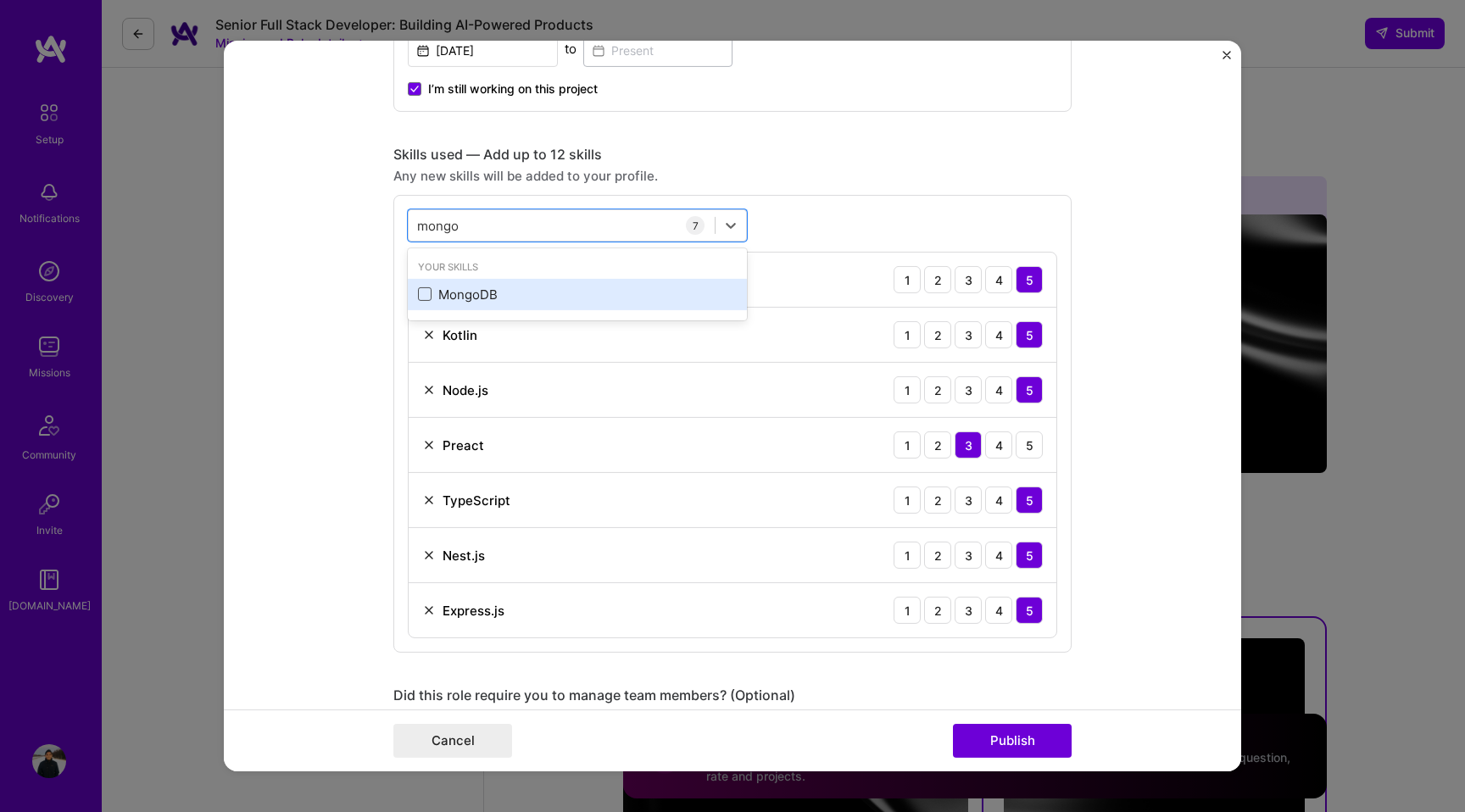
click at [428, 295] on span at bounding box center [425, 293] width 13 height 13
click at [0, 0] on input "checkbox" at bounding box center [0, 0] width 0 height 0
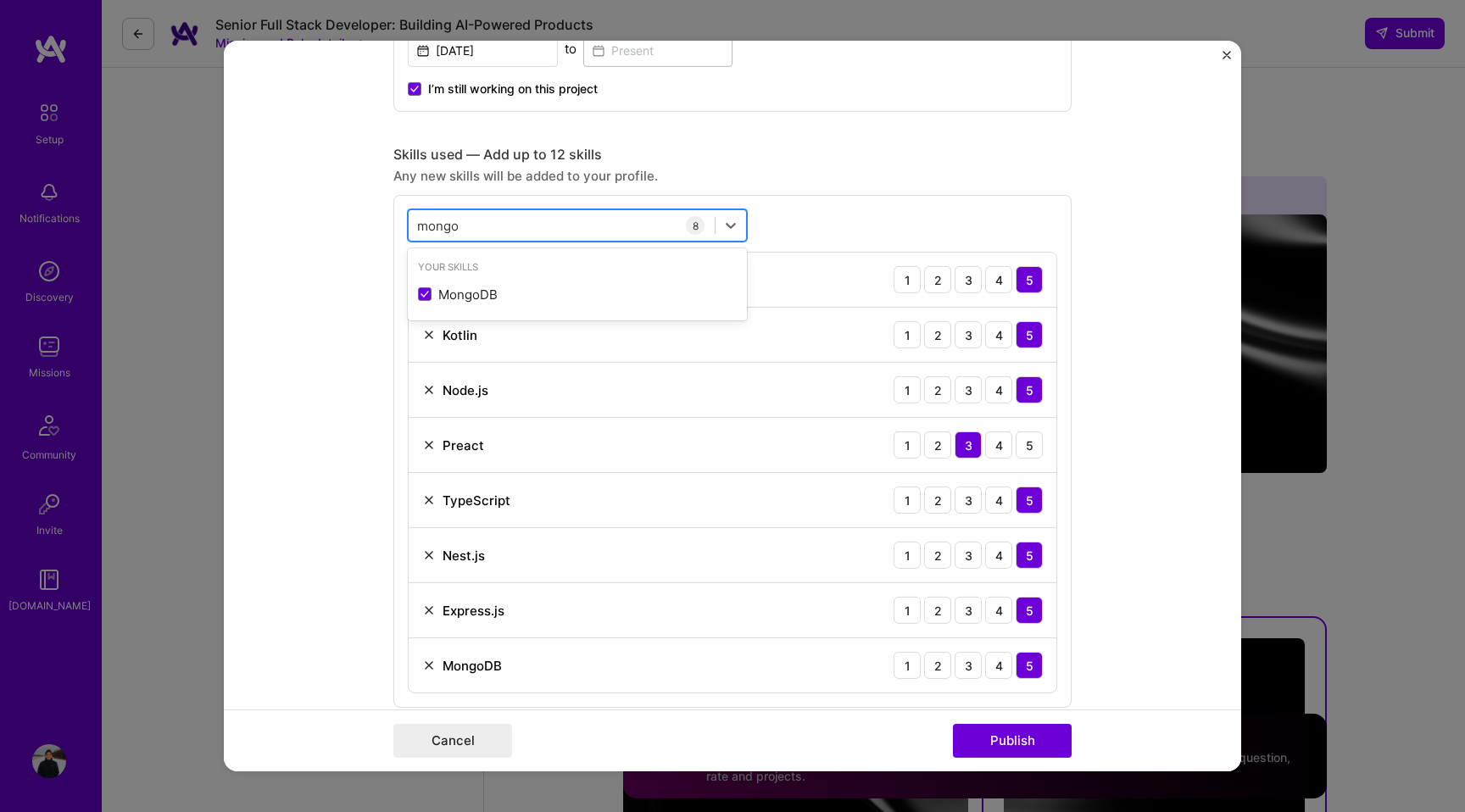
click at [429, 217] on input "mongo" at bounding box center [439, 225] width 43 height 18
type input "pos"
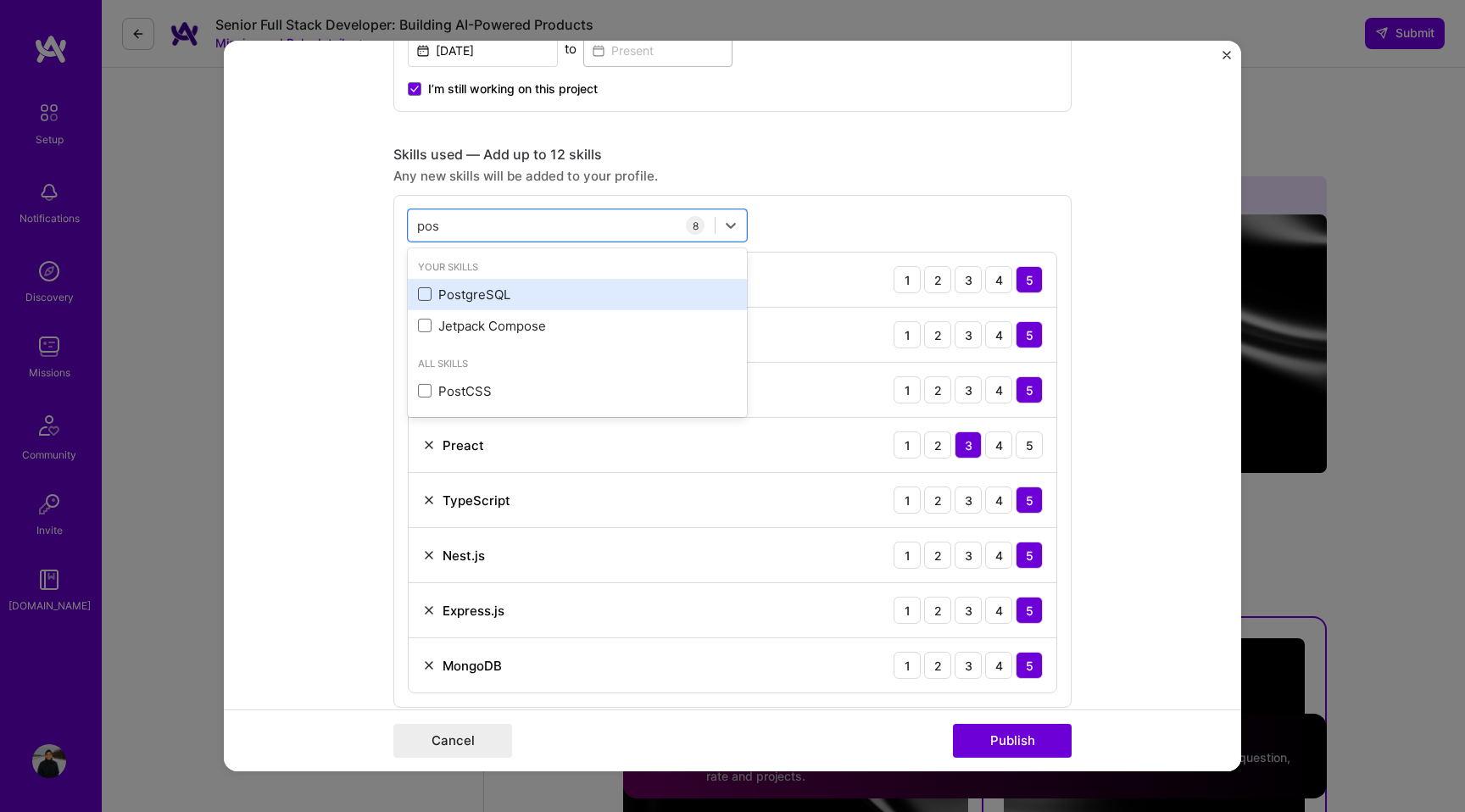
click at [426, 298] on span at bounding box center [425, 293] width 13 height 13
click at [0, 0] on input "checkbox" at bounding box center [0, 0] width 0 height 0
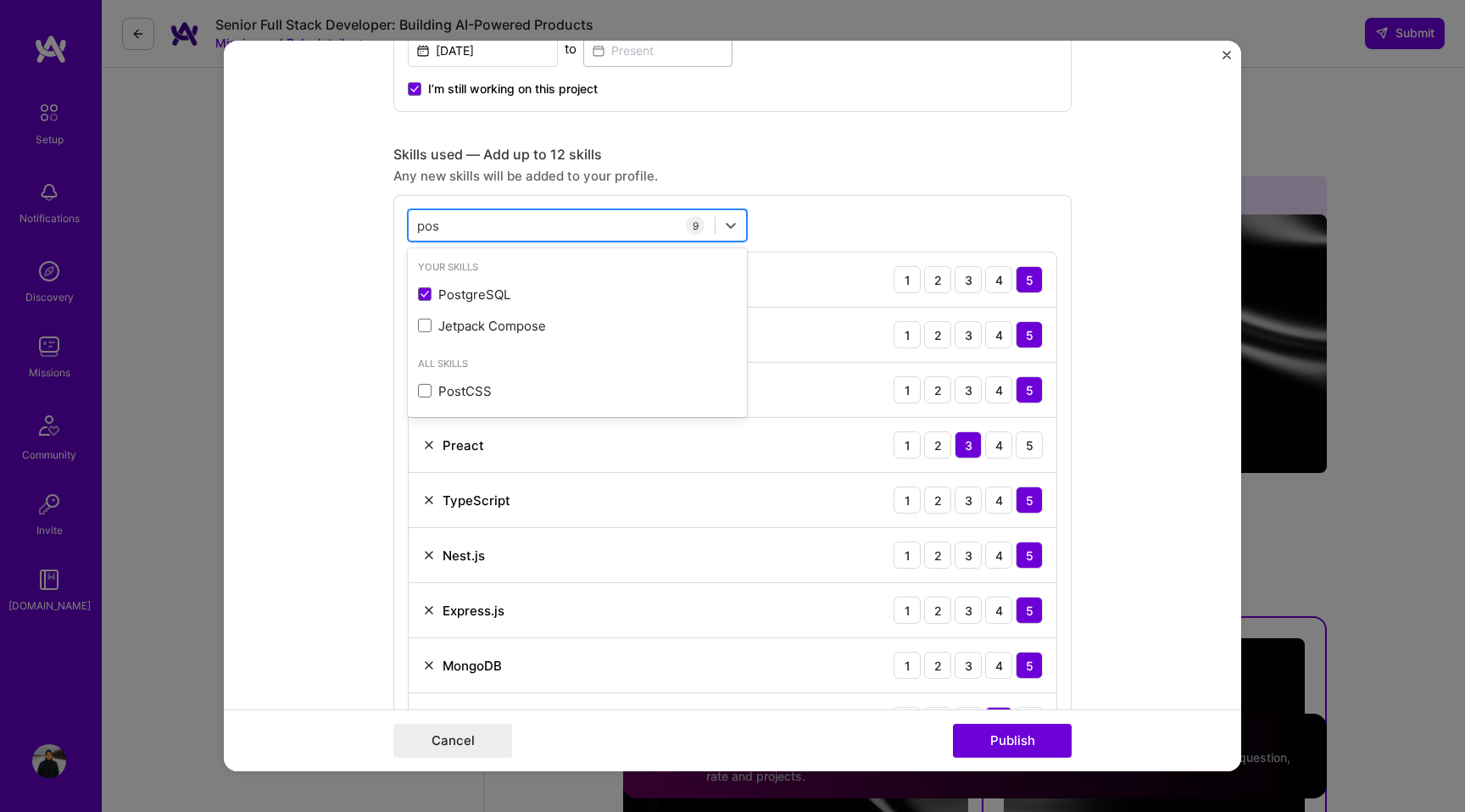
click at [424, 223] on input "pos" at bounding box center [429, 225] width 23 height 18
click at [358, 347] on form "Editing suggested project This project is suggested based on your LinkedIn, res…" at bounding box center [732, 406] width 1018 height 730
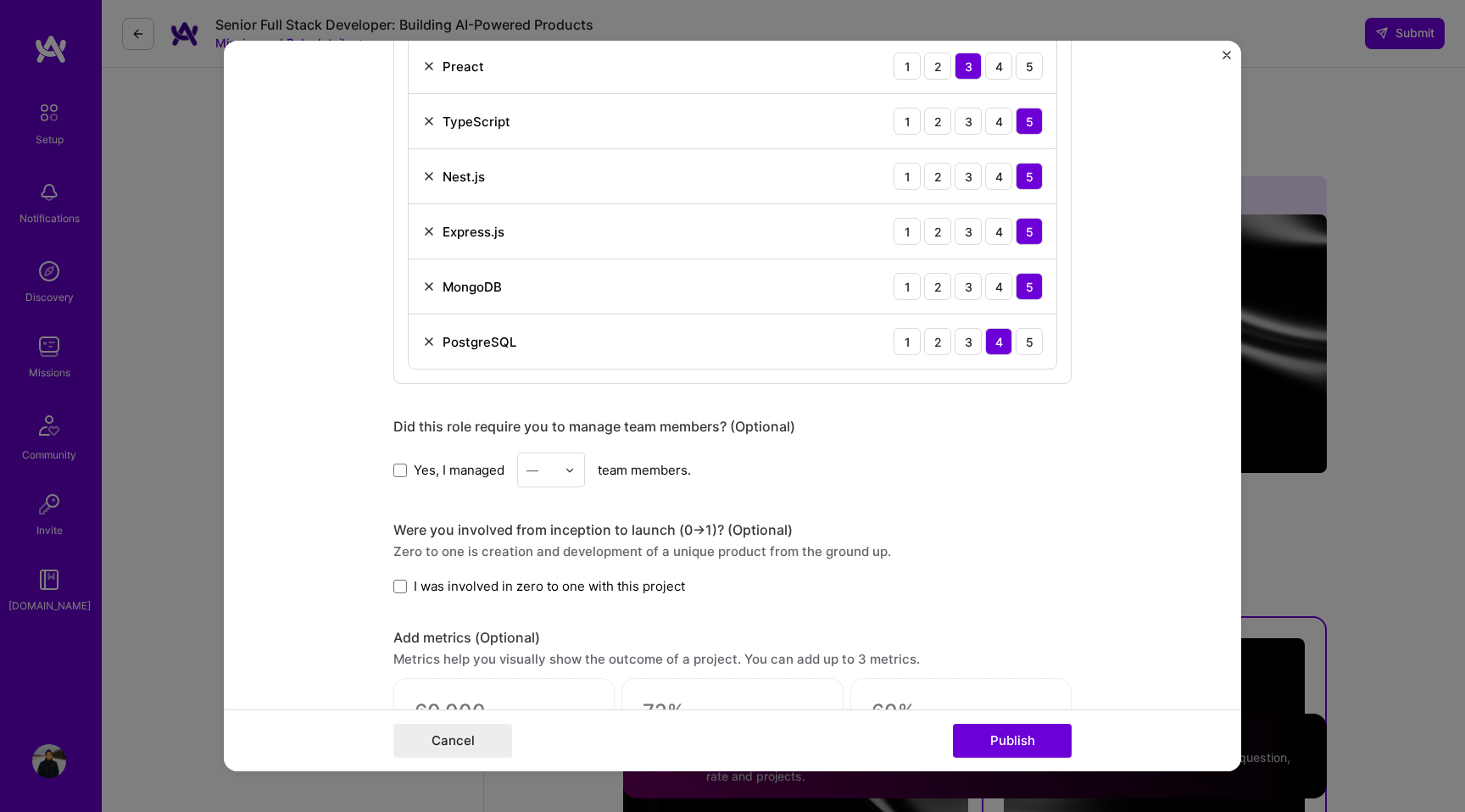
scroll to position [1436, 0]
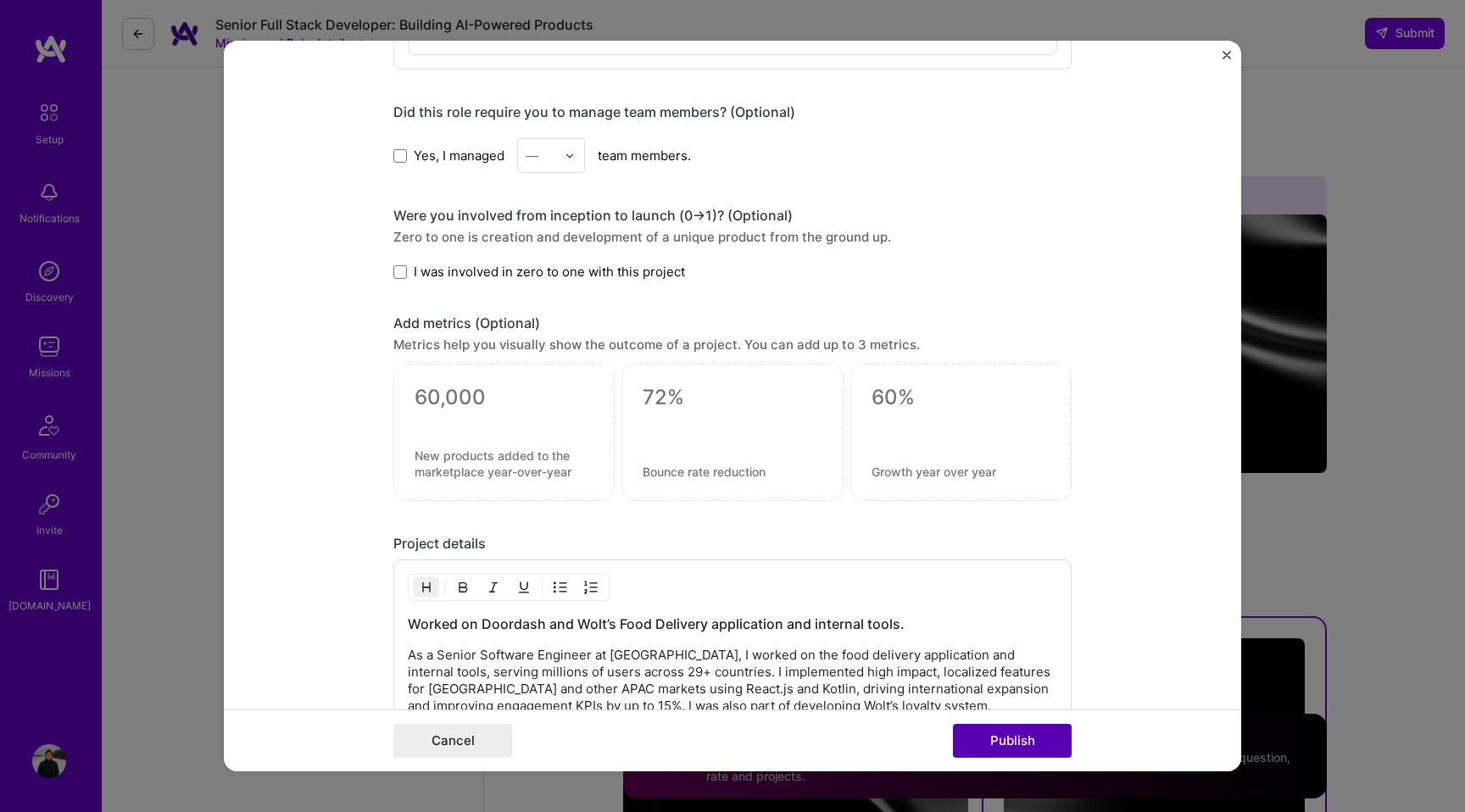
click at [1014, 743] on button "Publish" at bounding box center [1013, 741] width 118 height 34
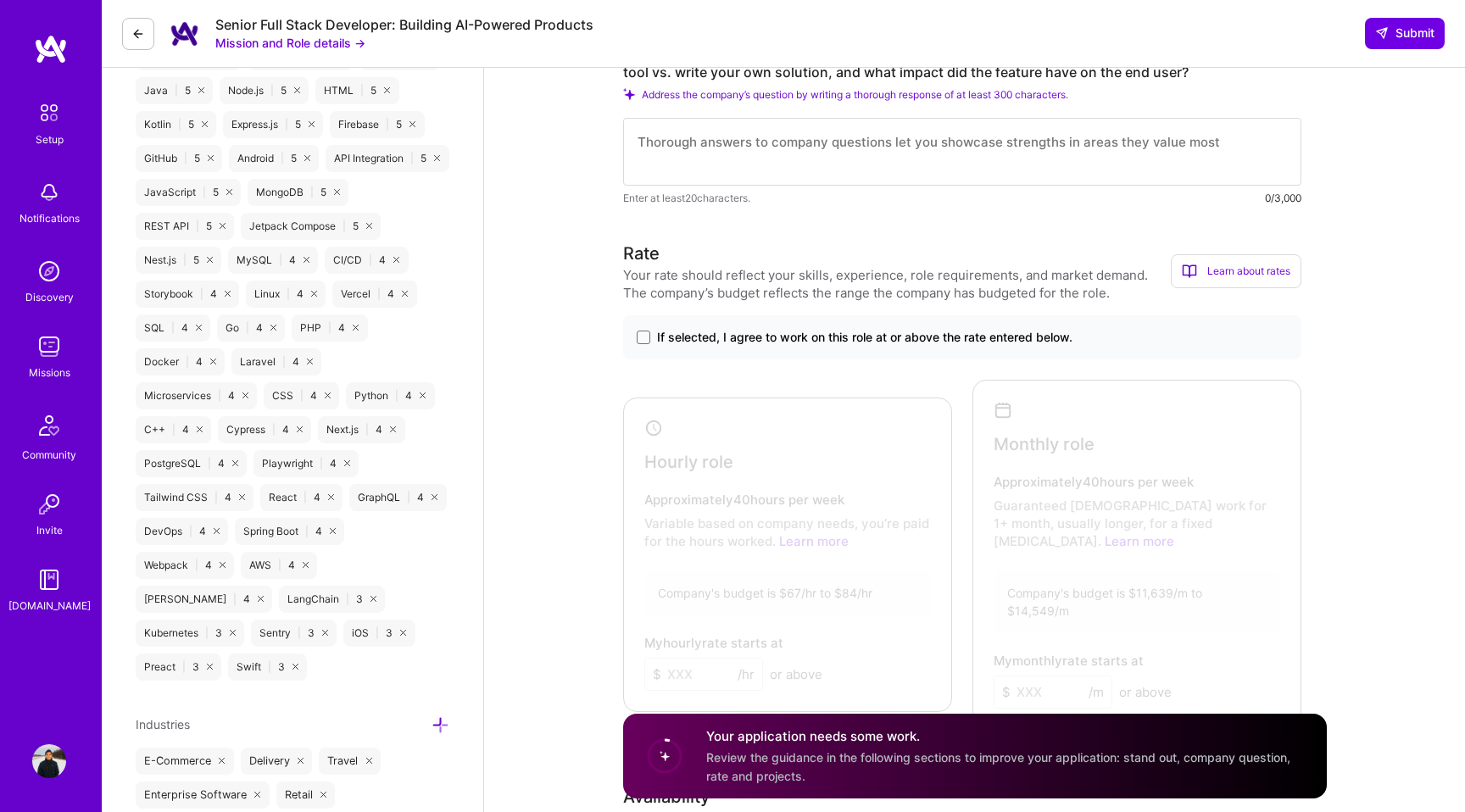
scroll to position [851, 0]
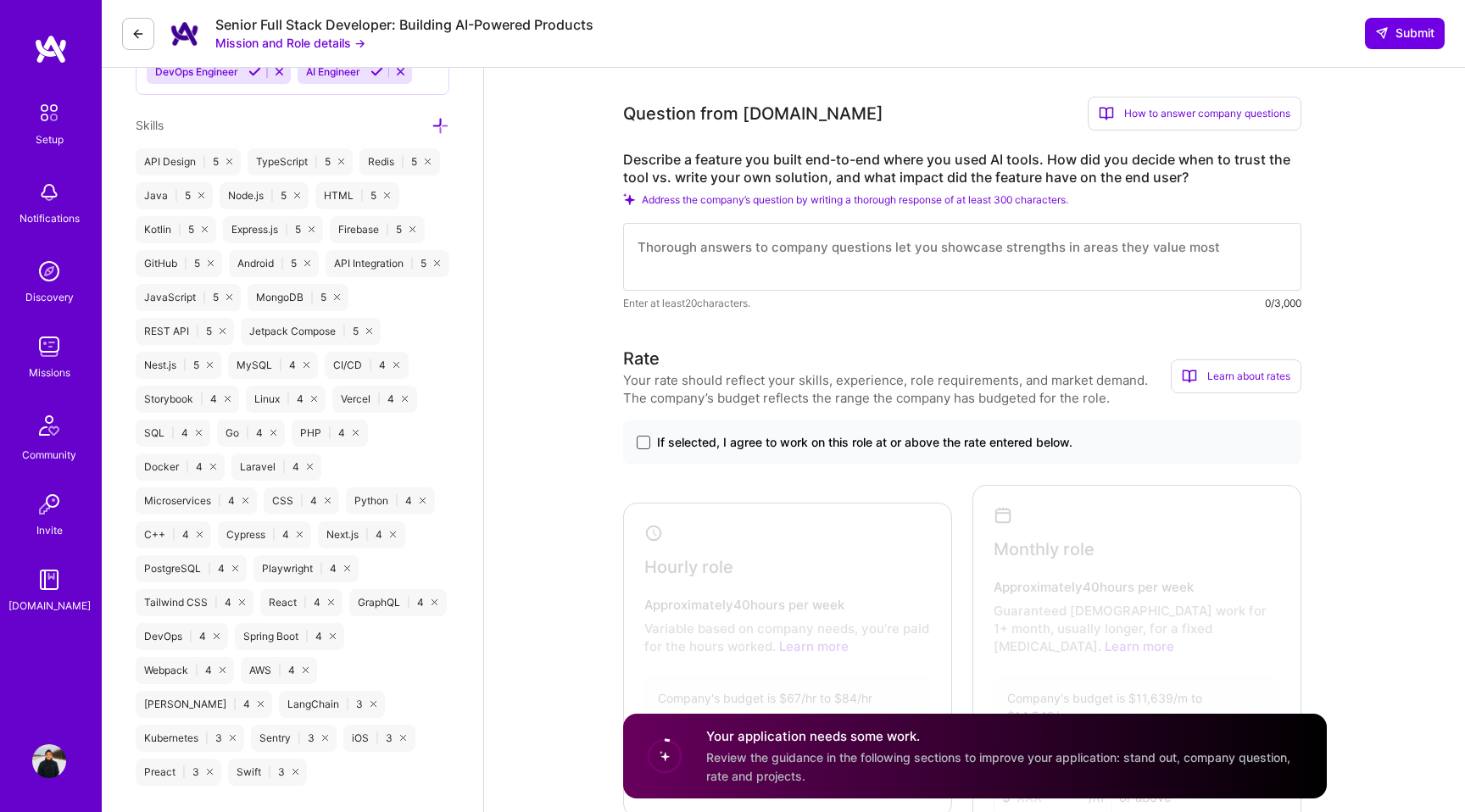
click at [642, 442] on span at bounding box center [643, 442] width 13 height 13
click at [0, 0] on input "If selected, I agree to work on this role at or above the rate entered below." at bounding box center [0, 0] width 0 height 0
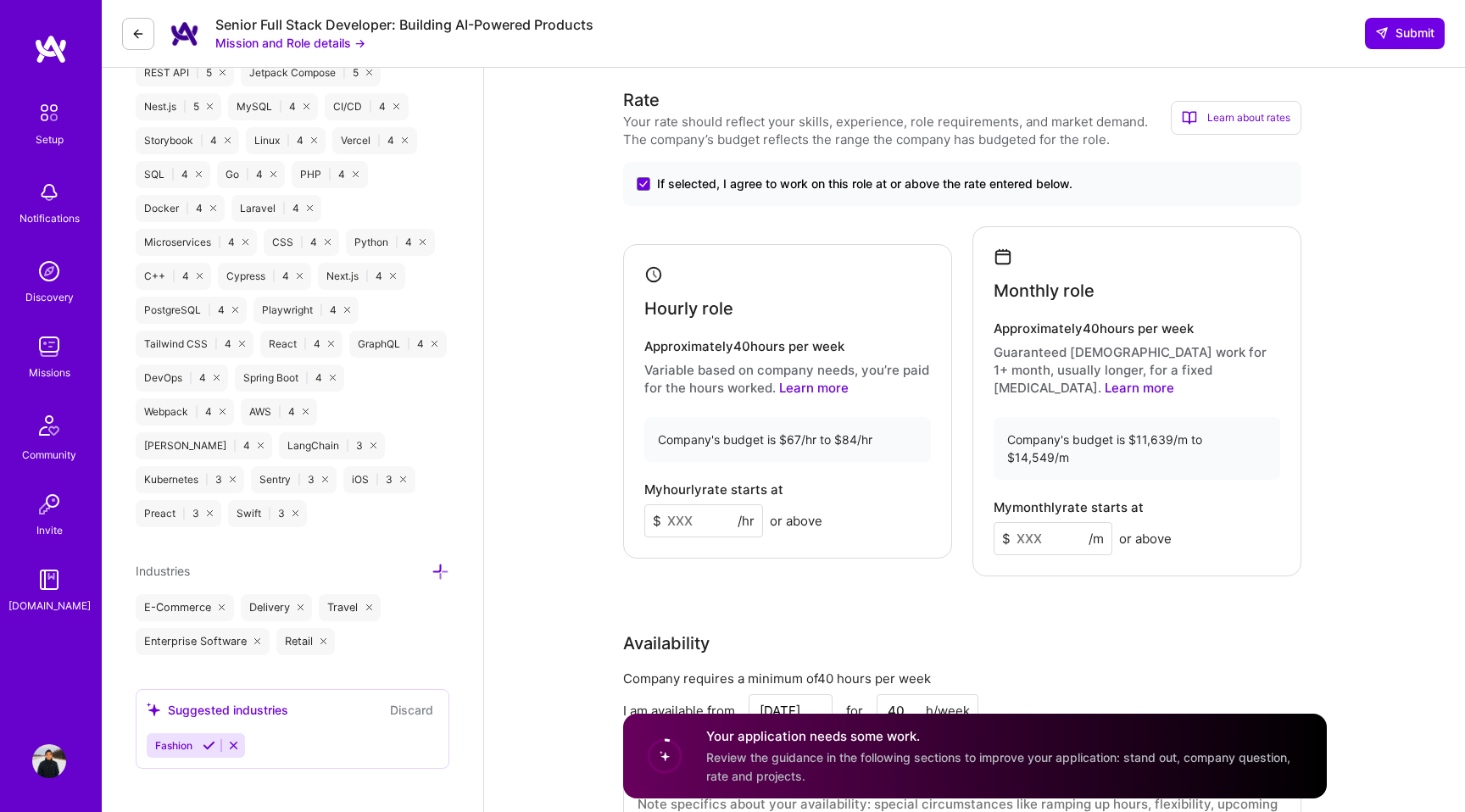
scroll to position [1114, 0]
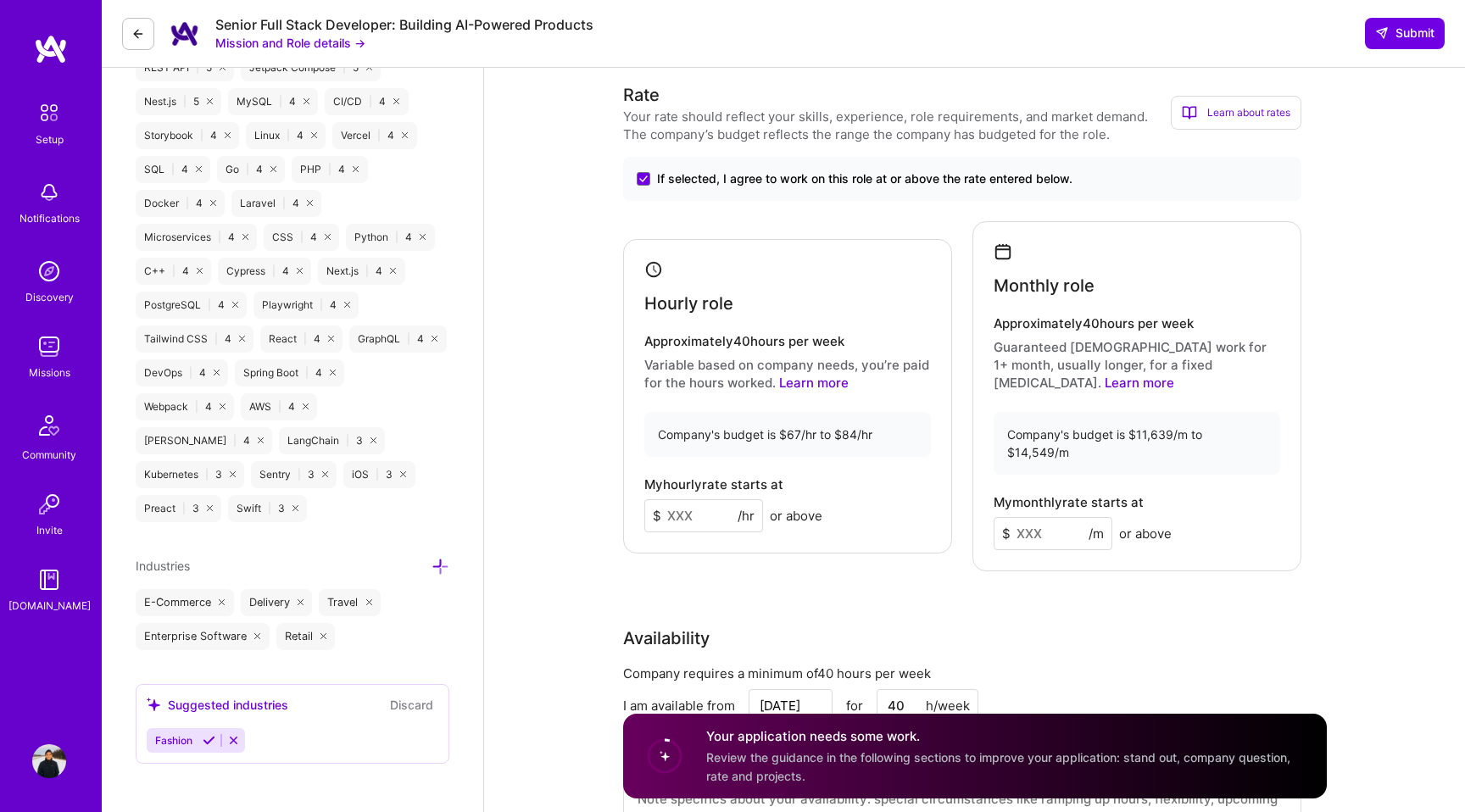
click at [697, 499] on input at bounding box center [704, 515] width 118 height 33
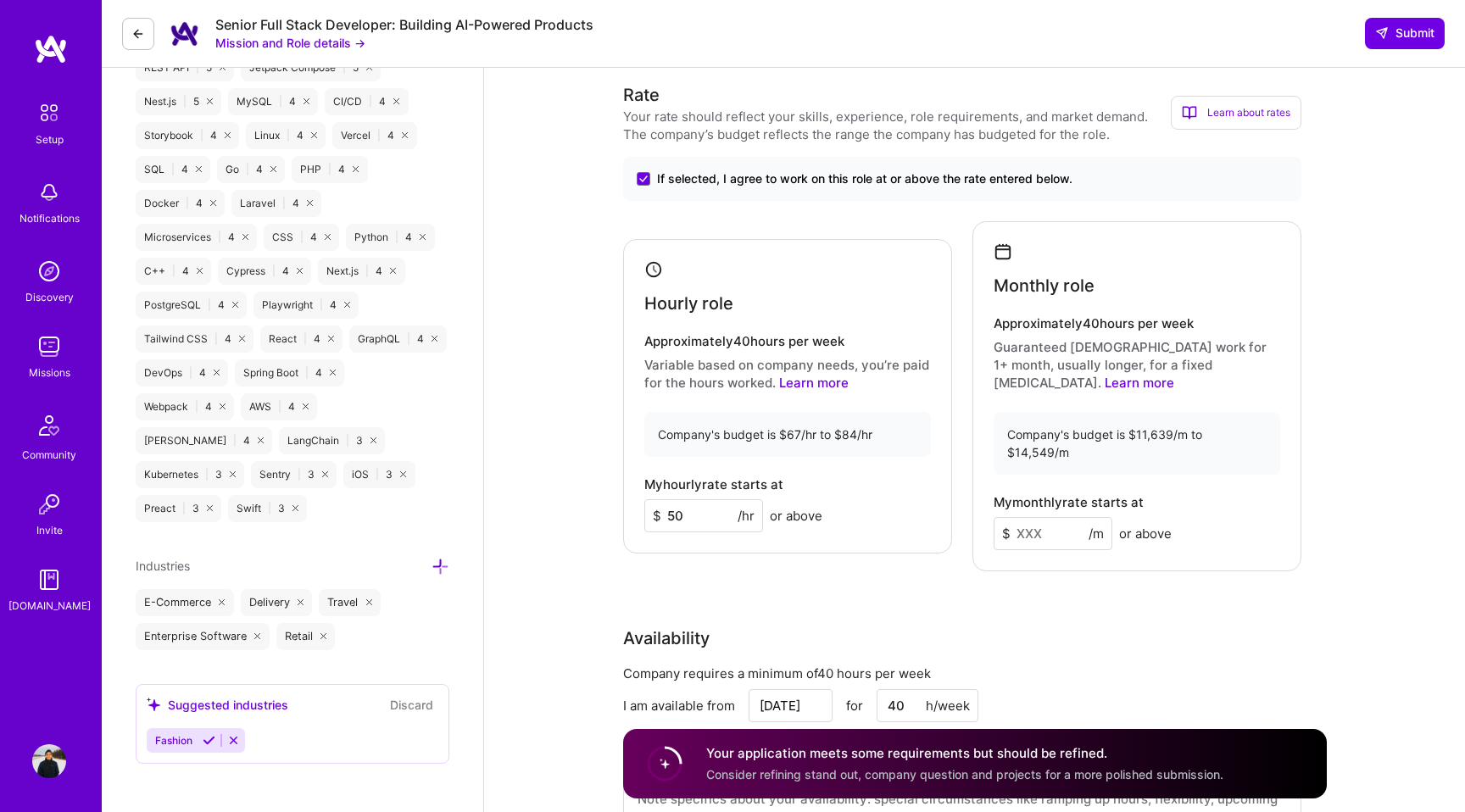
click at [697, 499] on input "50" at bounding box center [704, 515] width 118 height 33
type input "55"
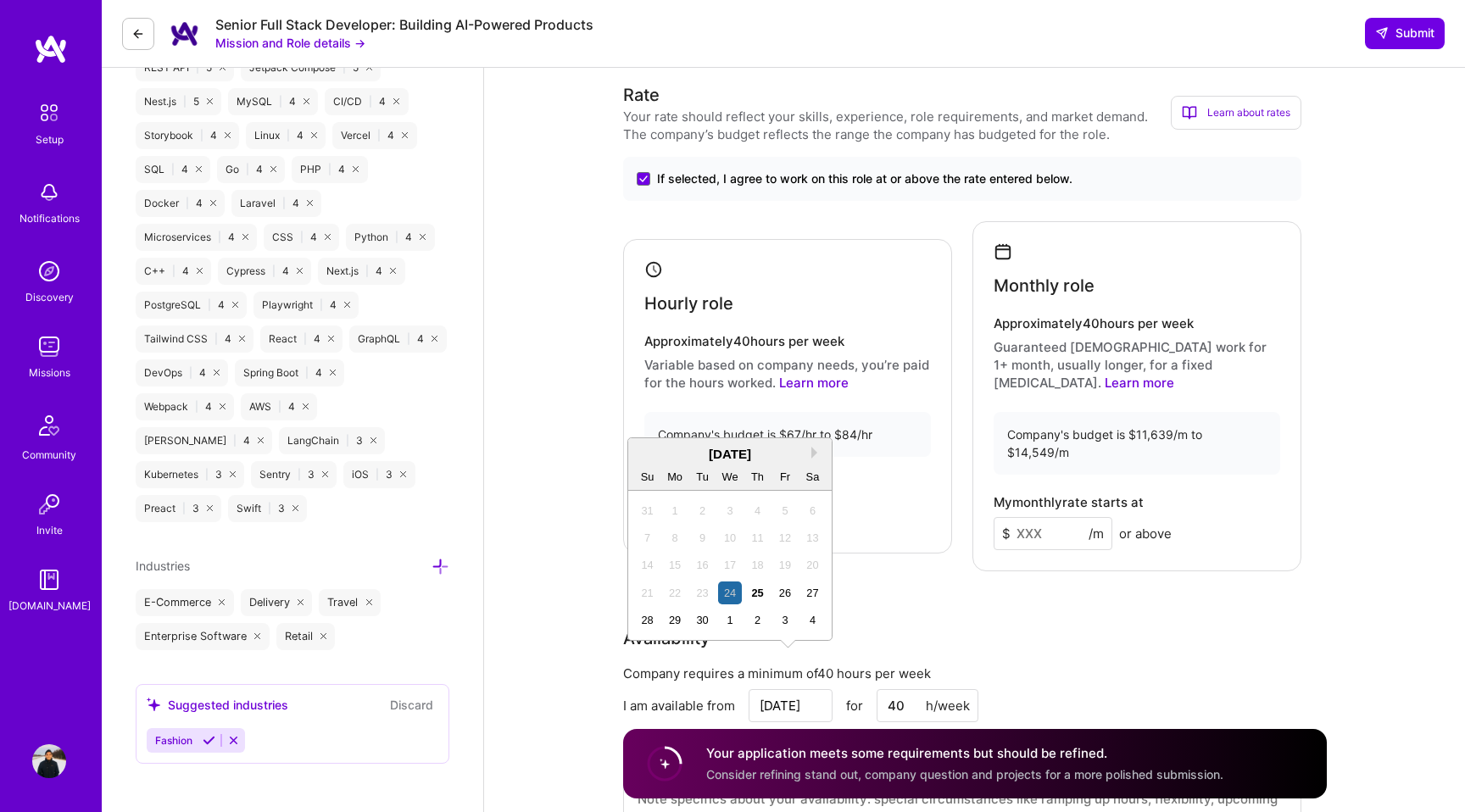
click at [1033, 517] on input at bounding box center [1053, 533] width 118 height 33
click at [1052, 517] on input at bounding box center [1053, 533] width 118 height 33
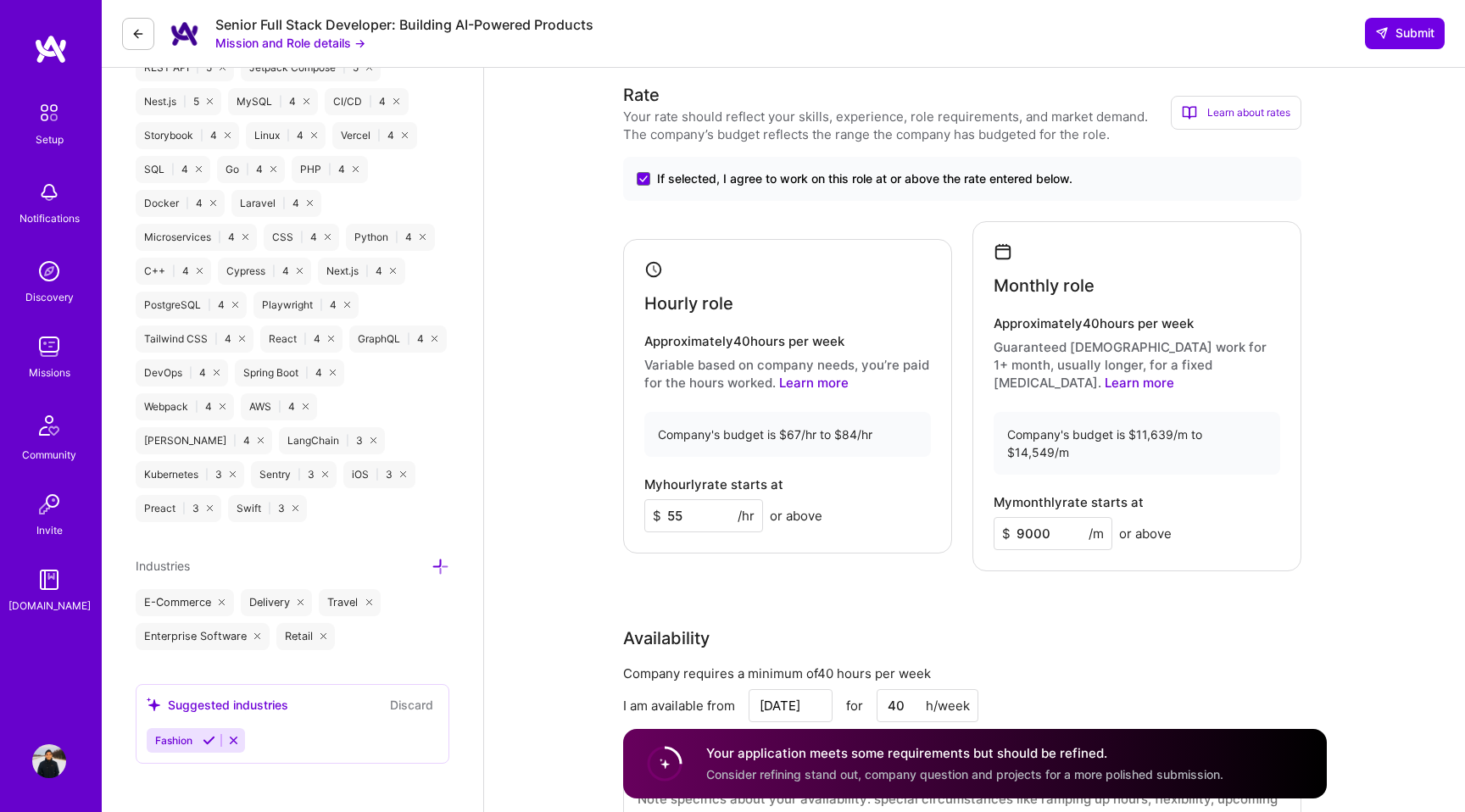
type input "9000"
click at [1311, 521] on div "Rate Your rate should reflect your skills, experience, role requirements, and m…" at bounding box center [975, 474] width 704 height 783
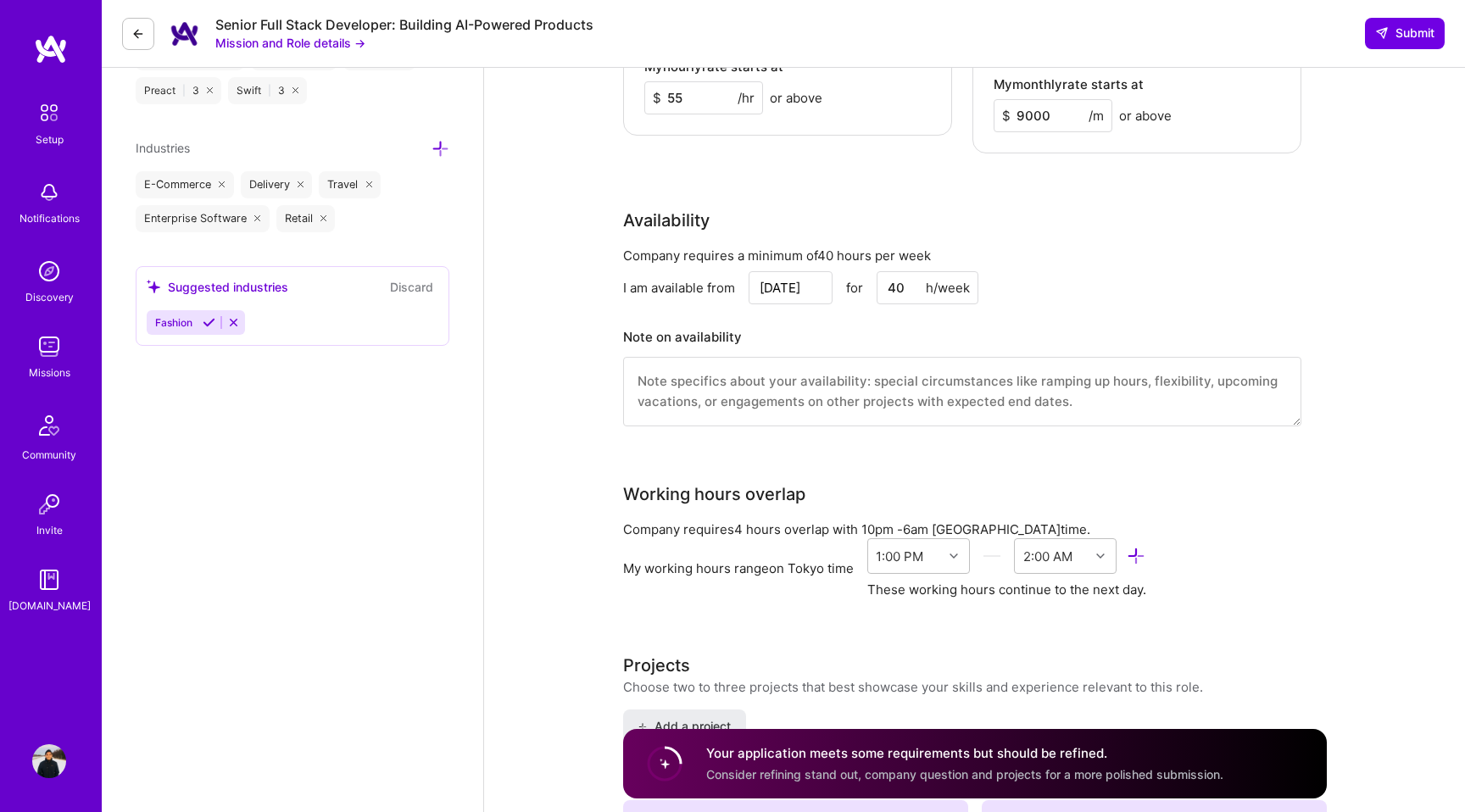
scroll to position [1511, 0]
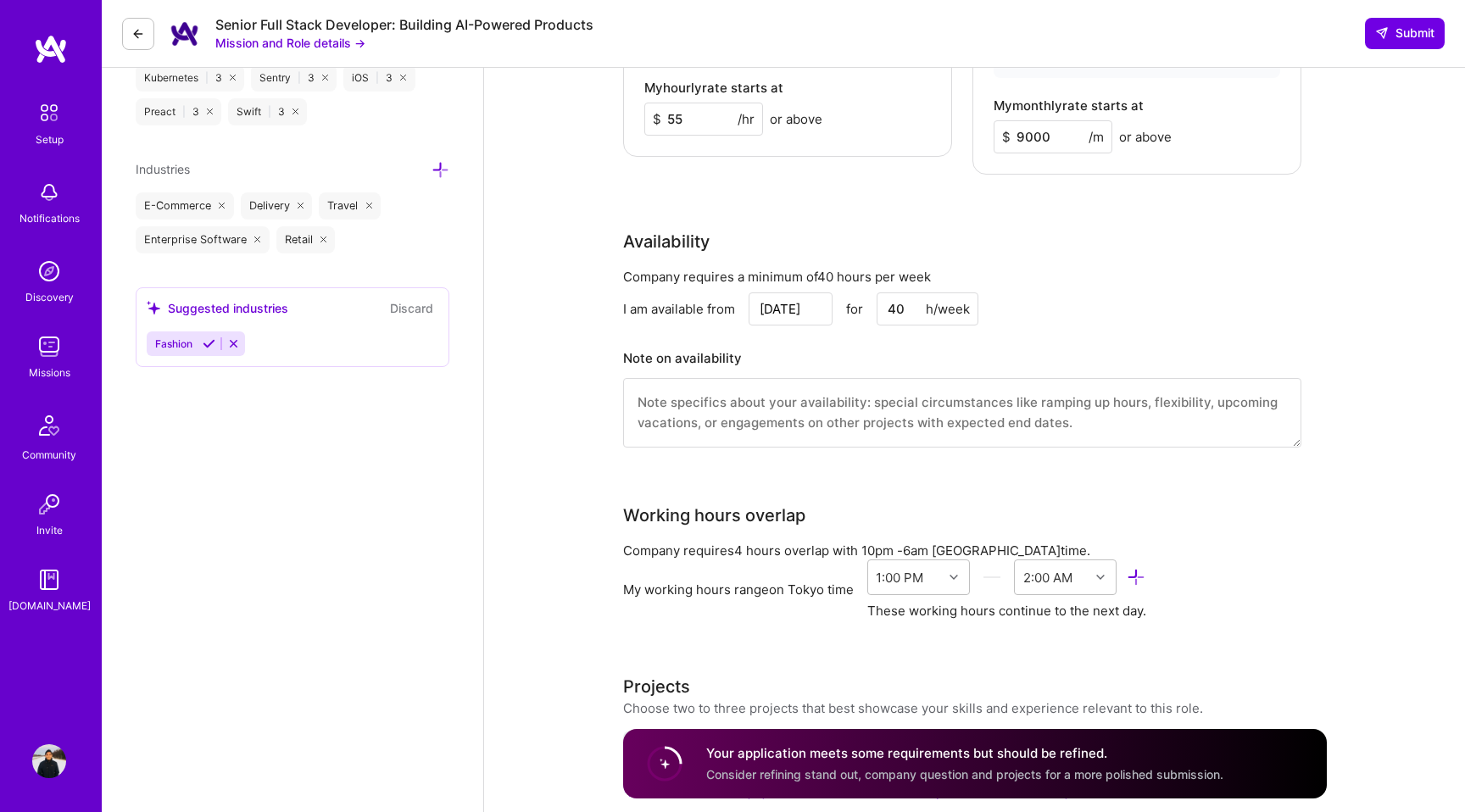
click at [761, 378] on textarea at bounding box center [962, 412] width 679 height 69
click at [793, 292] on input "[DATE]" at bounding box center [791, 309] width 84 height 33
click at [728, 224] on div "1" at bounding box center [730, 223] width 23 height 23
type input "[DATE]"
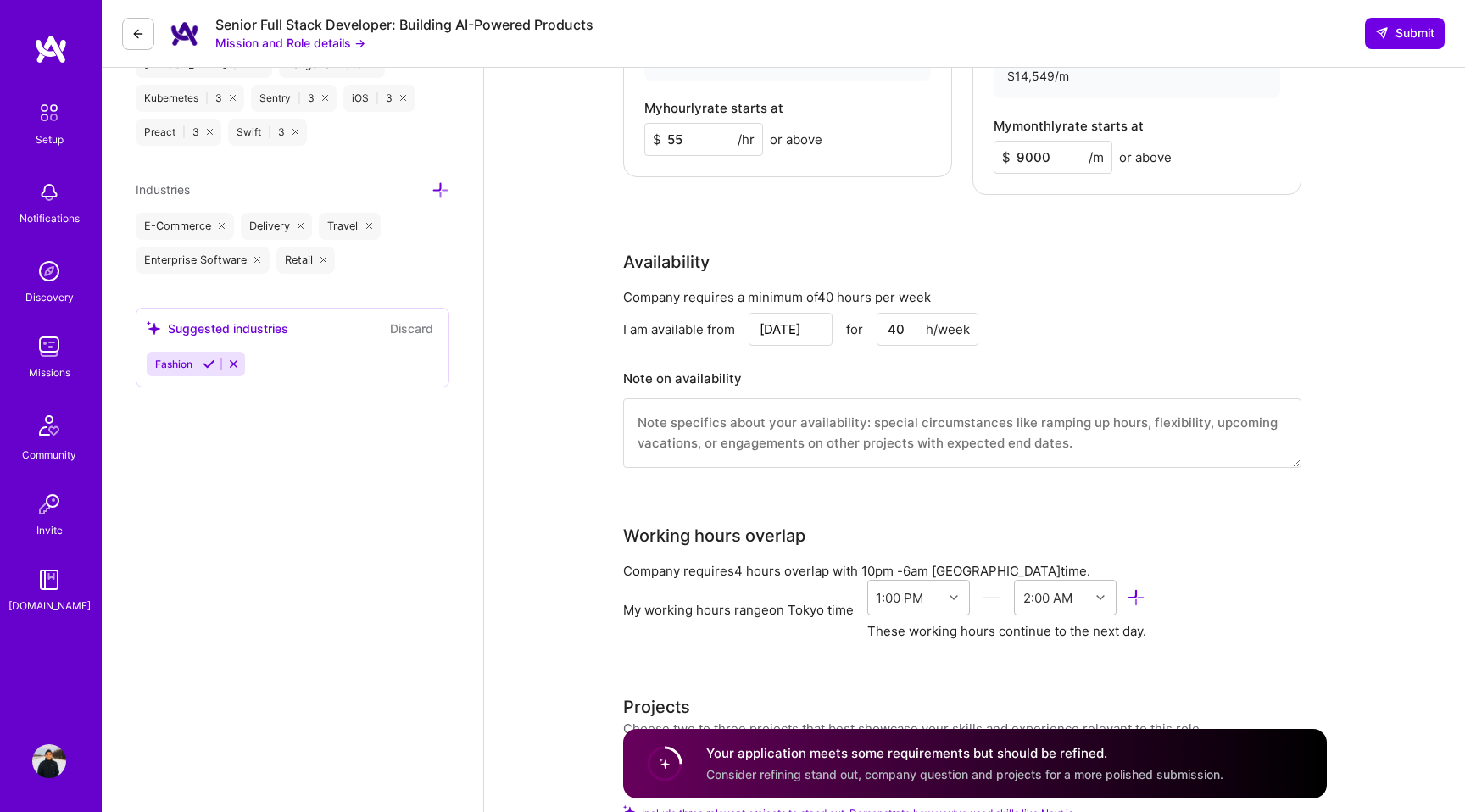
scroll to position [1480, 0]
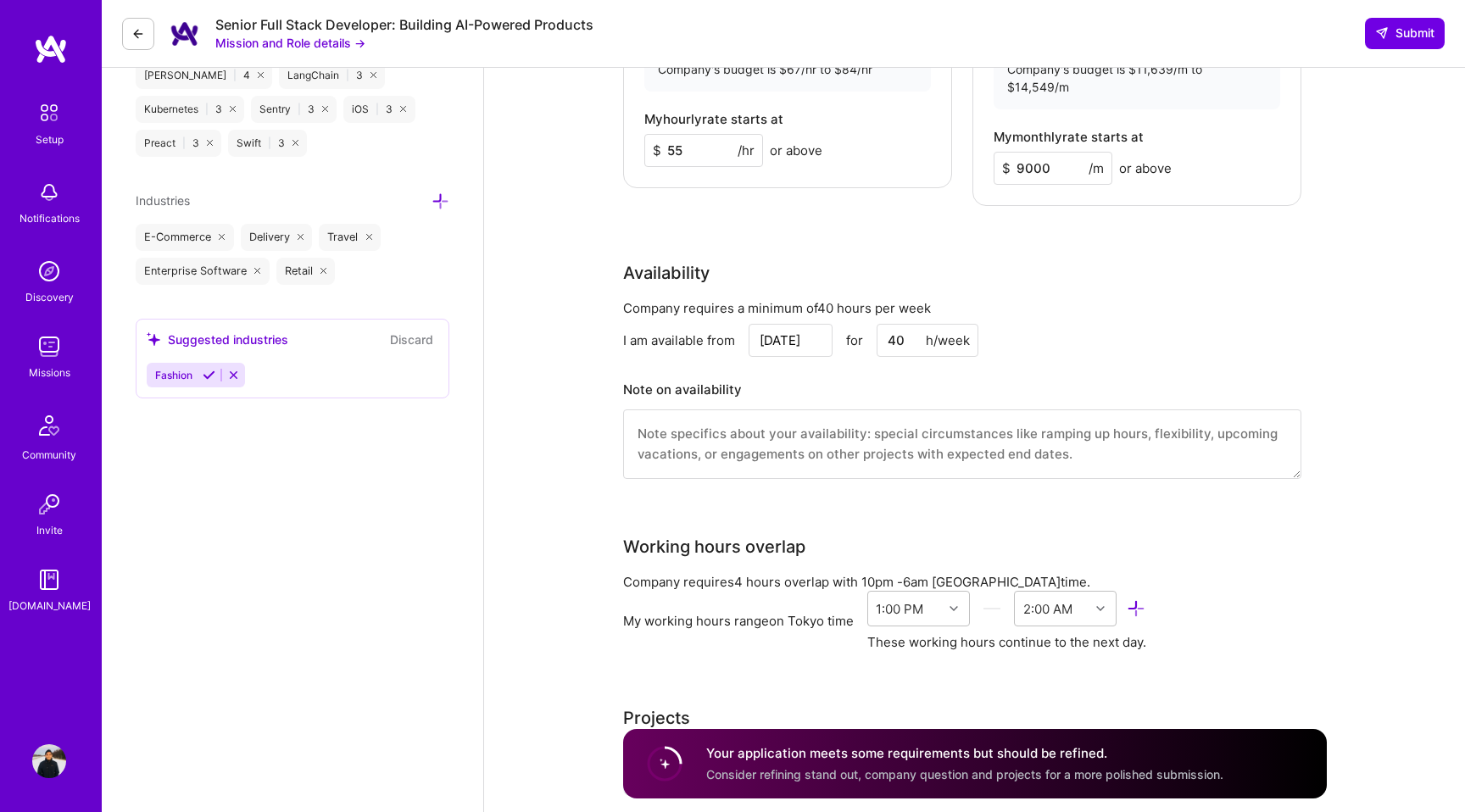
click at [732, 409] on textarea at bounding box center [962, 443] width 679 height 69
click at [820, 409] on textarea "Available anytime after [DATE]." at bounding box center [962, 443] width 679 height 69
click at [912, 409] on textarea "Available anytime after [DATE]." at bounding box center [962, 443] width 679 height 69
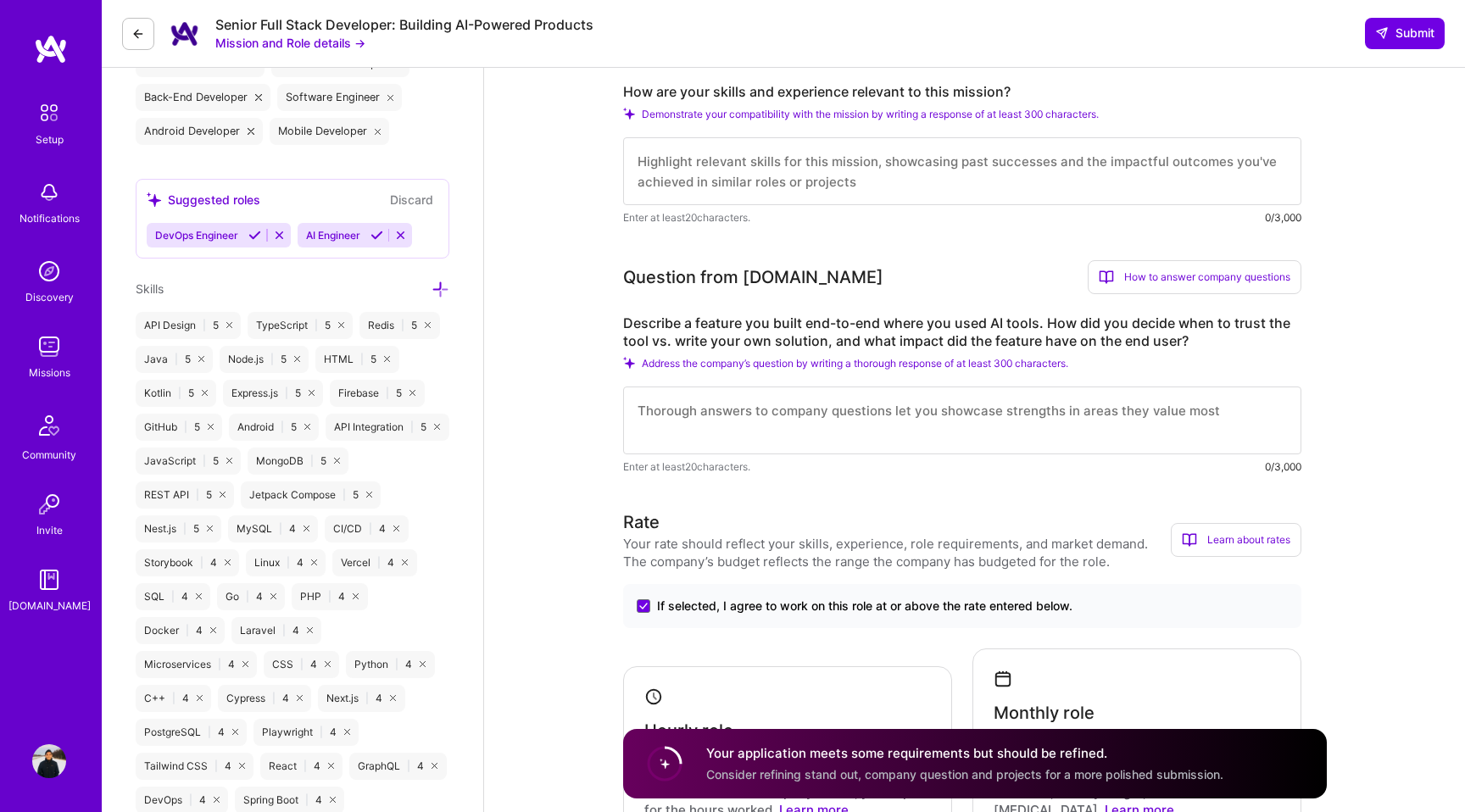
scroll to position [672, 0]
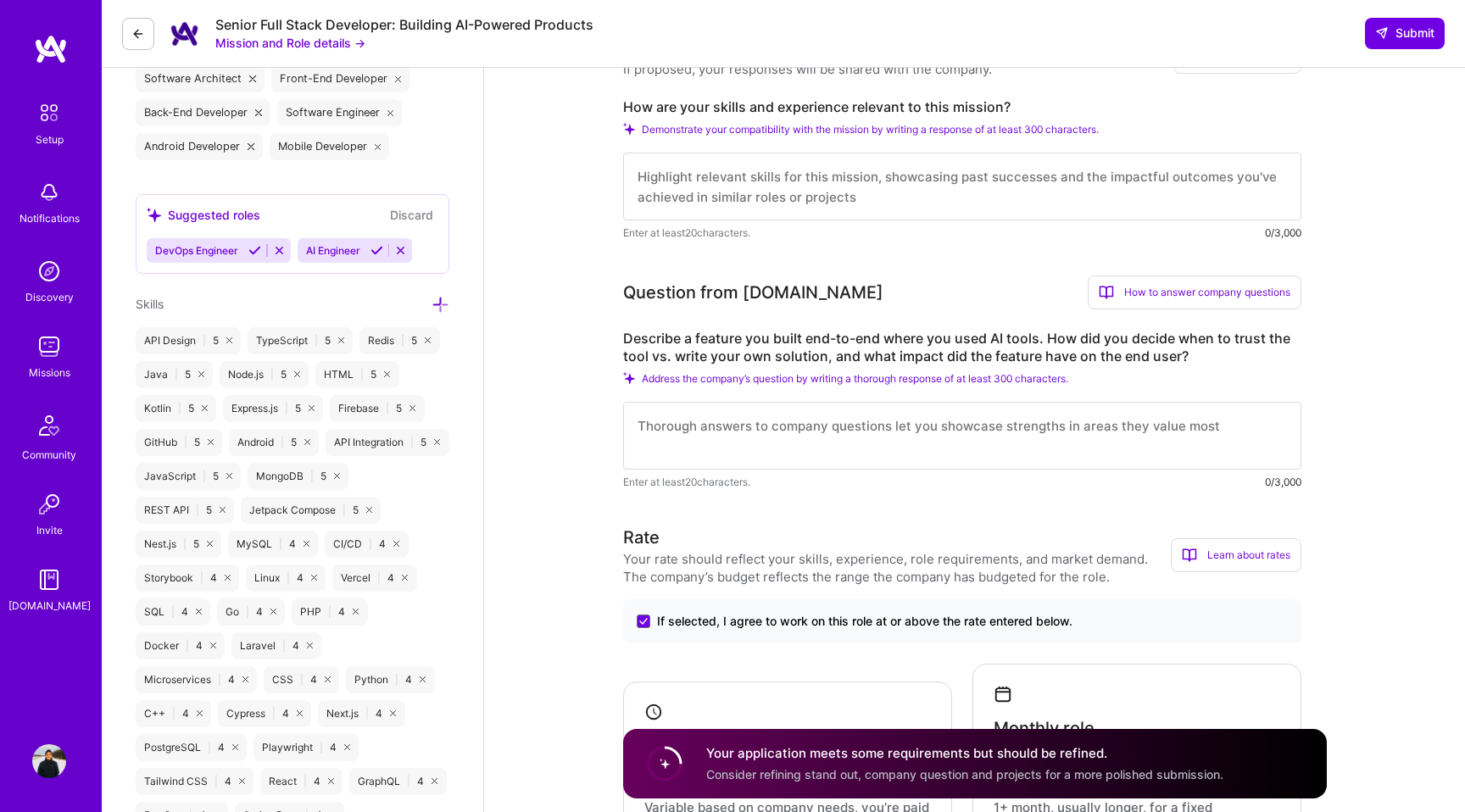
type textarea "Available anytime after [DATE]."
click at [737, 195] on textarea at bounding box center [962, 187] width 679 height 68
type textarea "s"
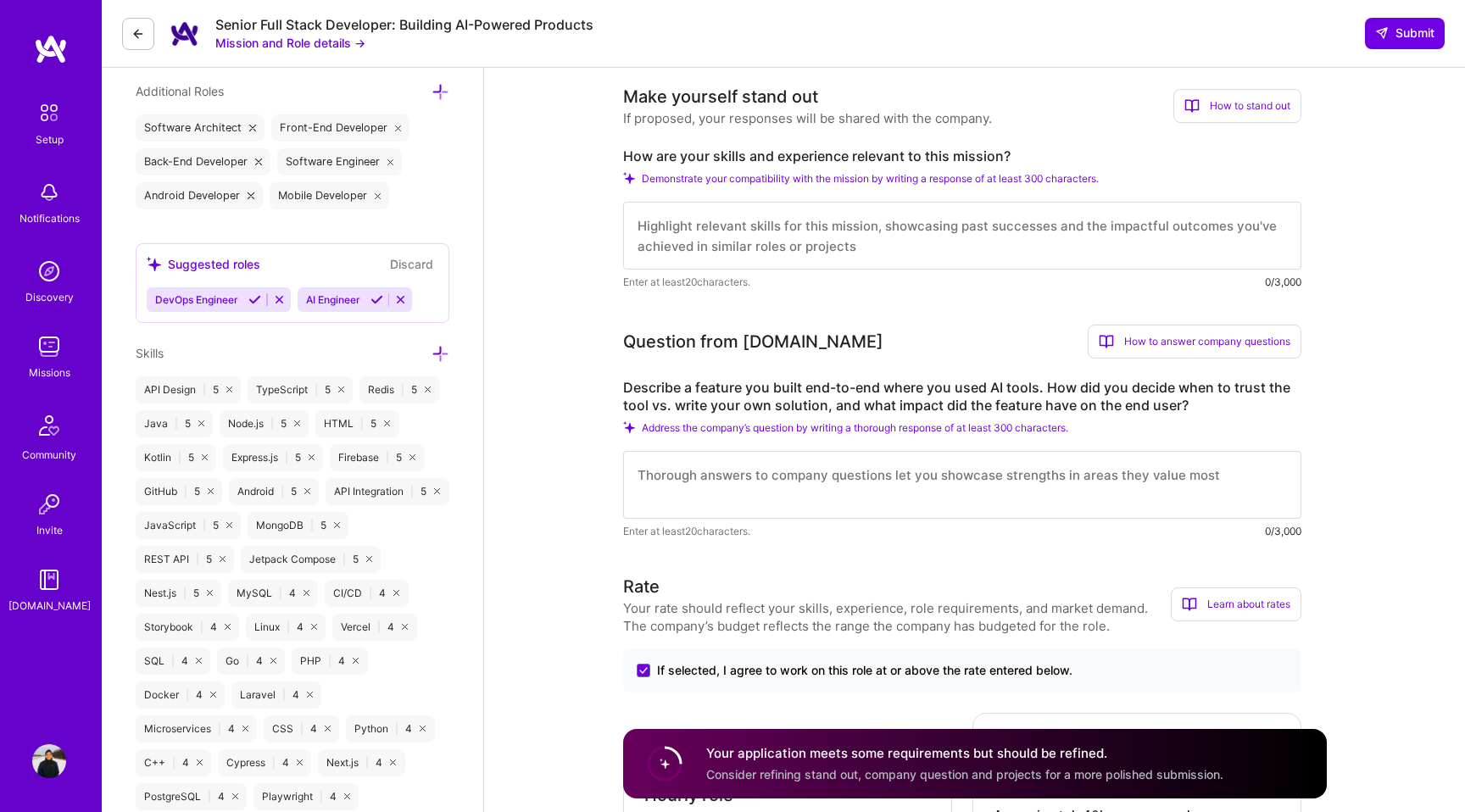
scroll to position [630, 0]
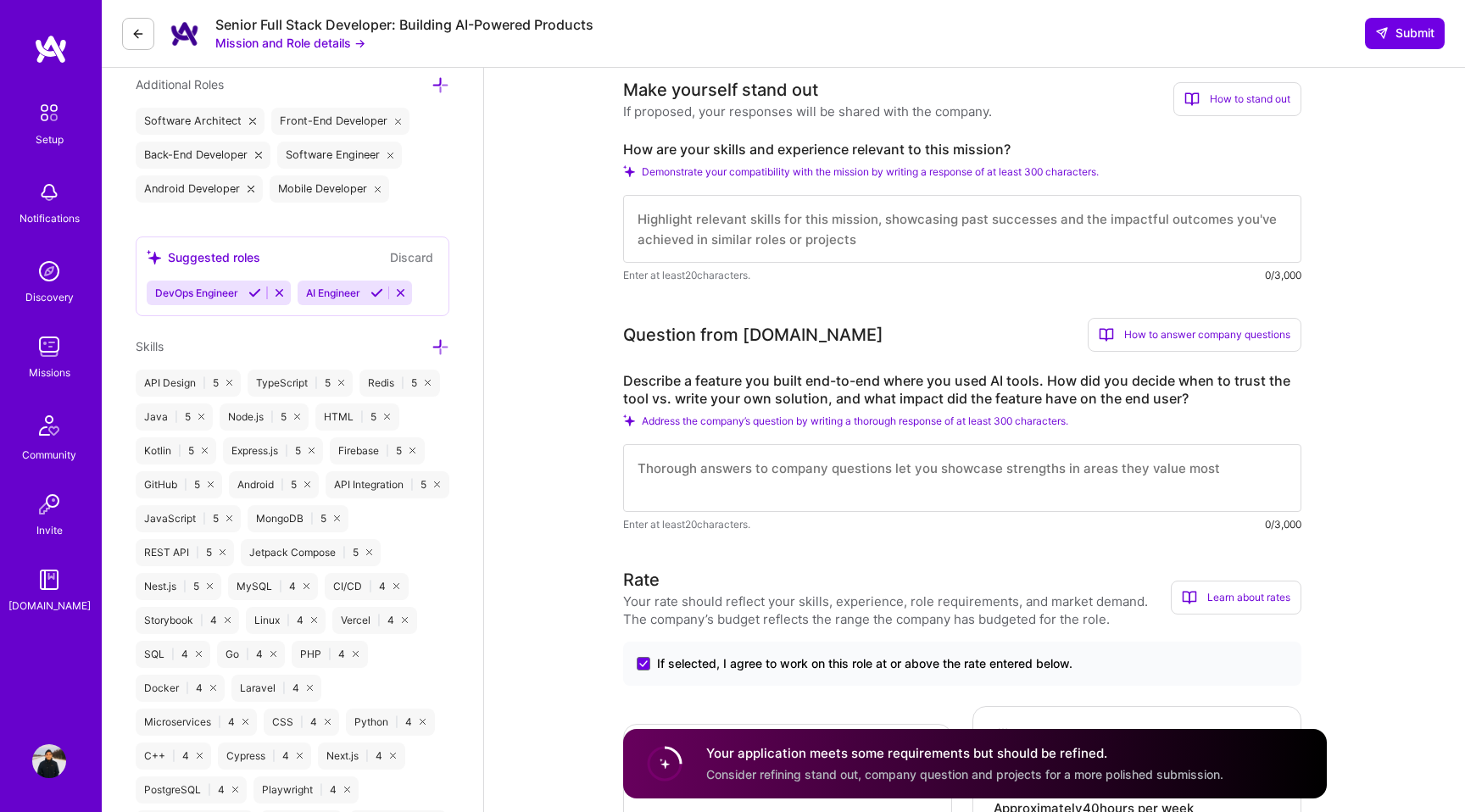
click at [709, 229] on textarea at bounding box center [962, 229] width 679 height 68
paste textarea "I have led full-stack development across large-scale products at companies like…"
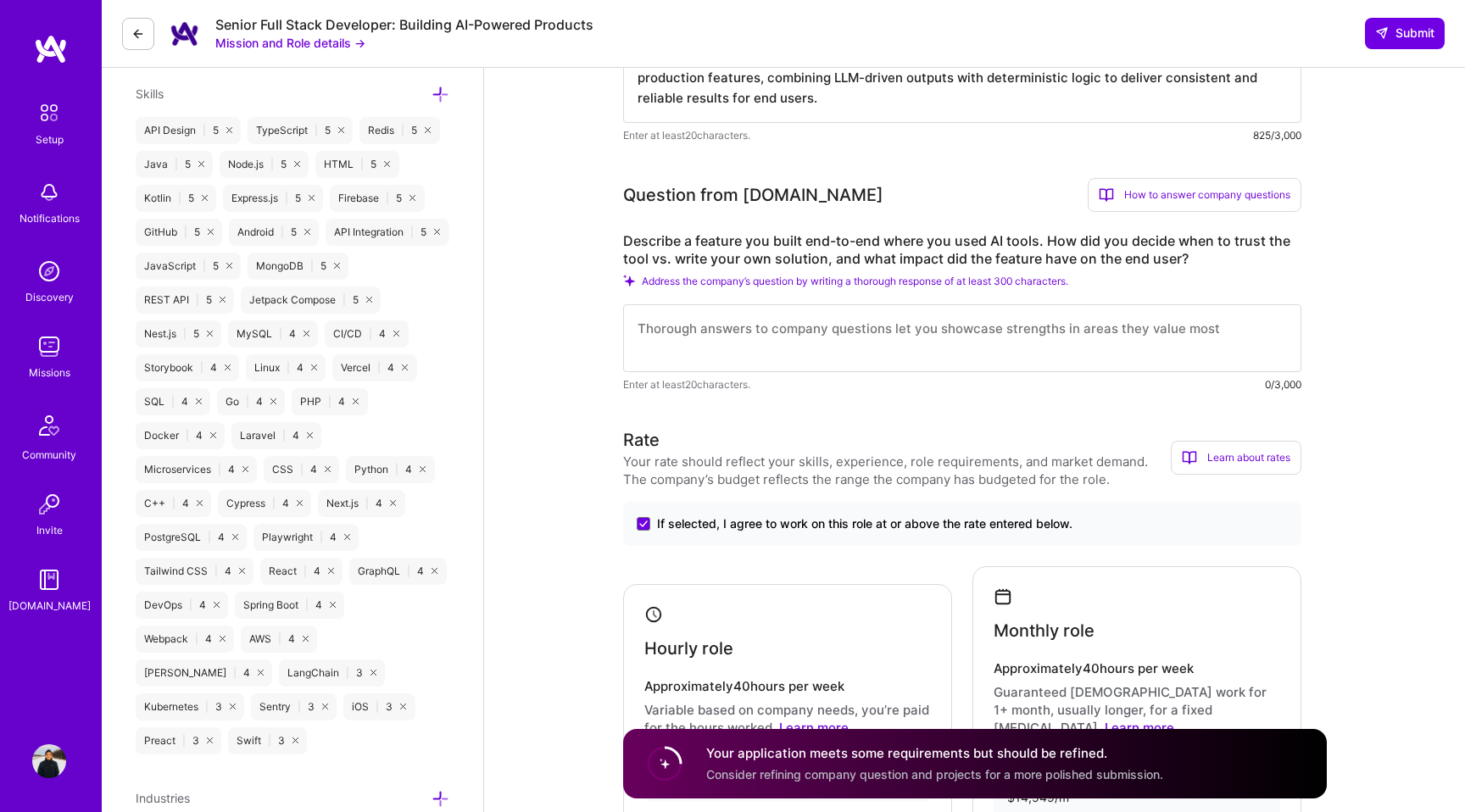
scroll to position [893, 0]
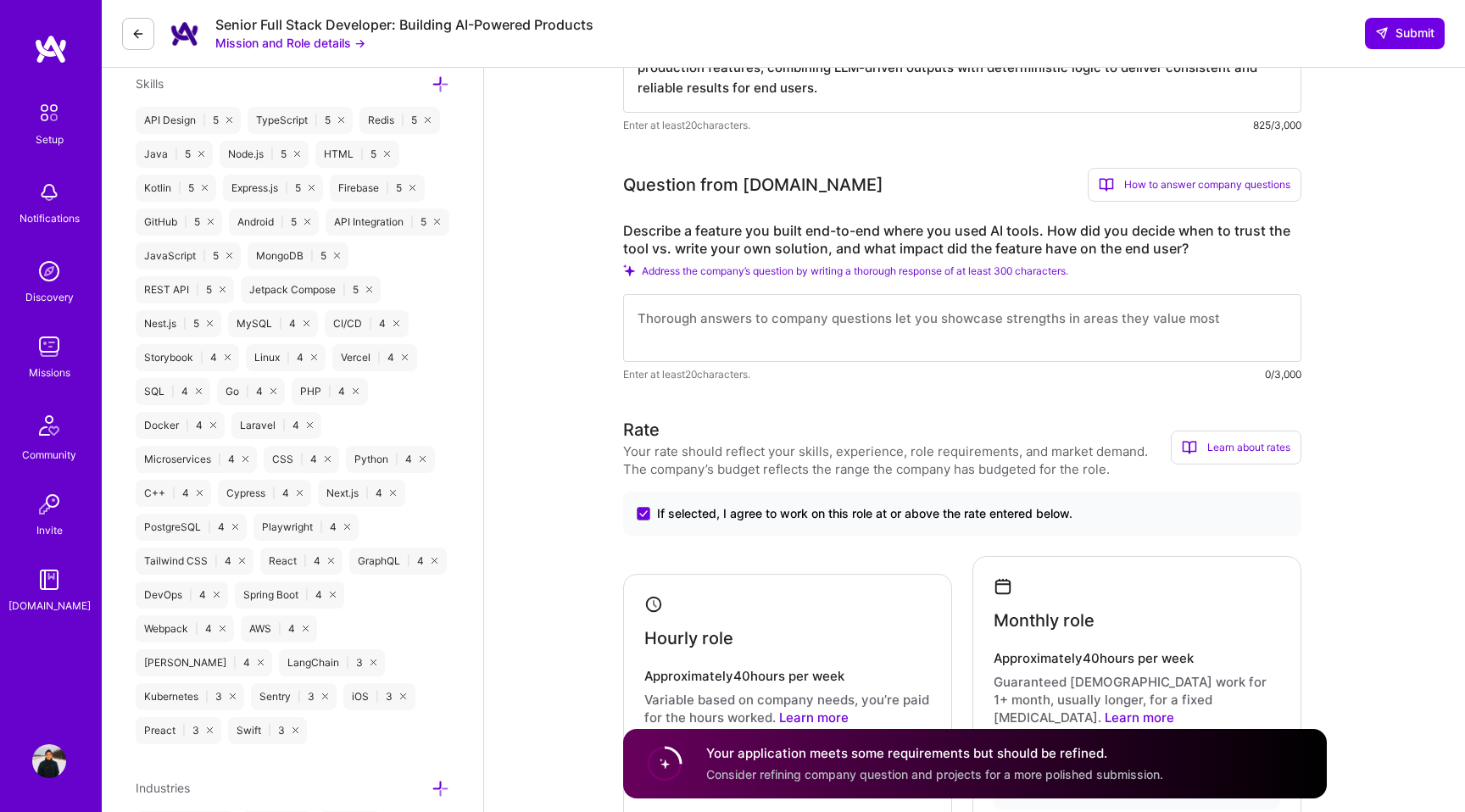
type textarea "I have led full-stack development across large-scale products at companies like…"
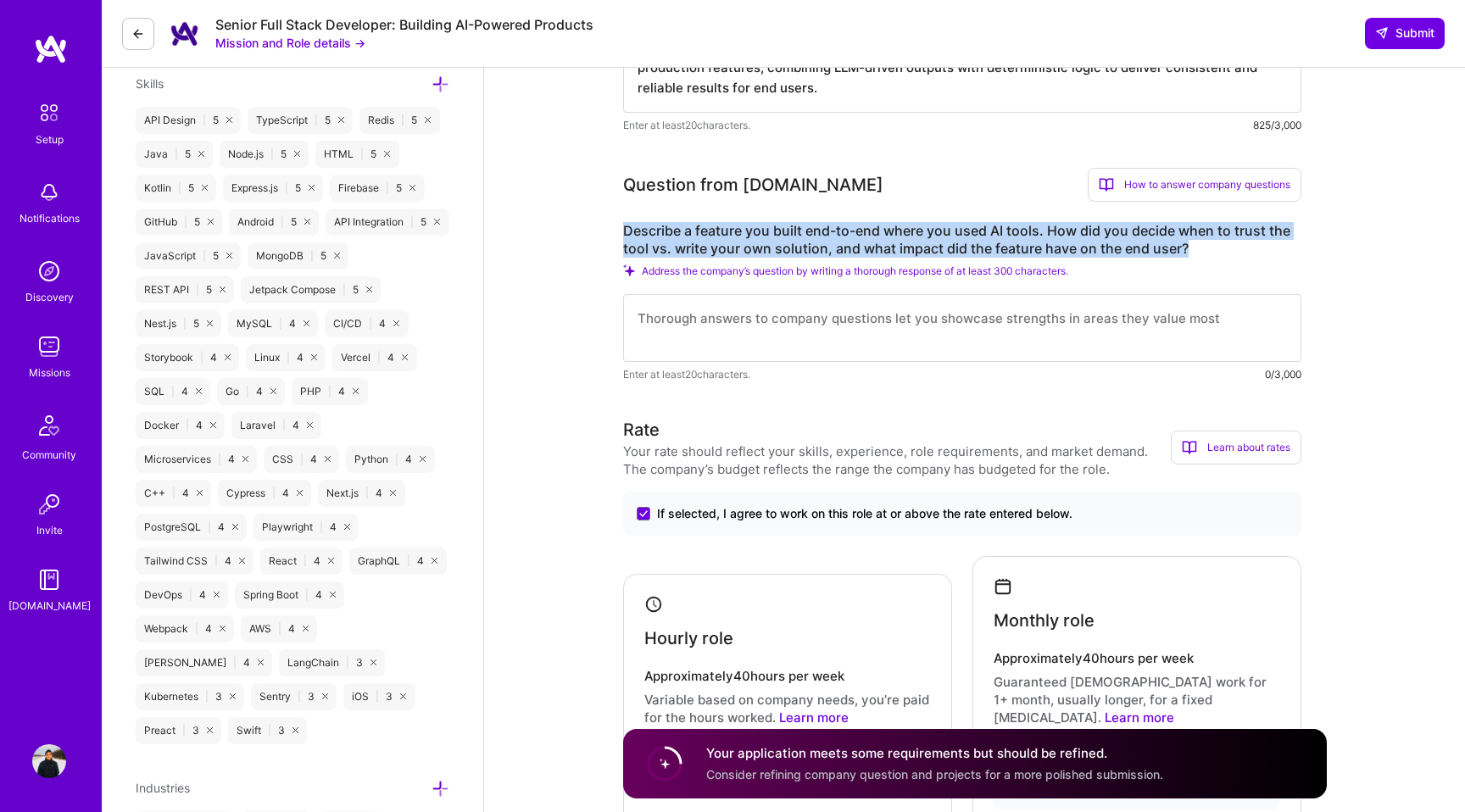
drag, startPoint x: 1199, startPoint y: 244, endPoint x: 621, endPoint y: 233, distance: 578.1
copy label "Describe a feature you built end-to-end where you used AI tools. How did you de…"
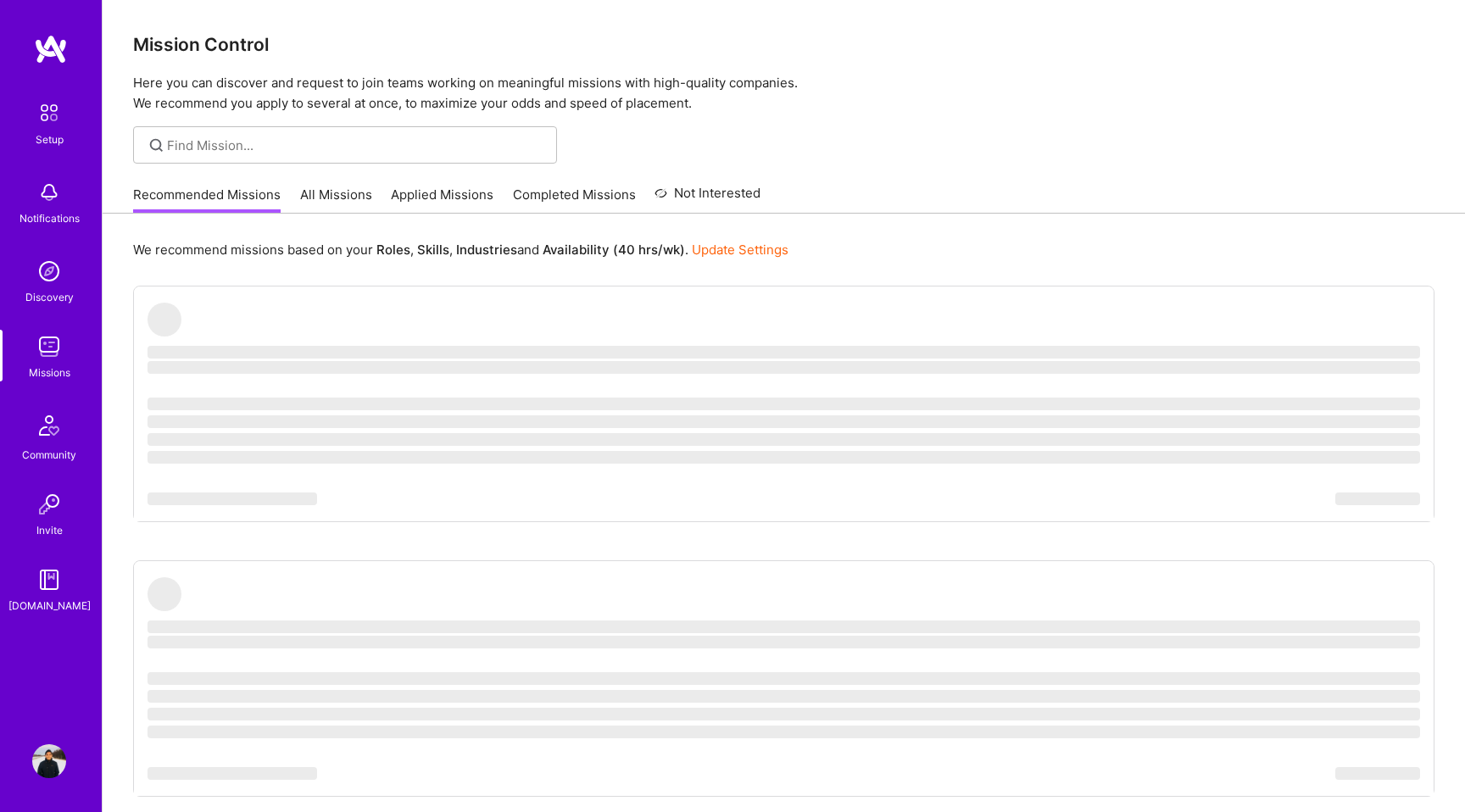
click at [447, 196] on link "Applied Missions" at bounding box center [443, 199] width 102 height 28
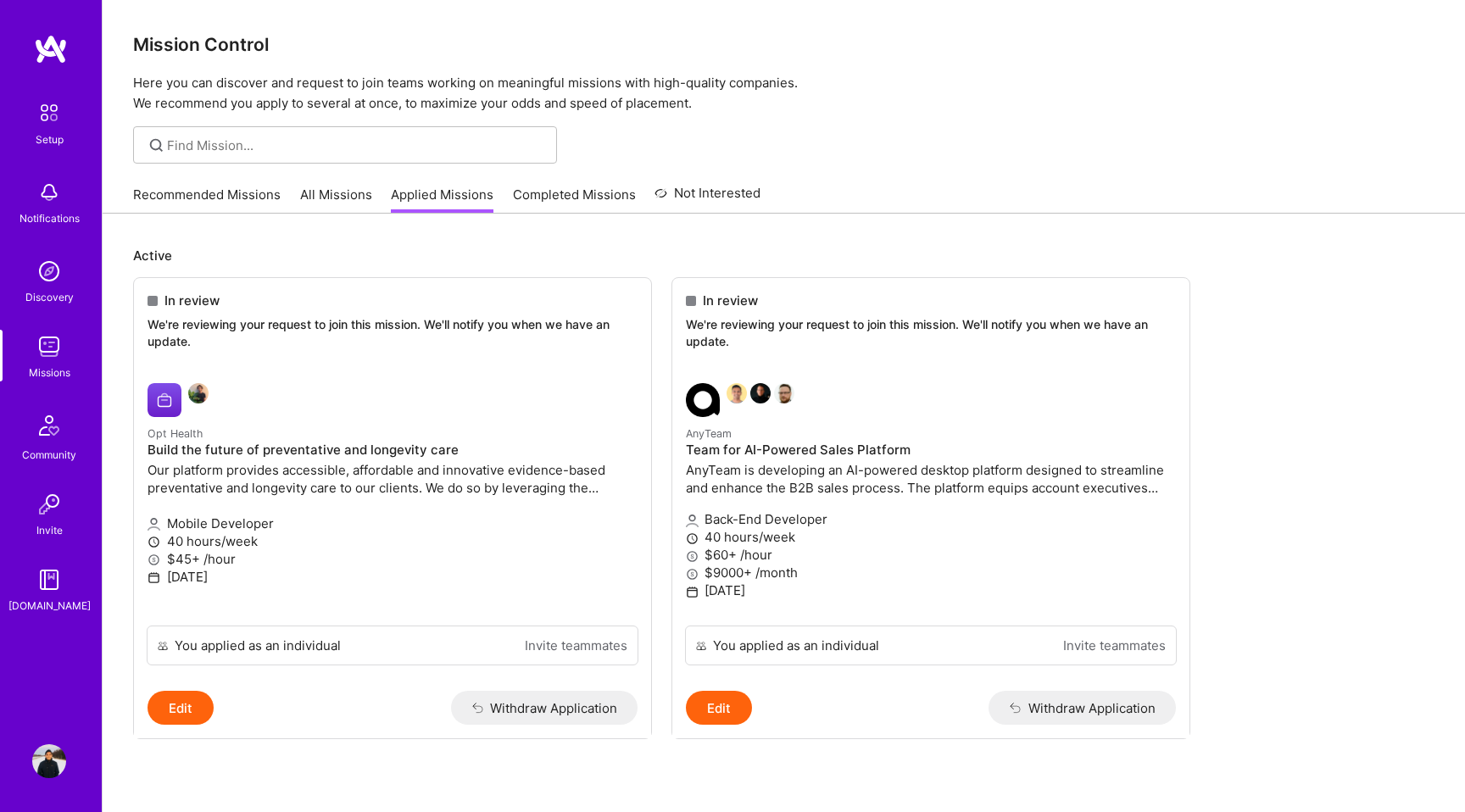
click at [208, 201] on link "Recommended Missions" at bounding box center [206, 199] width 147 height 28
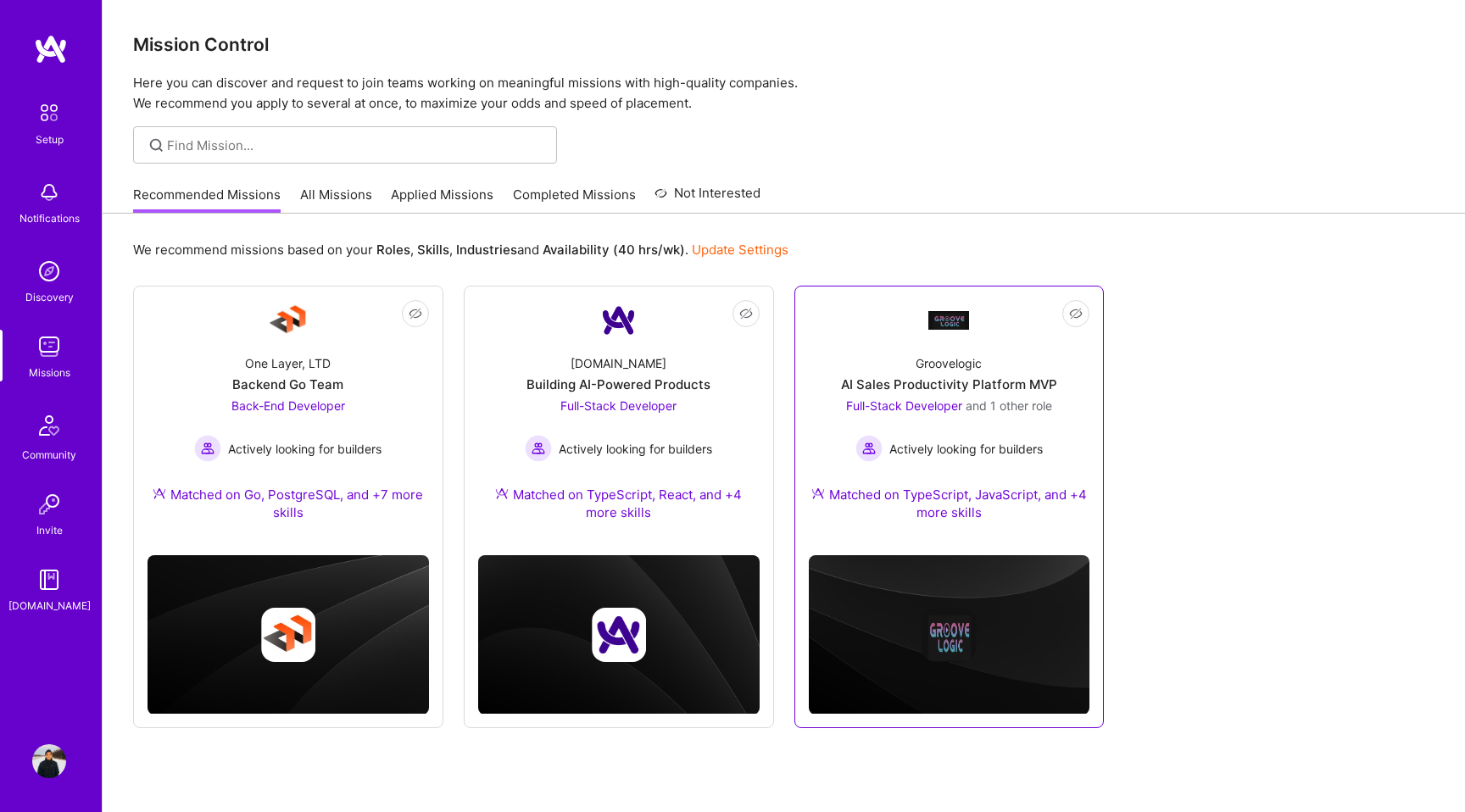
click at [957, 362] on div "Groovelogic" at bounding box center [949, 363] width 66 height 18
